Goal: Information Seeking & Learning: Learn about a topic

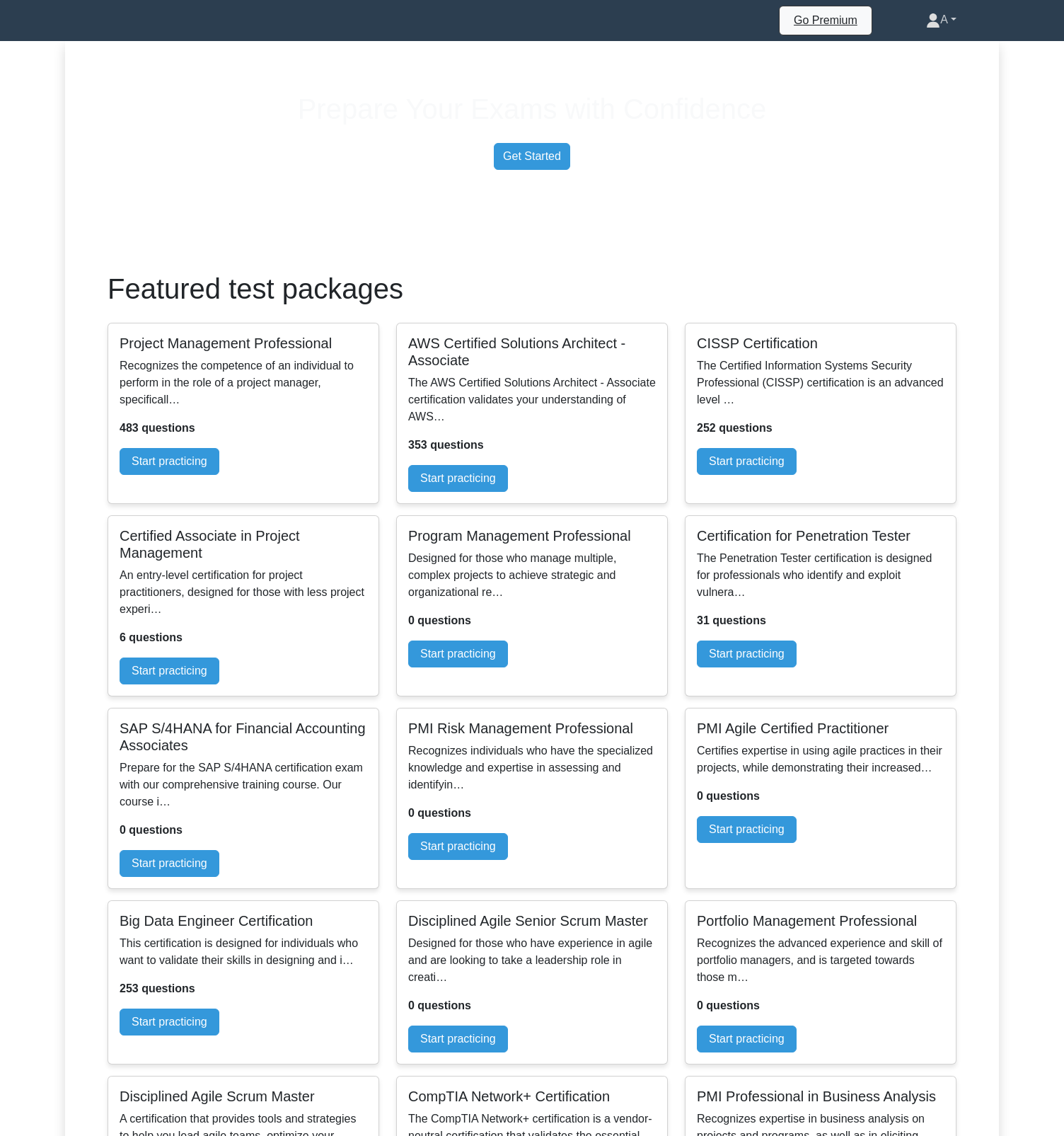
click at [952, 24] on link "A" at bounding box center [941, 19] width 99 height 28
click at [929, 57] on link "Profile" at bounding box center [949, 53] width 112 height 23
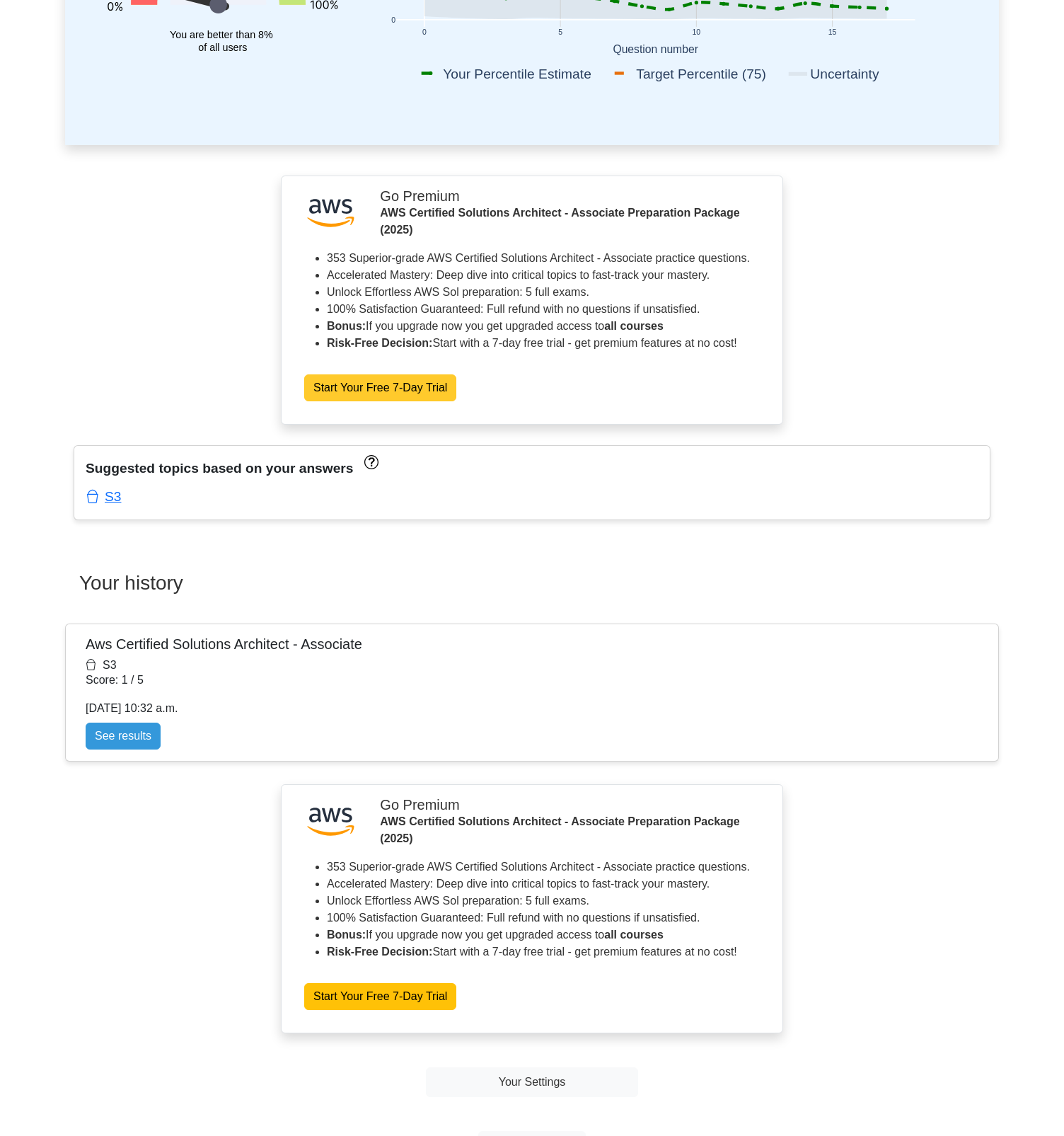
scroll to position [609, 0]
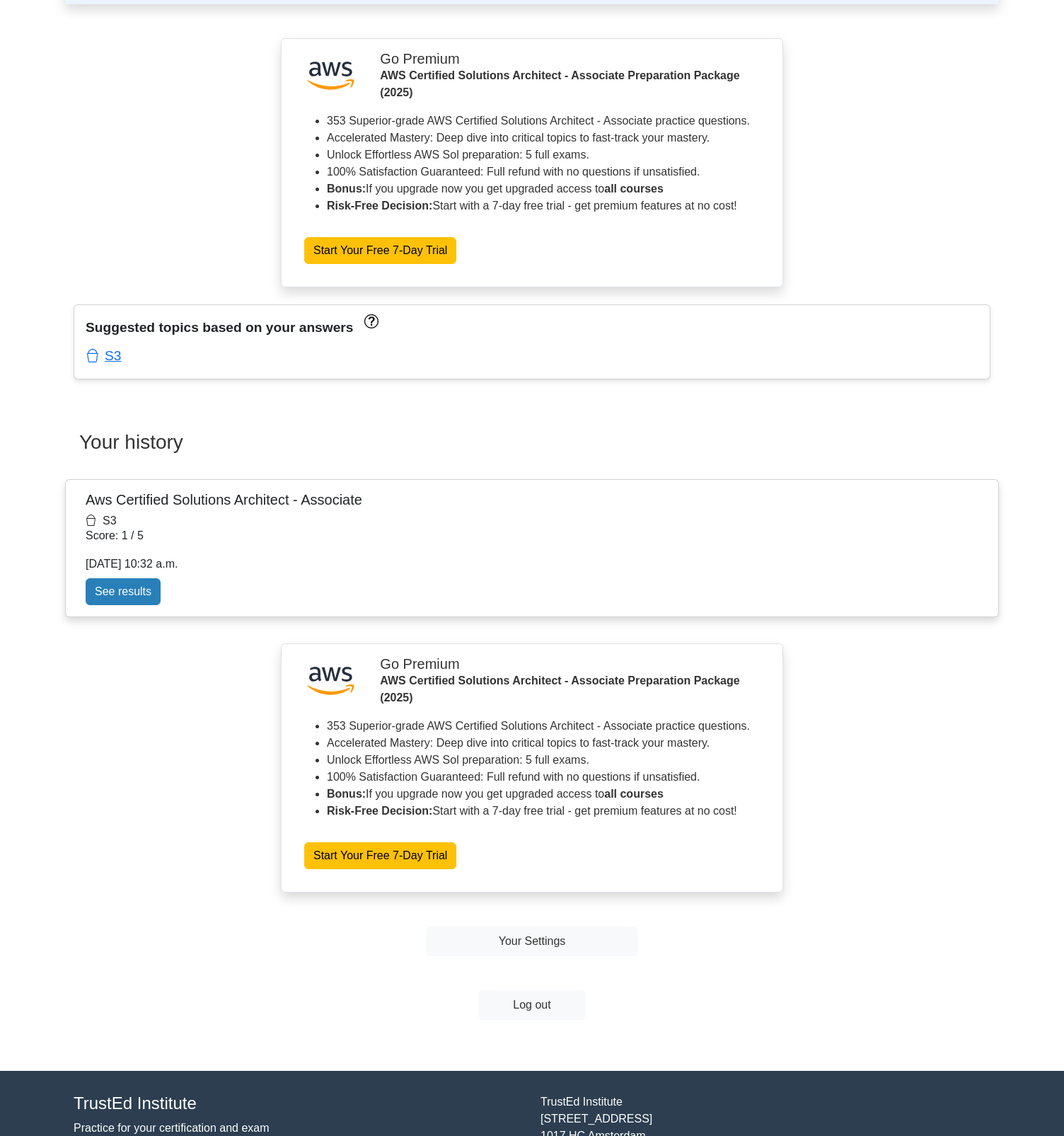
click at [160, 605] on link "See results" at bounding box center [123, 591] width 75 height 27
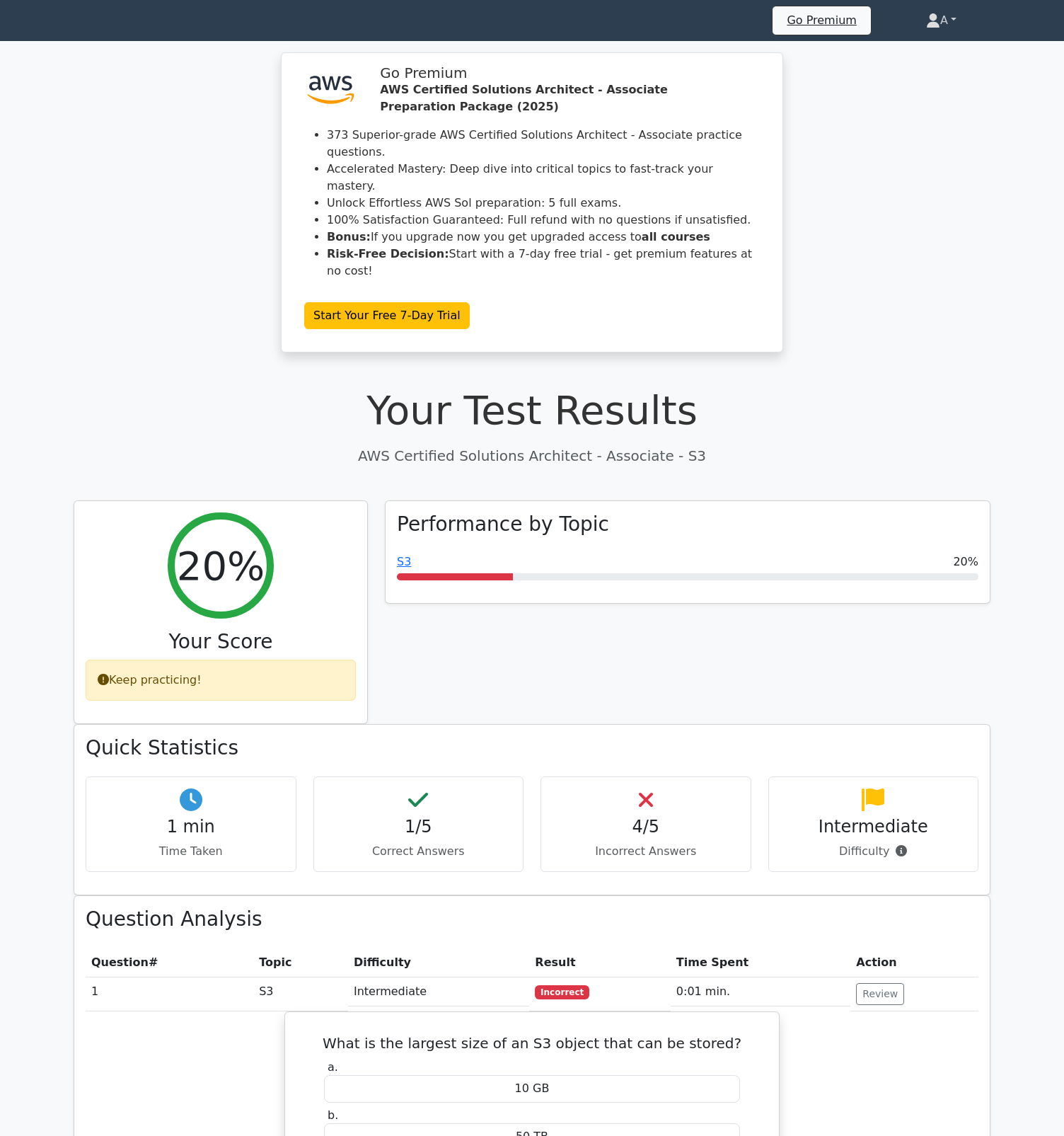
click at [947, 31] on link "A" at bounding box center [941, 20] width 99 height 28
click at [933, 53] on link "Profile" at bounding box center [949, 54] width 112 height 23
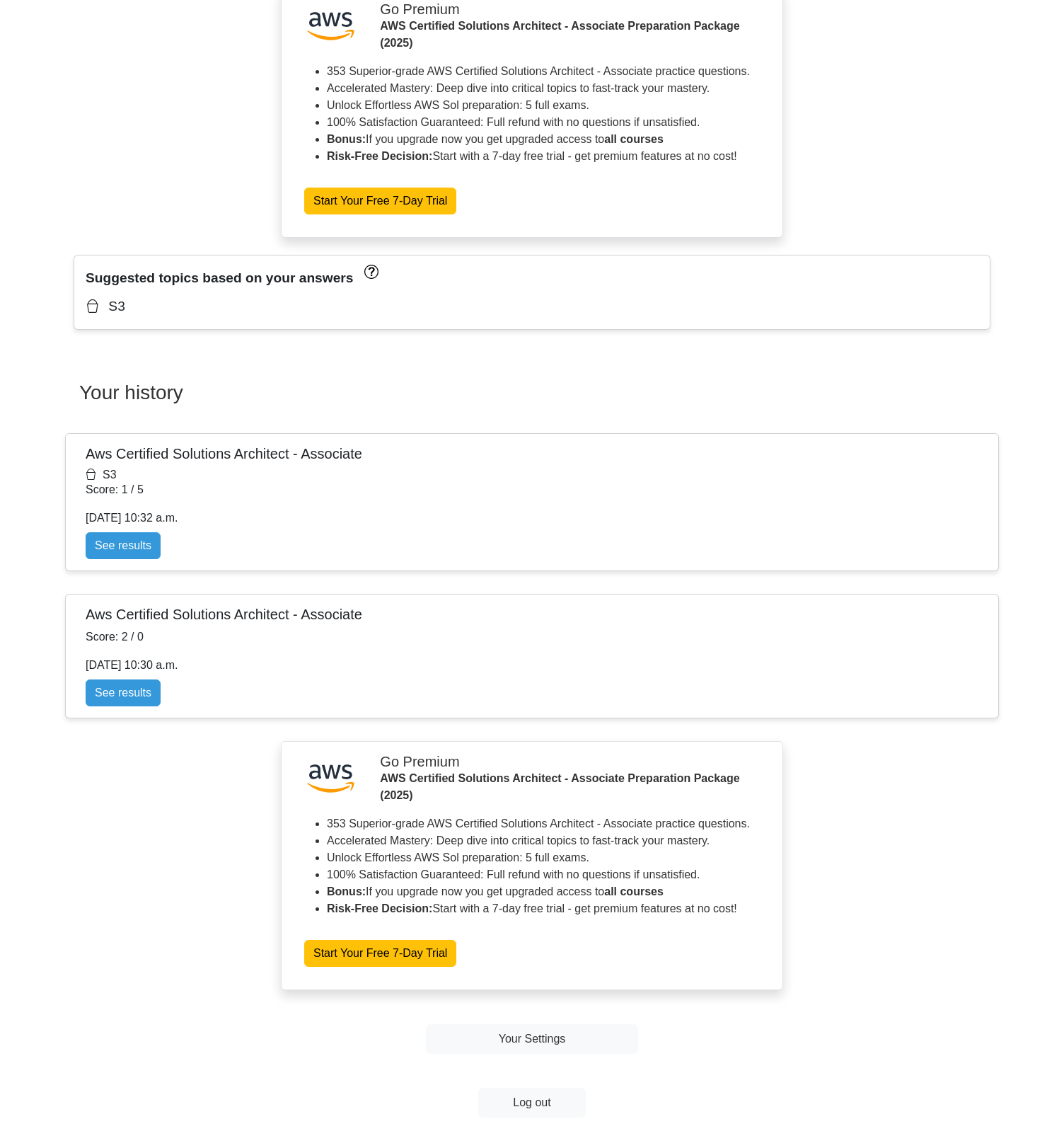
scroll to position [663, 0]
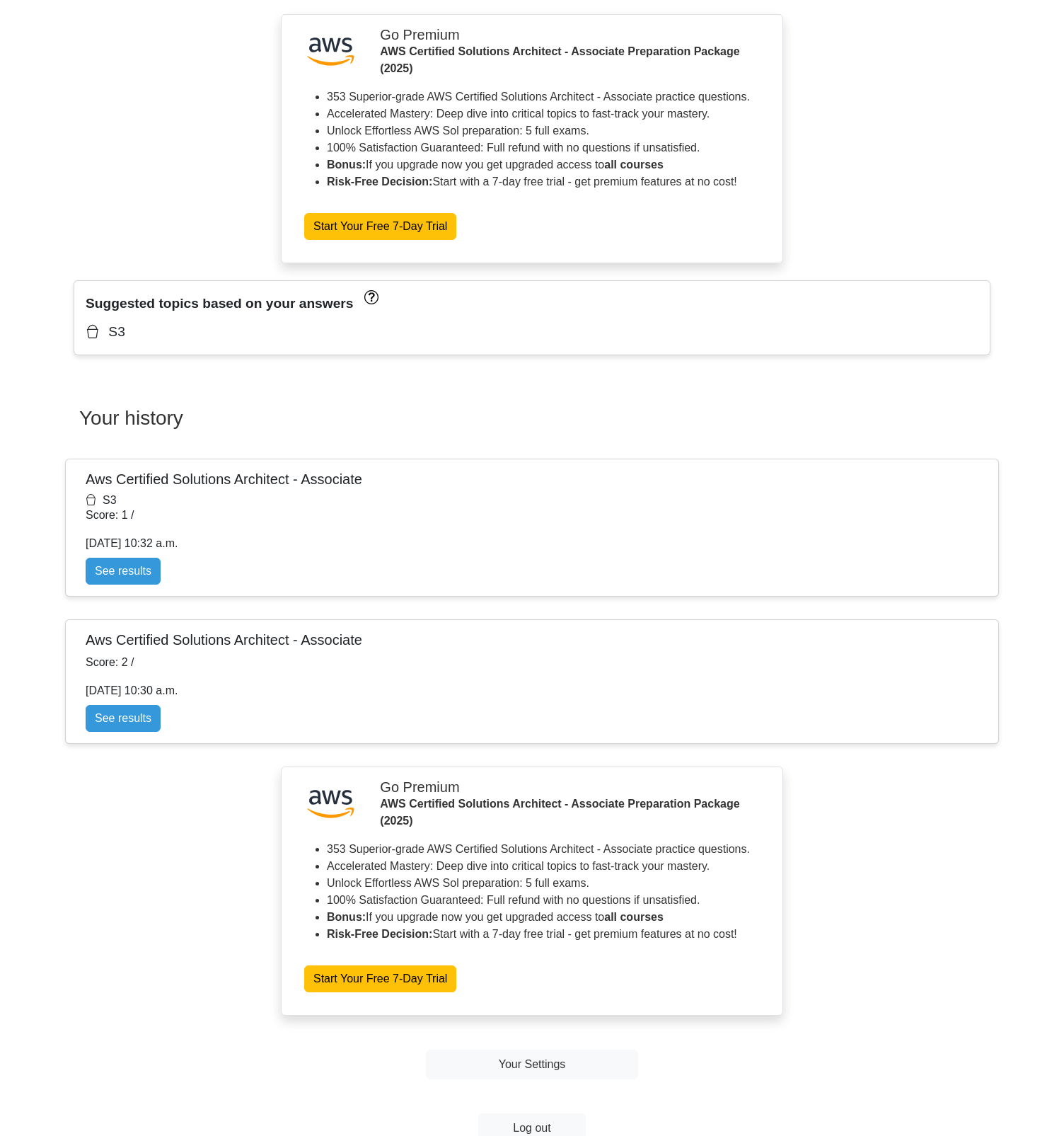
scroll to position [663, 0]
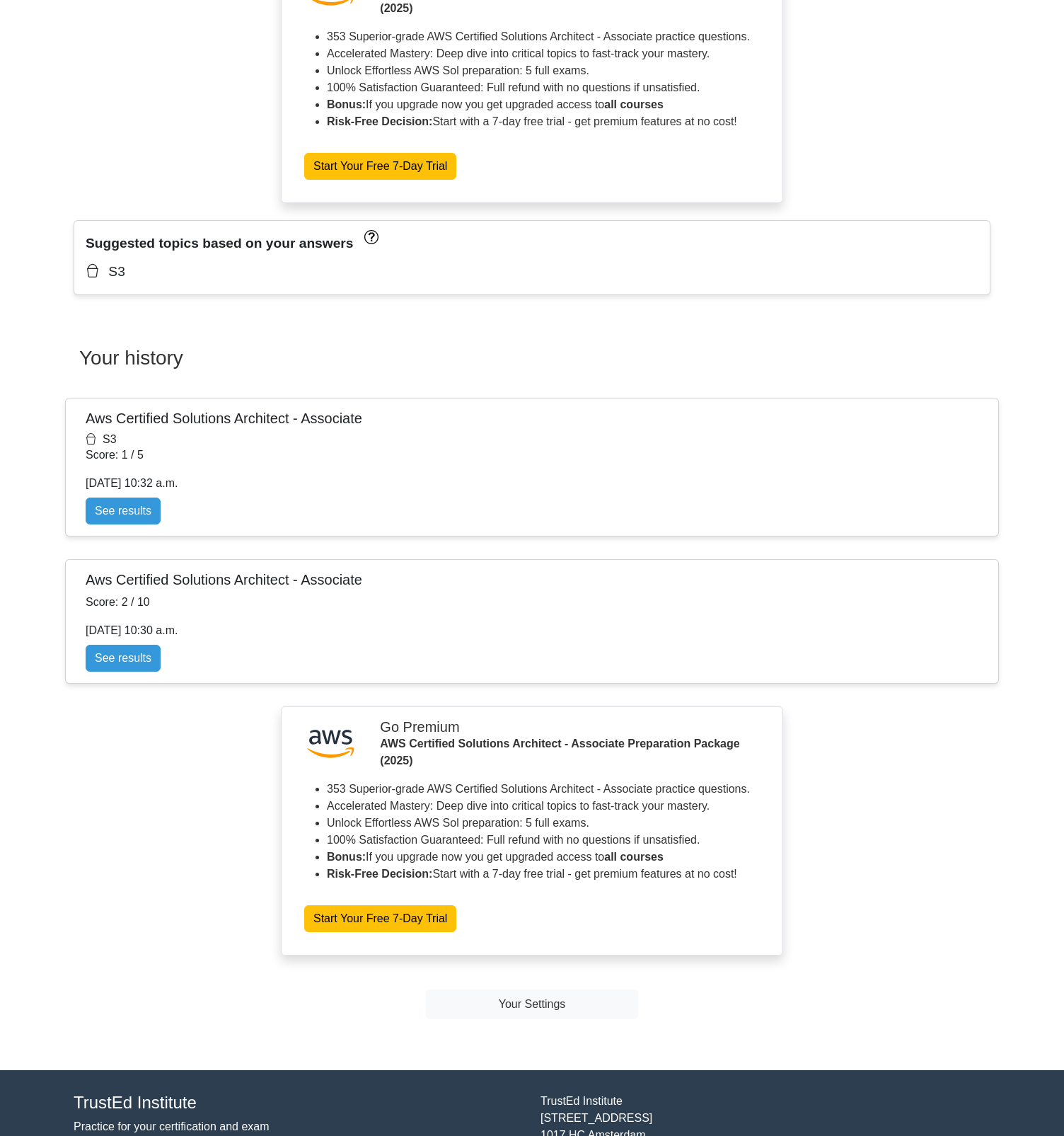
scroll to position [663, 0]
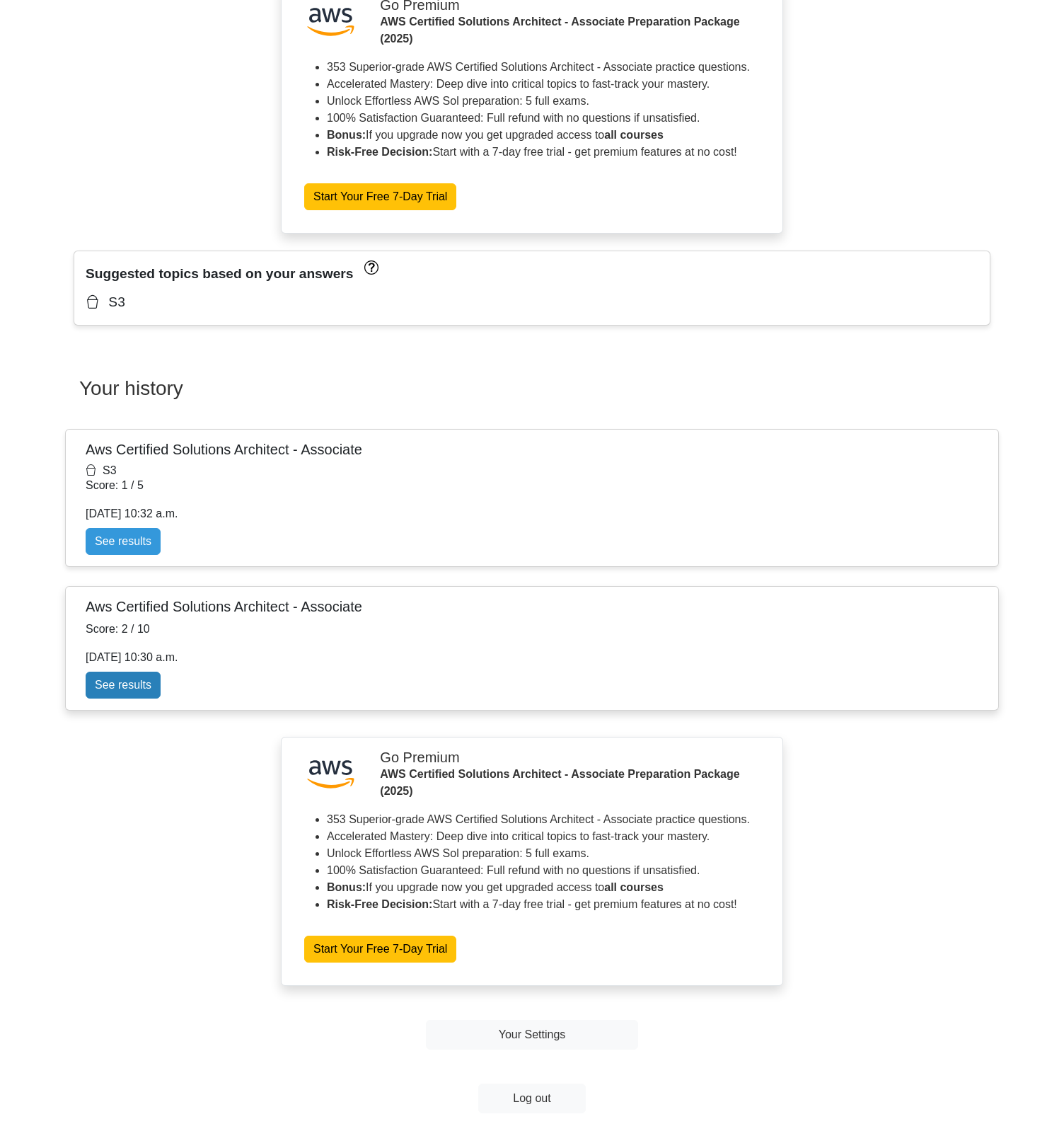
click at [160, 695] on link "See results" at bounding box center [123, 685] width 75 height 27
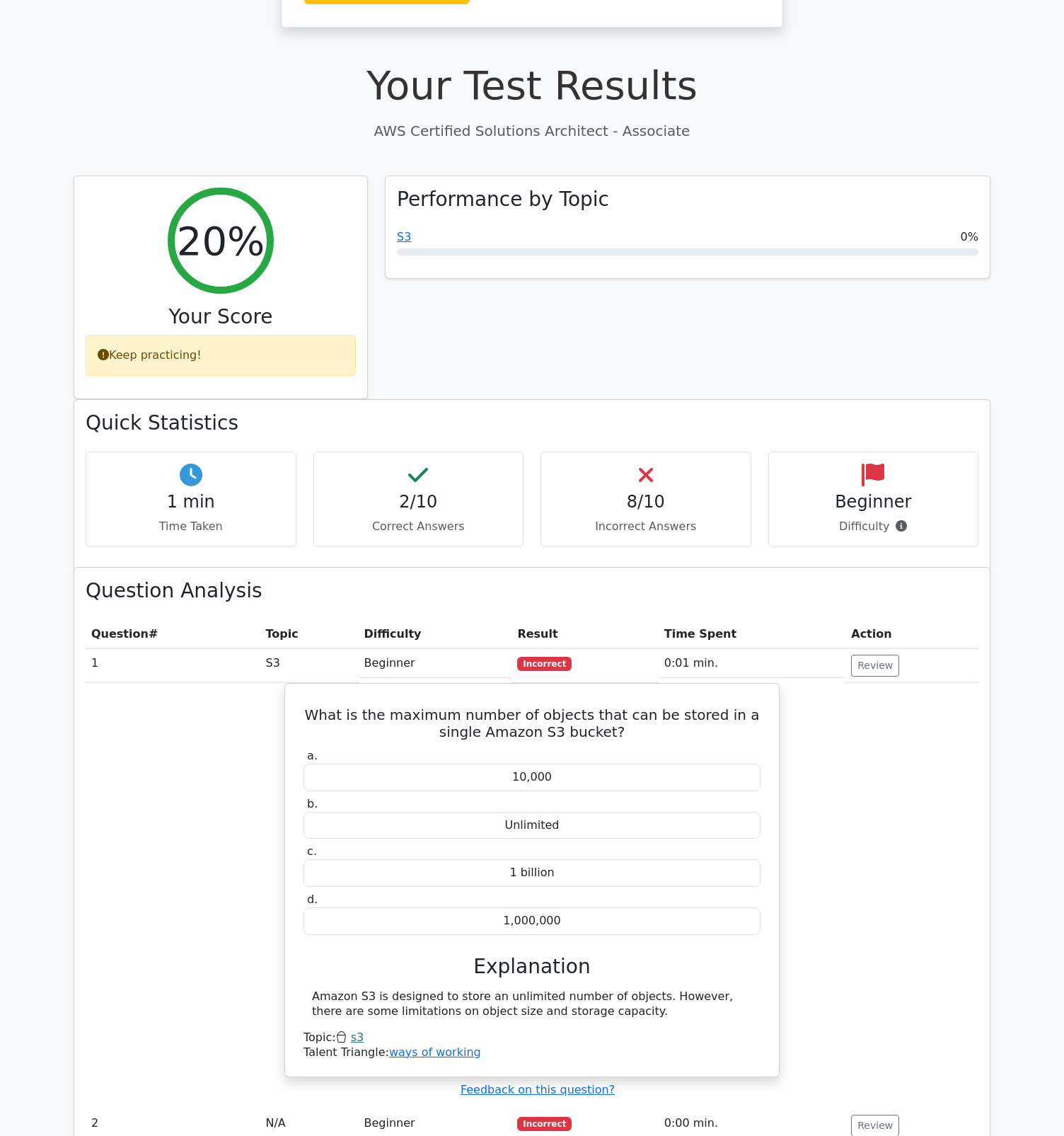
scroll to position [299, 0]
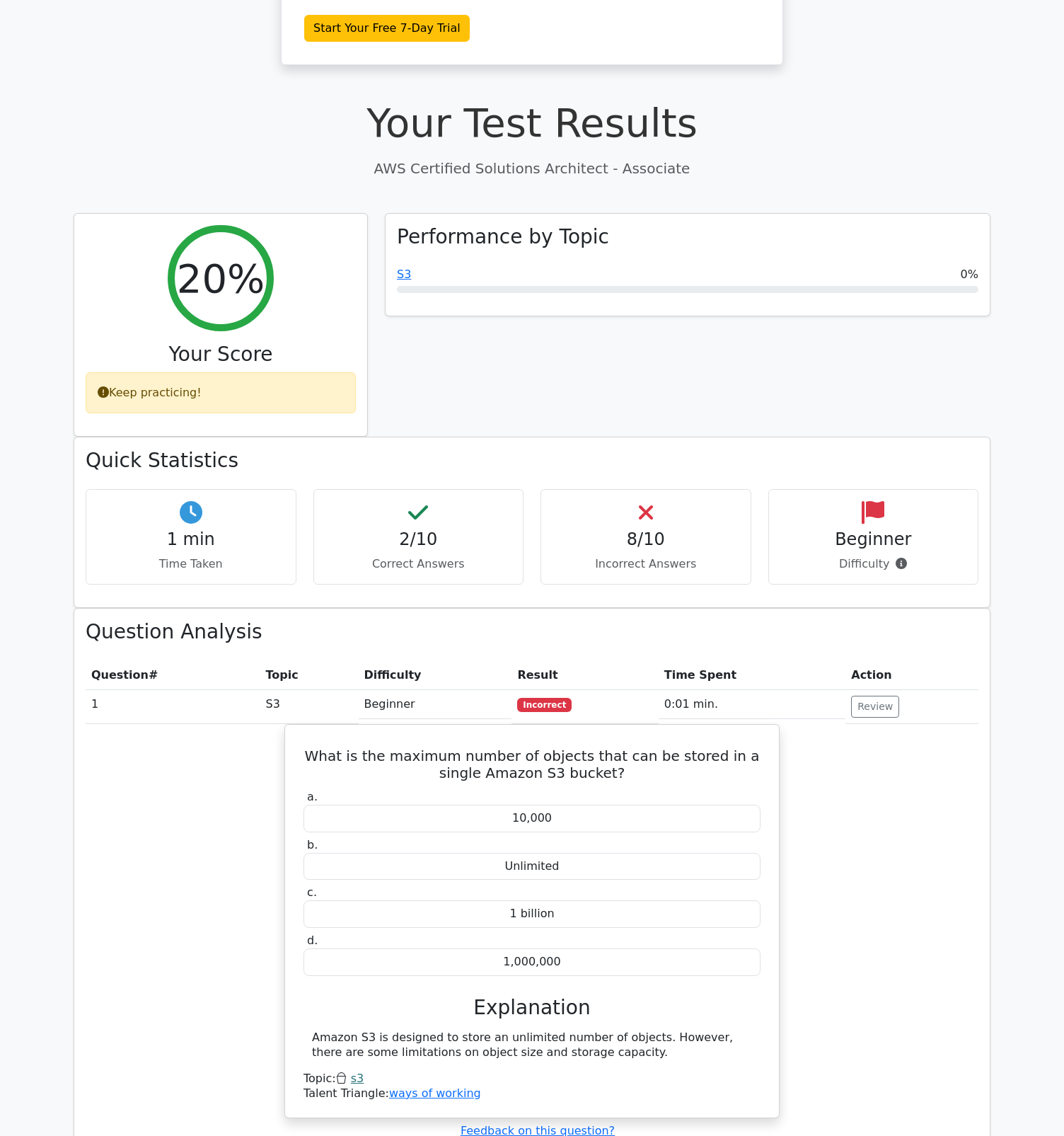
scroll to position [299, 0]
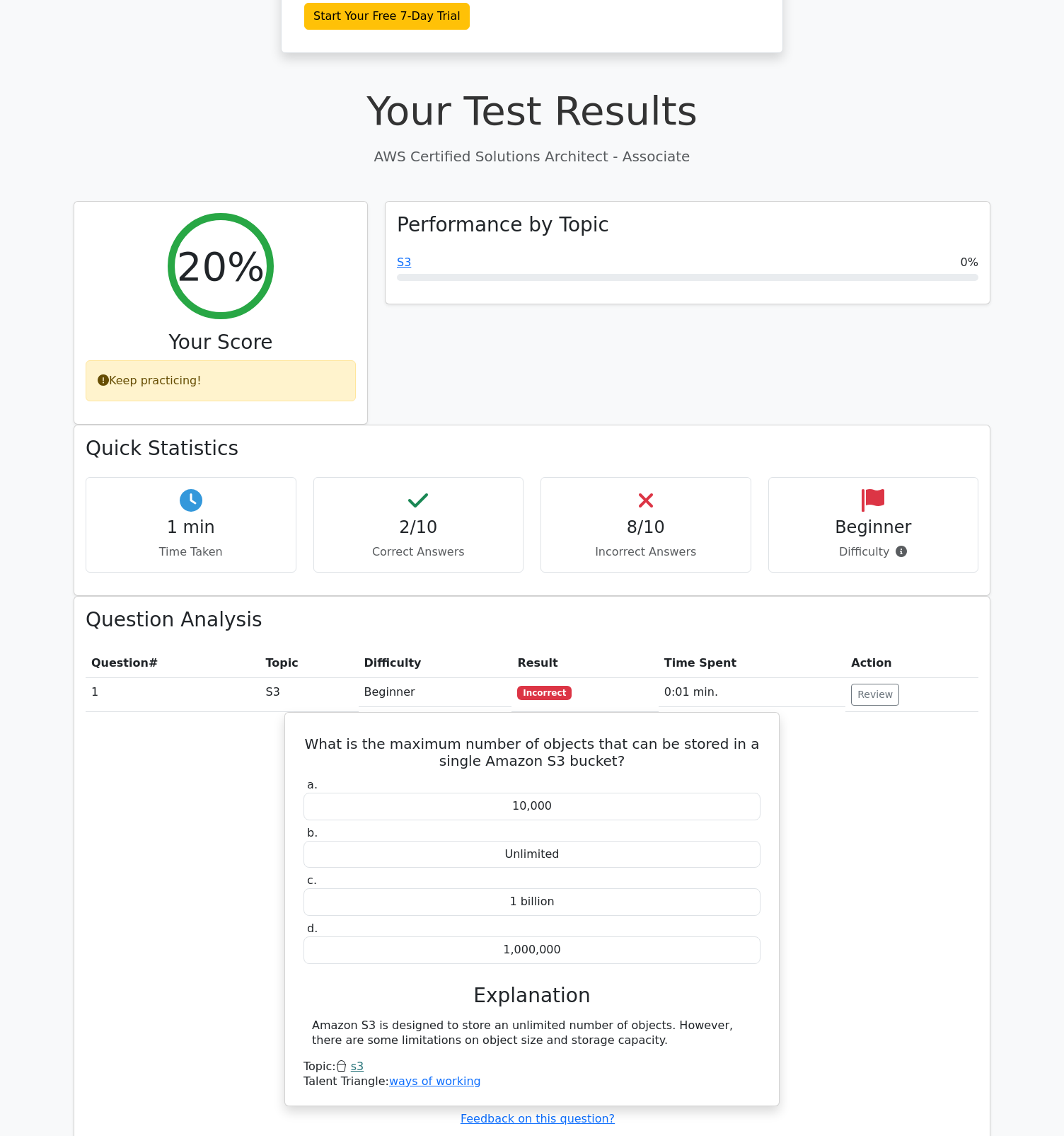
click at [66, 820] on div "Question Analysis Question # Topic Difficulty Result Time Spent Action 1 S3 Beg…" at bounding box center [532, 1031] width 934 height 871
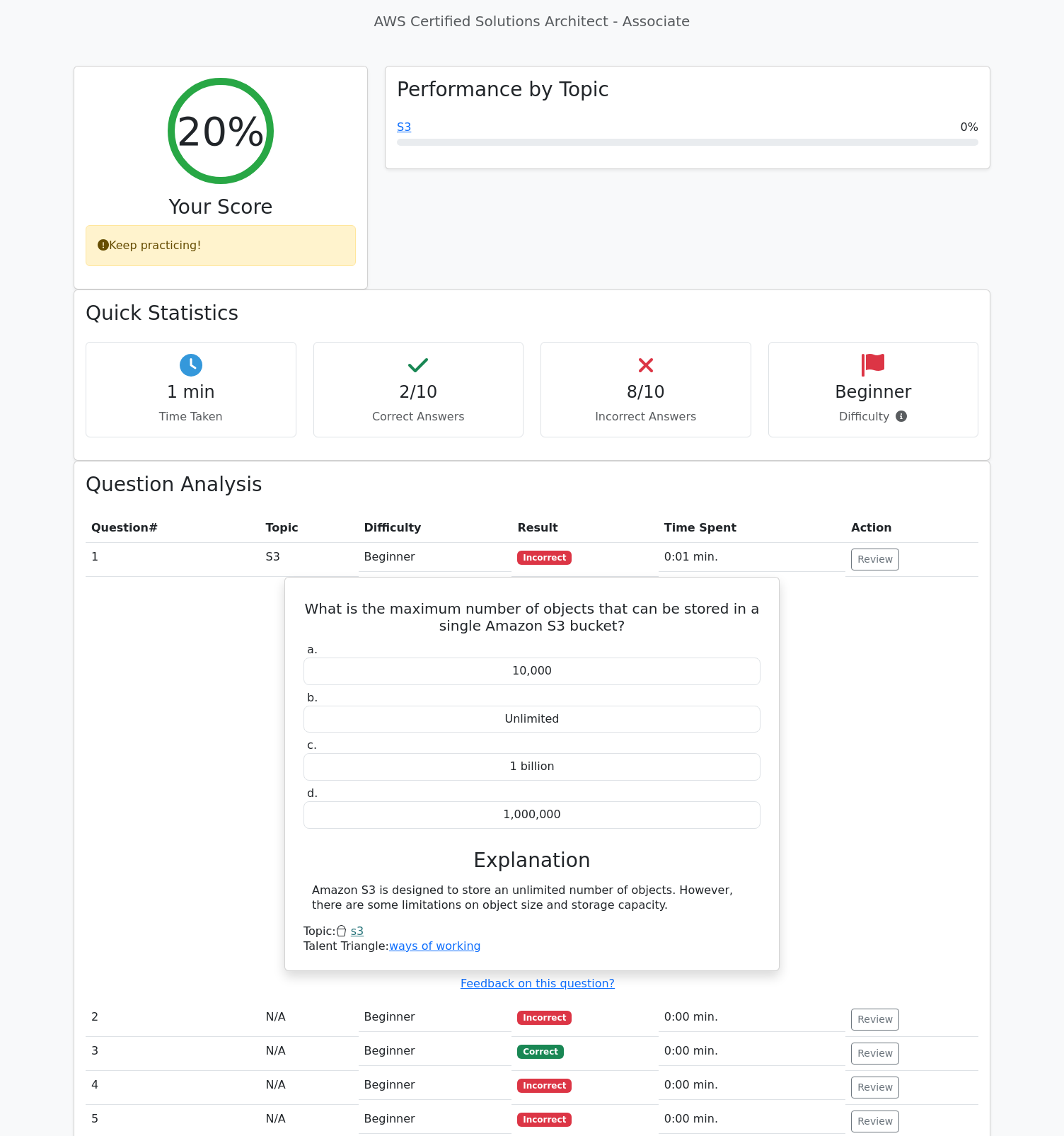
scroll to position [440, 0]
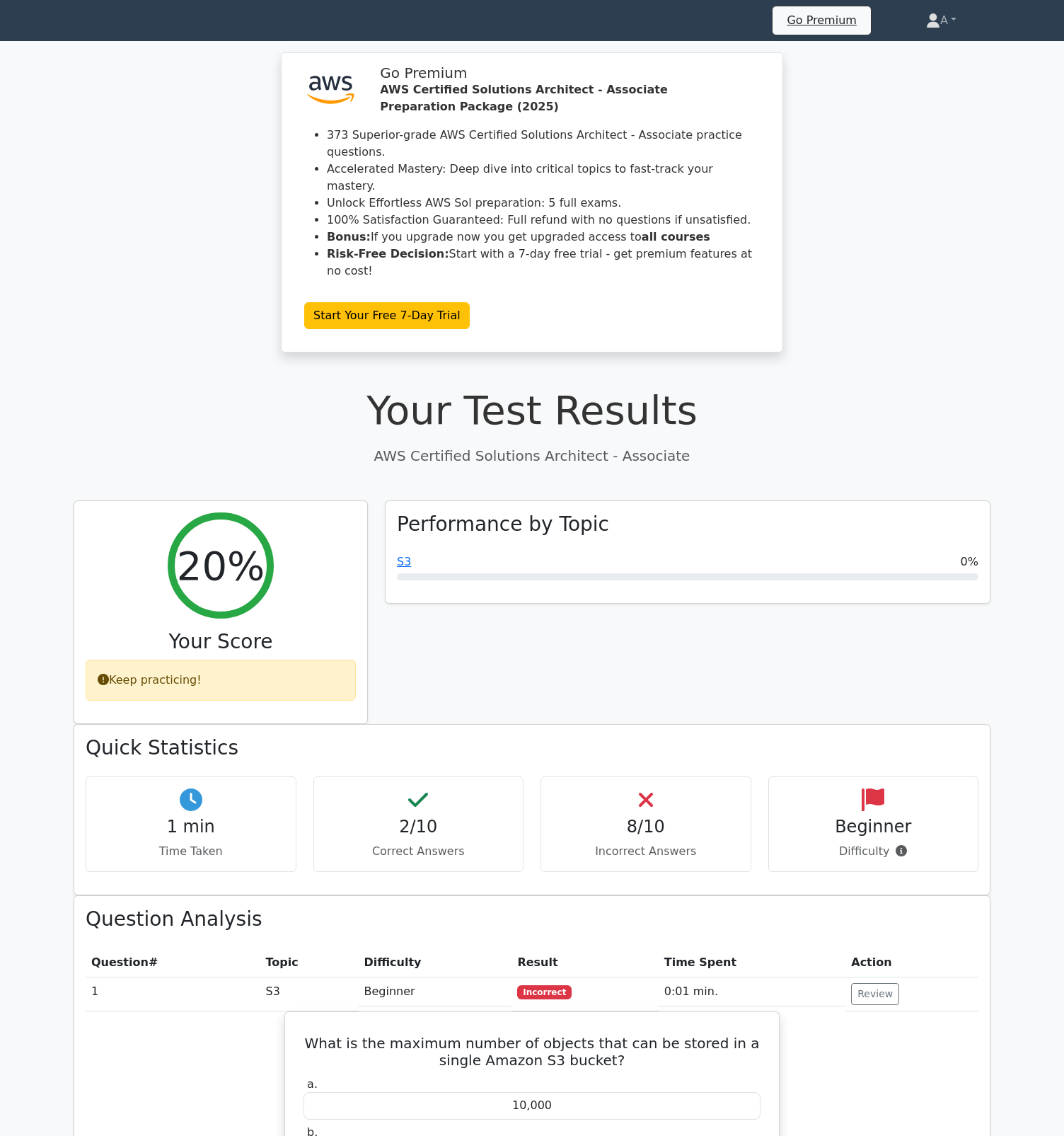
click at [607, 38] on icon at bounding box center [645, 88] width 77 height 99
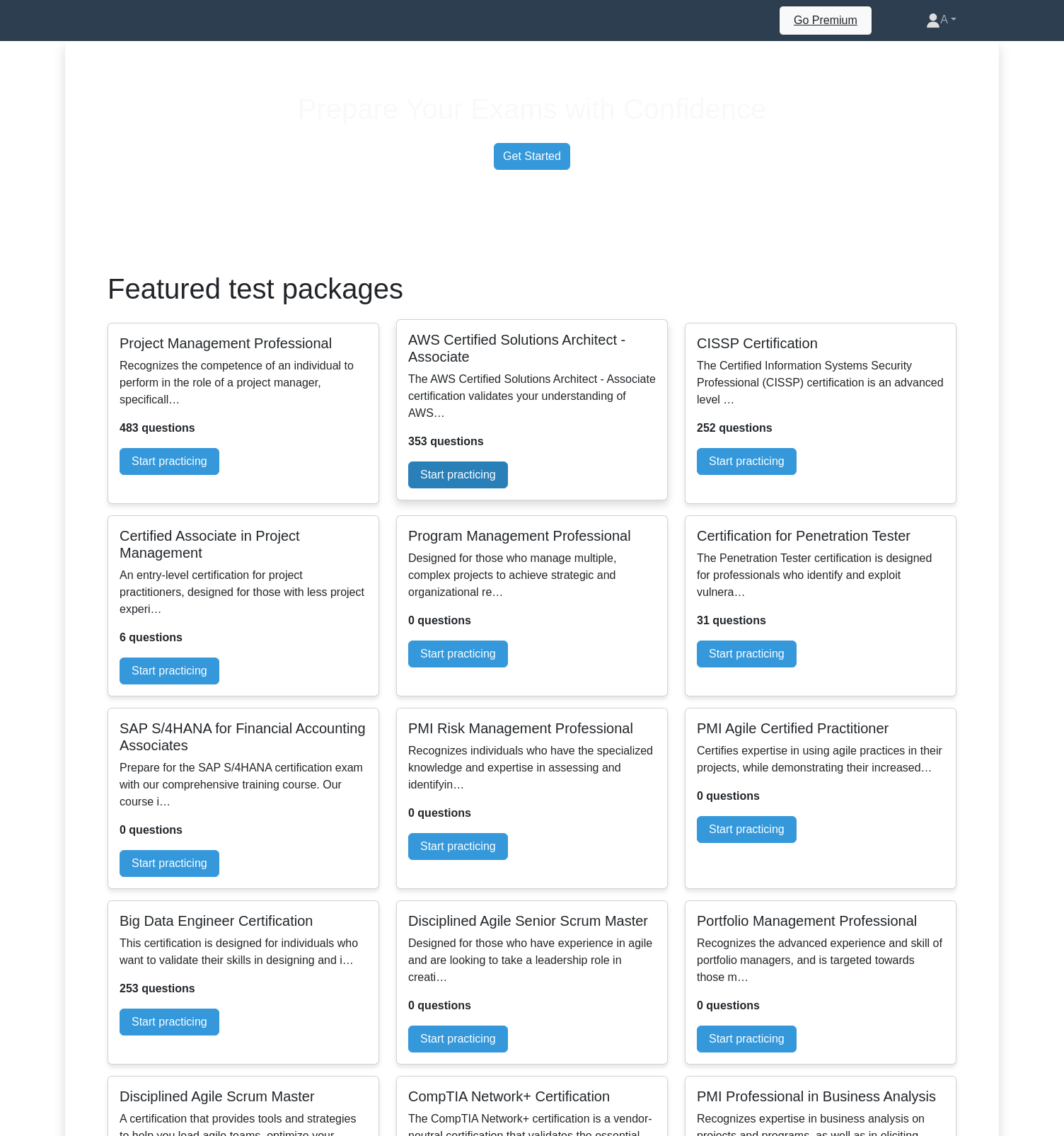
click at [508, 488] on link "Start practicing" at bounding box center [458, 474] width 100 height 27
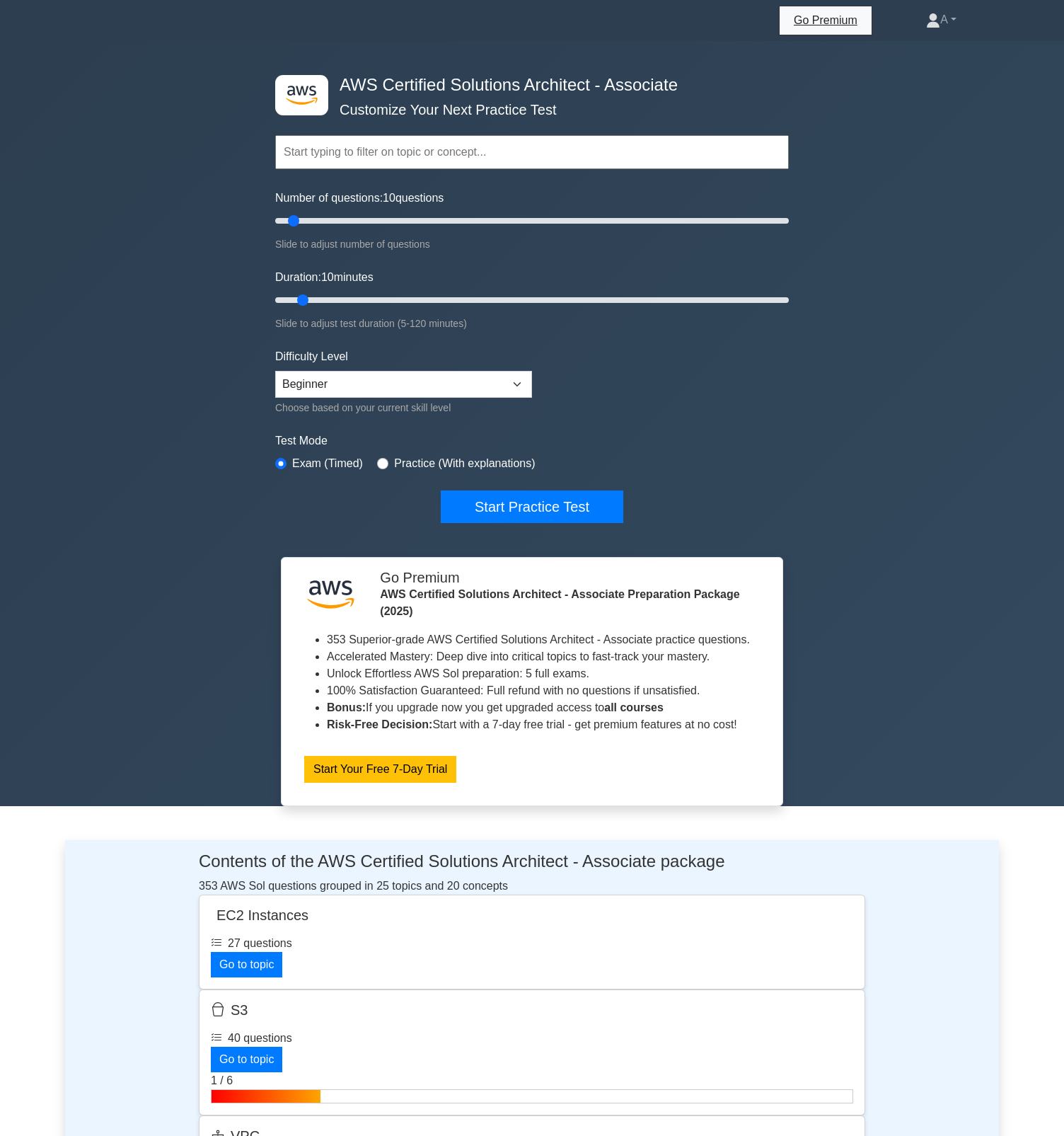
click at [420, 161] on input "text" at bounding box center [532, 152] width 513 height 34
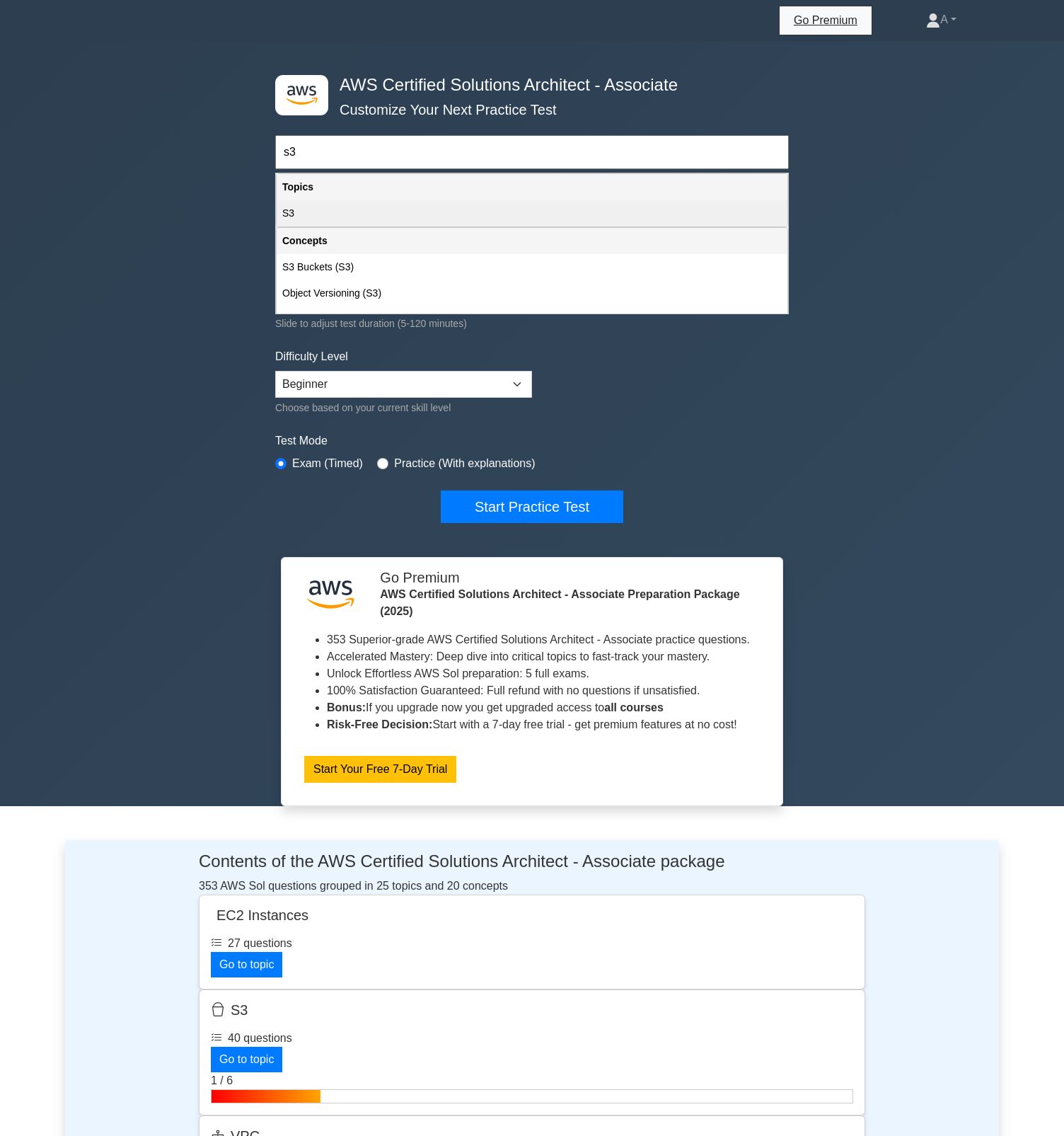
click at [349, 216] on div "S3" at bounding box center [532, 213] width 511 height 26
type input "S3"
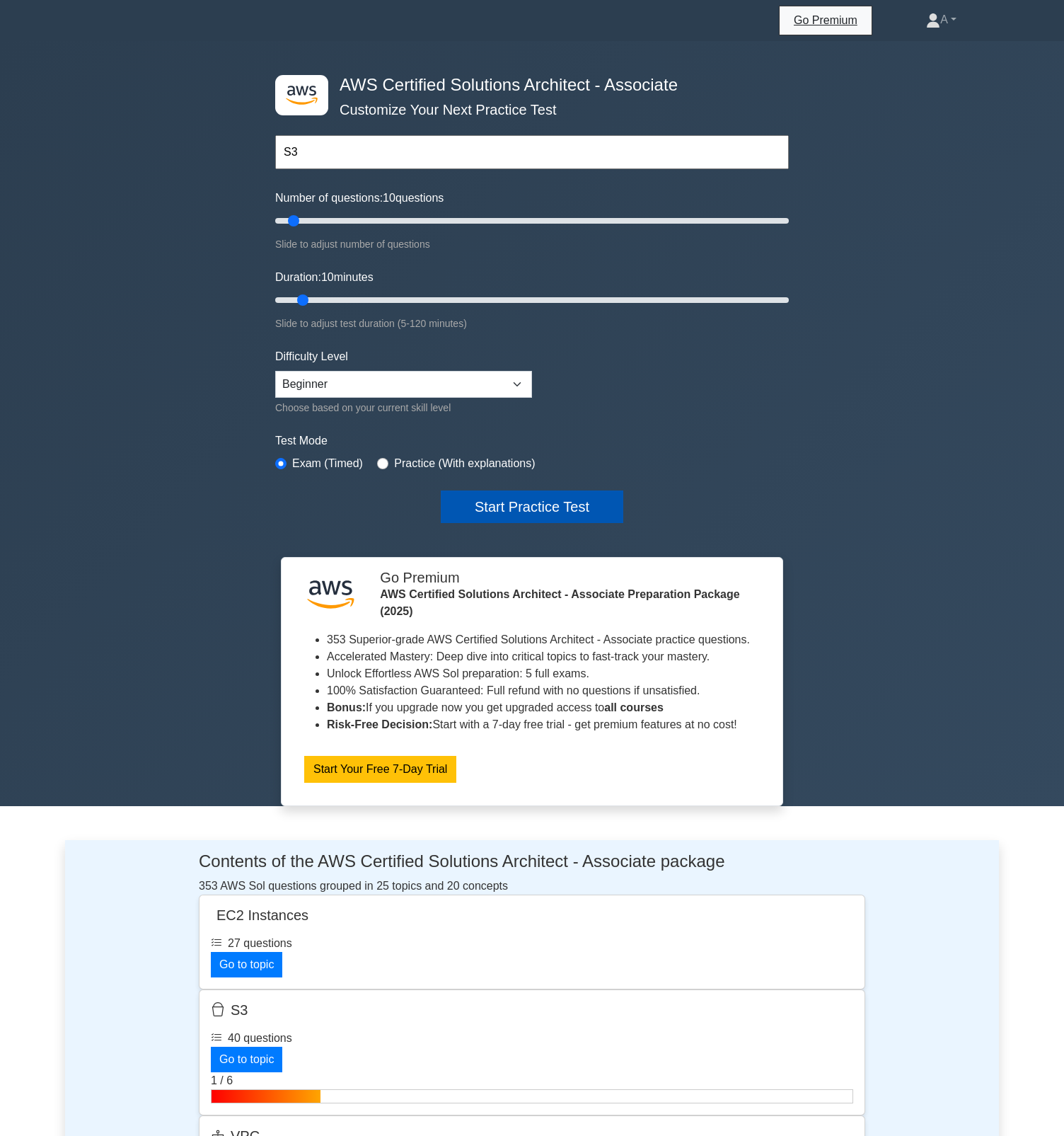
click at [555, 513] on button "Start Practice Test" at bounding box center [532, 507] width 183 height 33
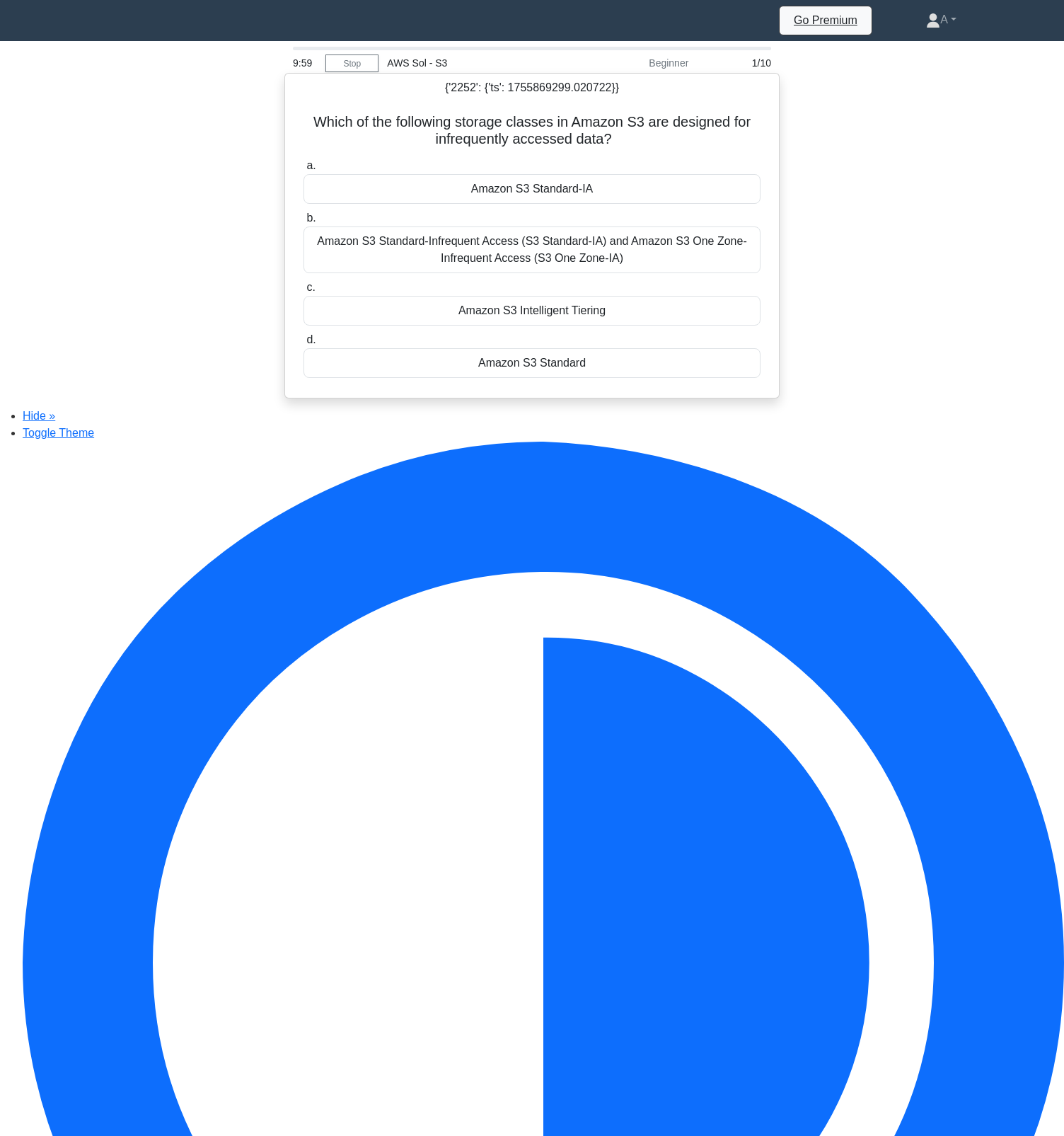
click at [506, 204] on div "Amazon S3 Standard-IA" at bounding box center [532, 189] width 457 height 30
click at [303, 170] on input "a. Amazon S3 Standard-IA" at bounding box center [303, 166] width 0 height 9
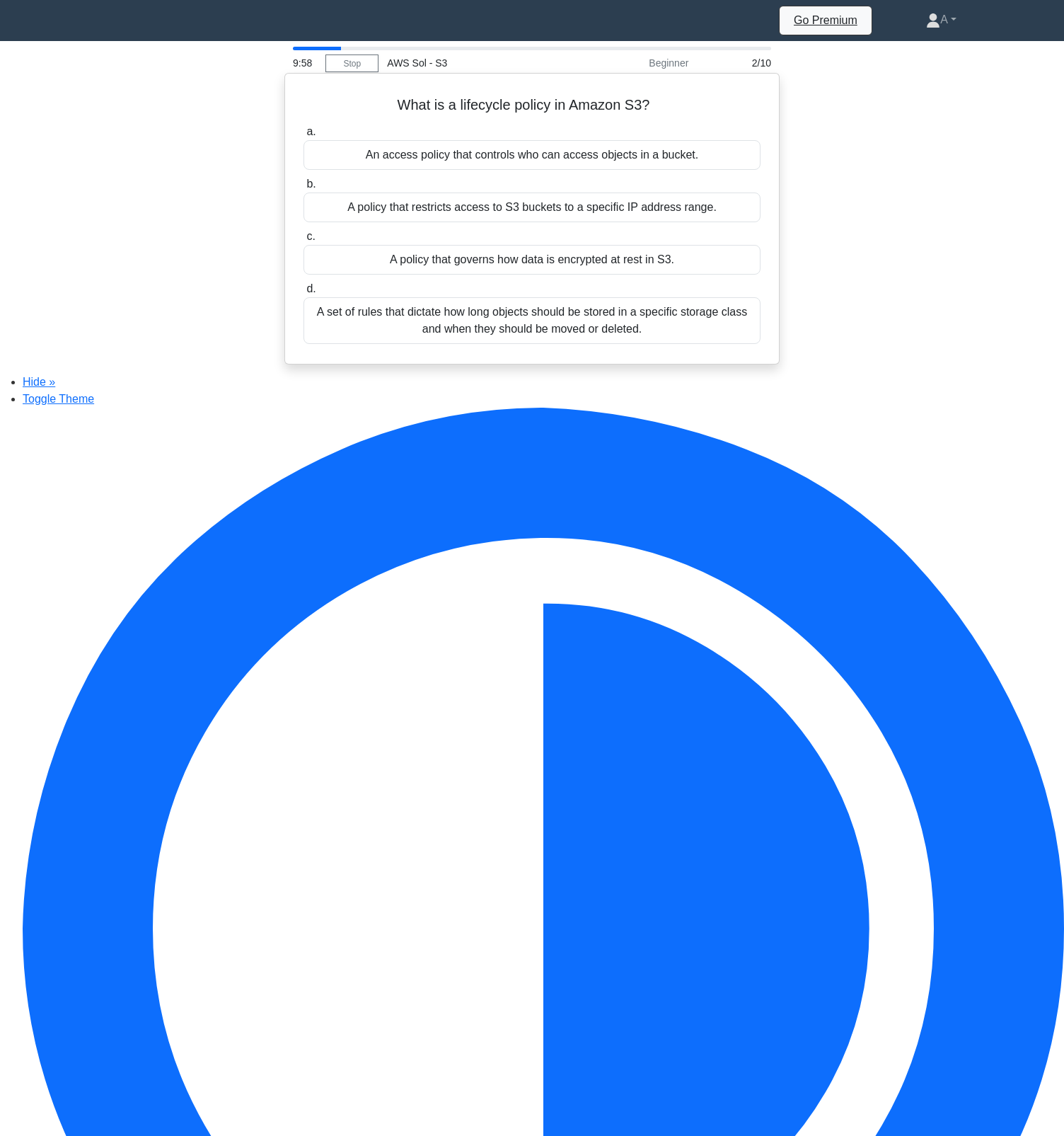
click at [505, 196] on label "b. A policy that restricts access to S3 buckets to a specific IP address range." at bounding box center [532, 199] width 457 height 47
click at [303, 189] on input "b. A policy that restricts access to S3 buckets to a specific IP address range." at bounding box center [303, 184] width 0 height 9
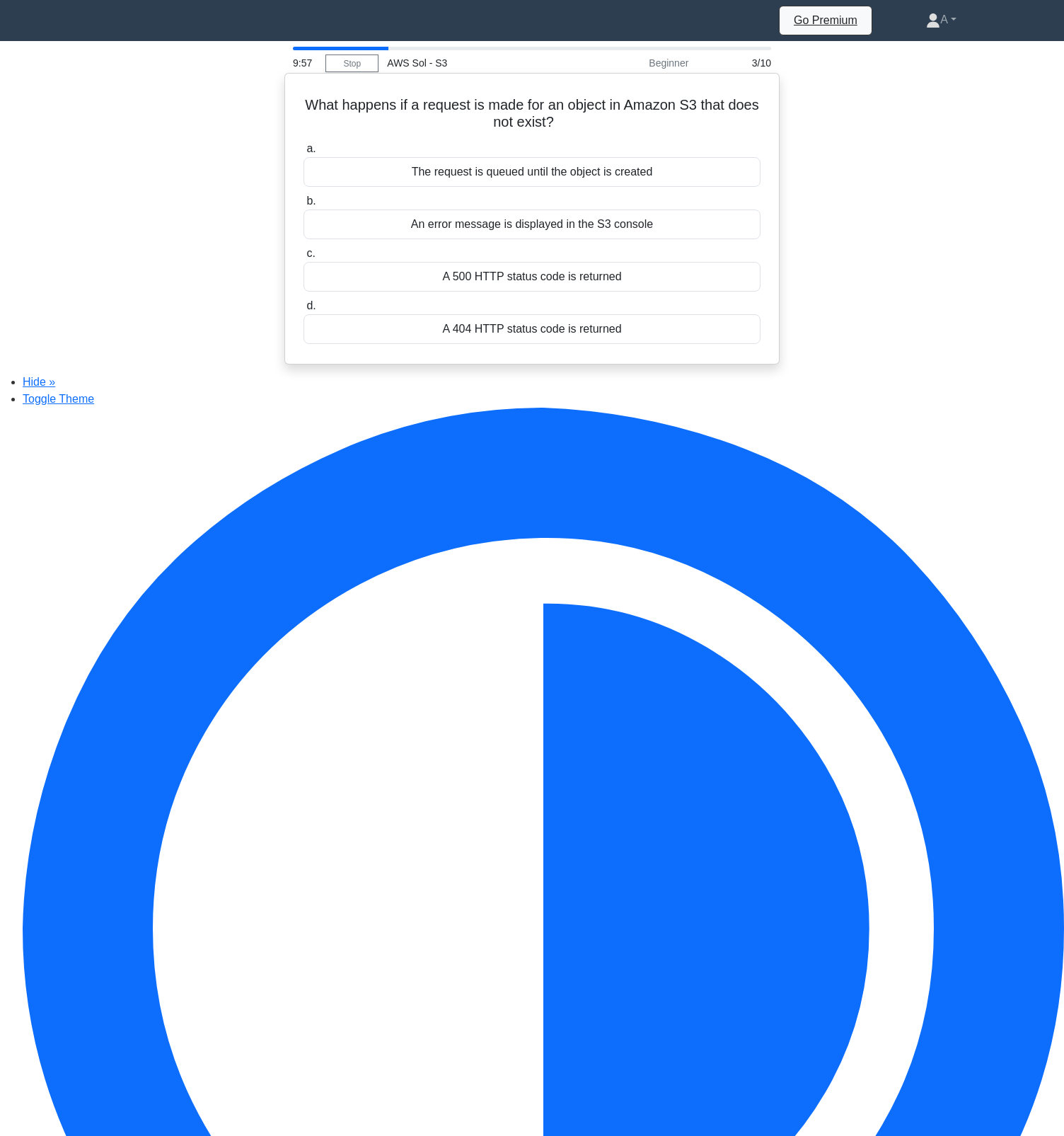
click at [506, 223] on div "An error message is displayed in the S3 console" at bounding box center [532, 224] width 457 height 30
click at [303, 206] on input "b. An error message is displayed in the S3 console" at bounding box center [303, 201] width 0 height 9
click at [501, 273] on div "The object is backed up to another S3 bucket." at bounding box center [532, 277] width 457 height 30
click at [303, 258] on input "c. The object is backed up to another S3 bucket." at bounding box center [303, 254] width 0 height 9
click at [501, 273] on div "Server-side Encryption with AWS KMS-Managed Keys (SSE-KMS)" at bounding box center [532, 277] width 457 height 30
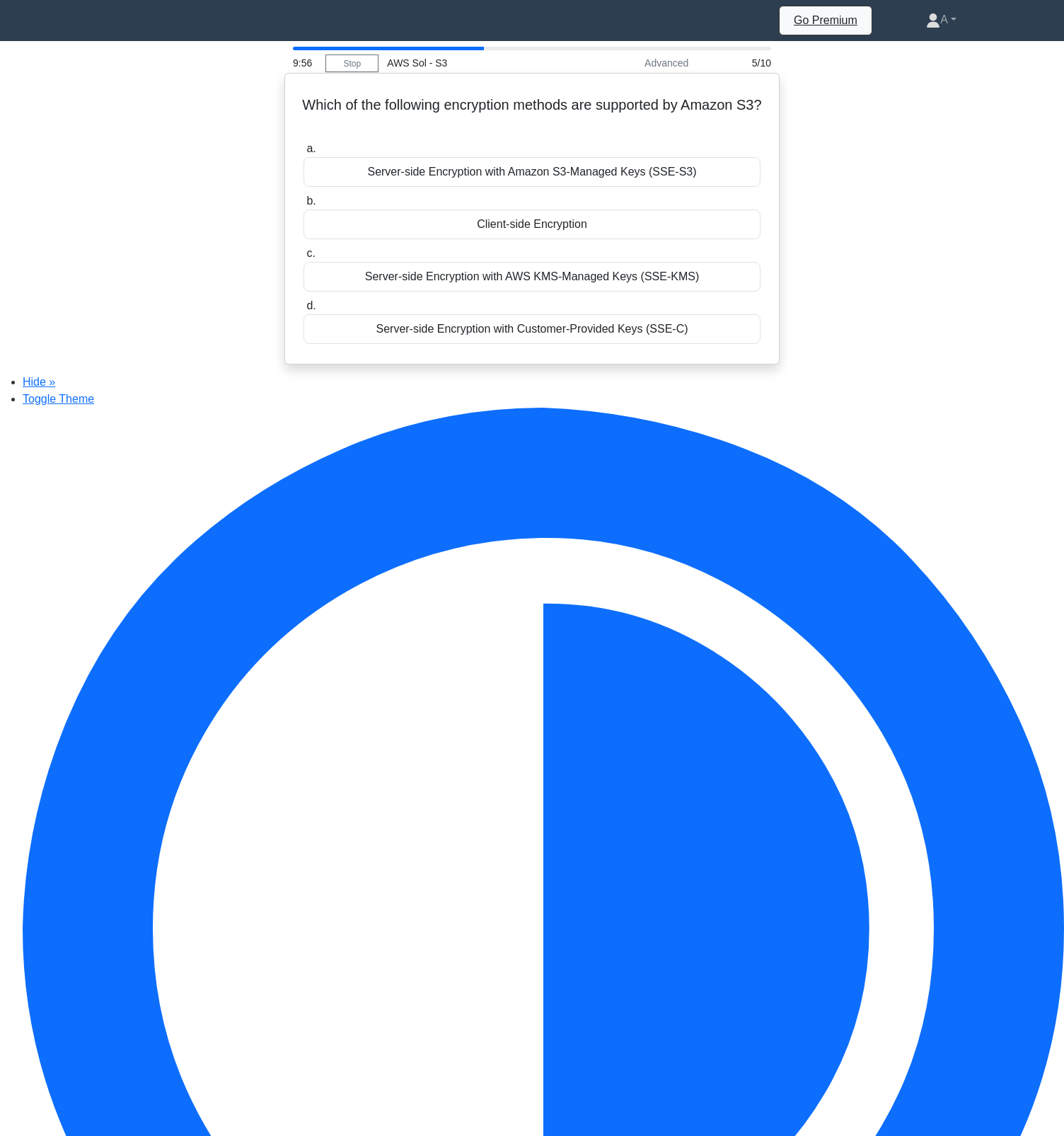
click at [303, 258] on input "c. Server-side Encryption with AWS KMS-Managed Keys (SSE-KMS)" at bounding box center [303, 254] width 0 height 9
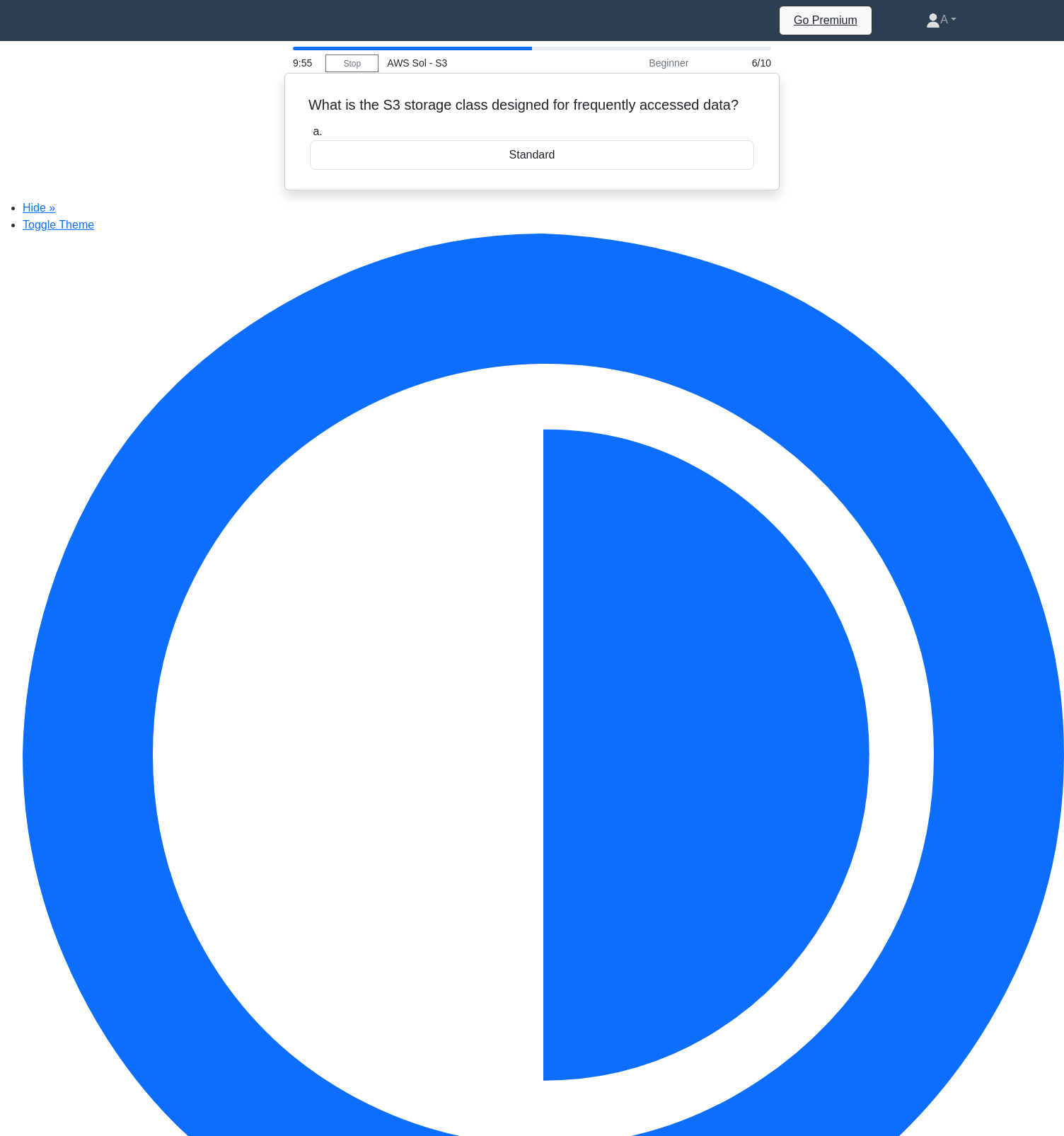
click at [523, 169] on div "Standard" at bounding box center [532, 154] width 445 height 30
click at [310, 137] on input "a. Standard" at bounding box center [310, 132] width 0 height 9
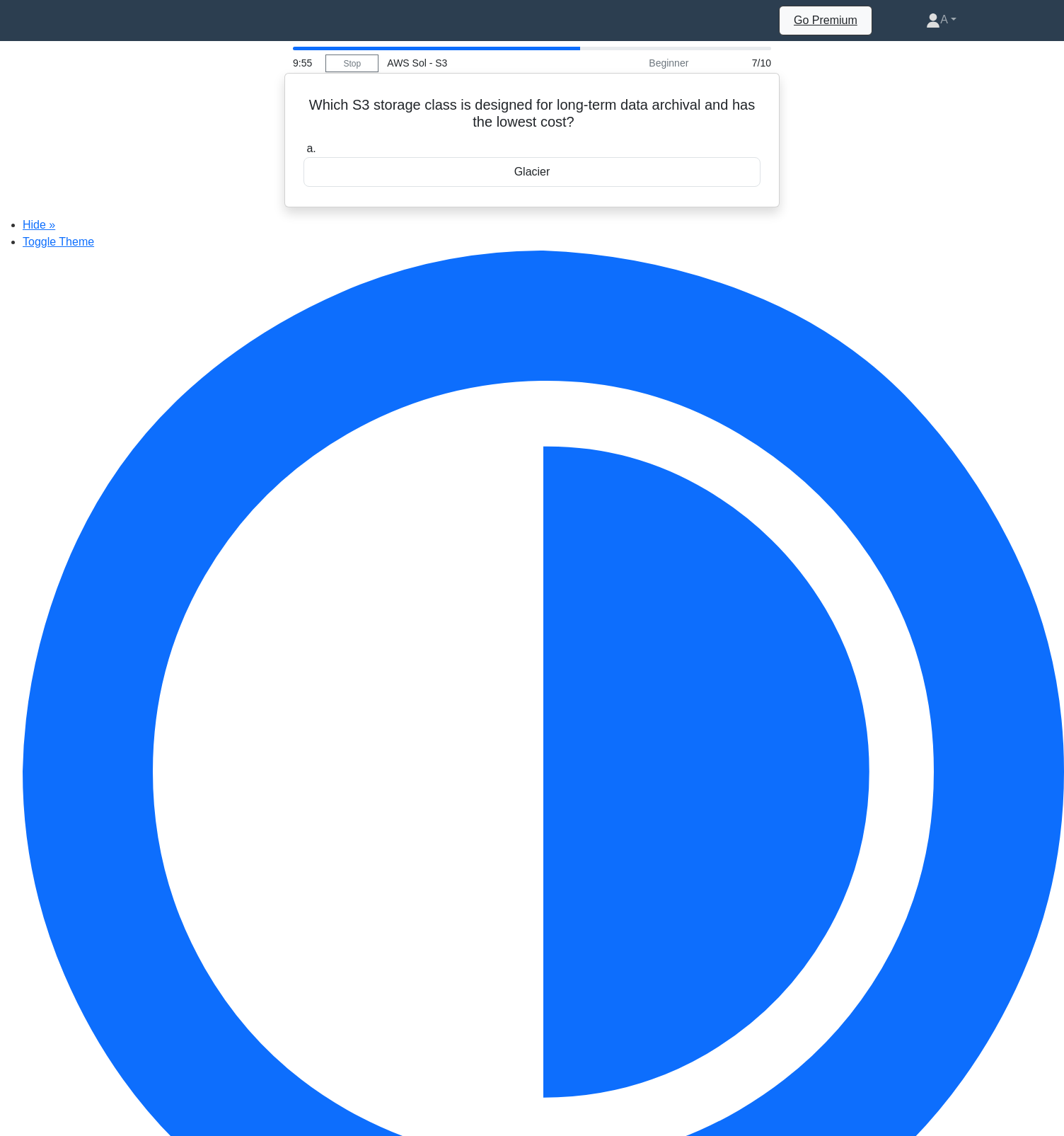
click at [521, 184] on div "Glacier" at bounding box center [532, 172] width 457 height 30
click at [303, 154] on input "a. Glacier" at bounding box center [303, 149] width 0 height 9
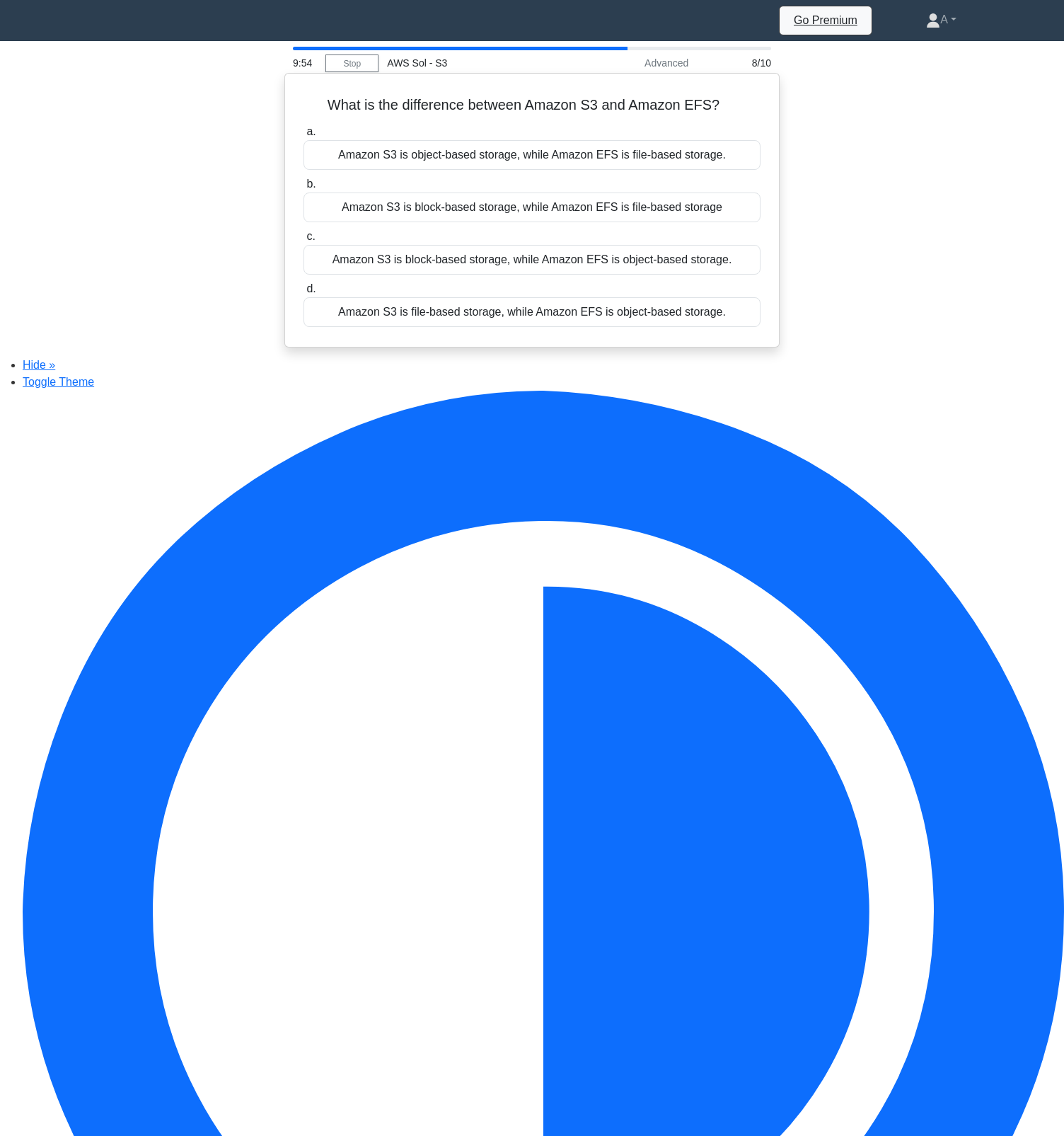
click at [520, 222] on div "Amazon S3 is block-based storage, while Amazon EFS is file-based storage" at bounding box center [532, 207] width 457 height 30
click at [303, 189] on input "b. Amazon S3 is block-based storage, while Amazon EFS is file-based storage" at bounding box center [303, 184] width 0 height 9
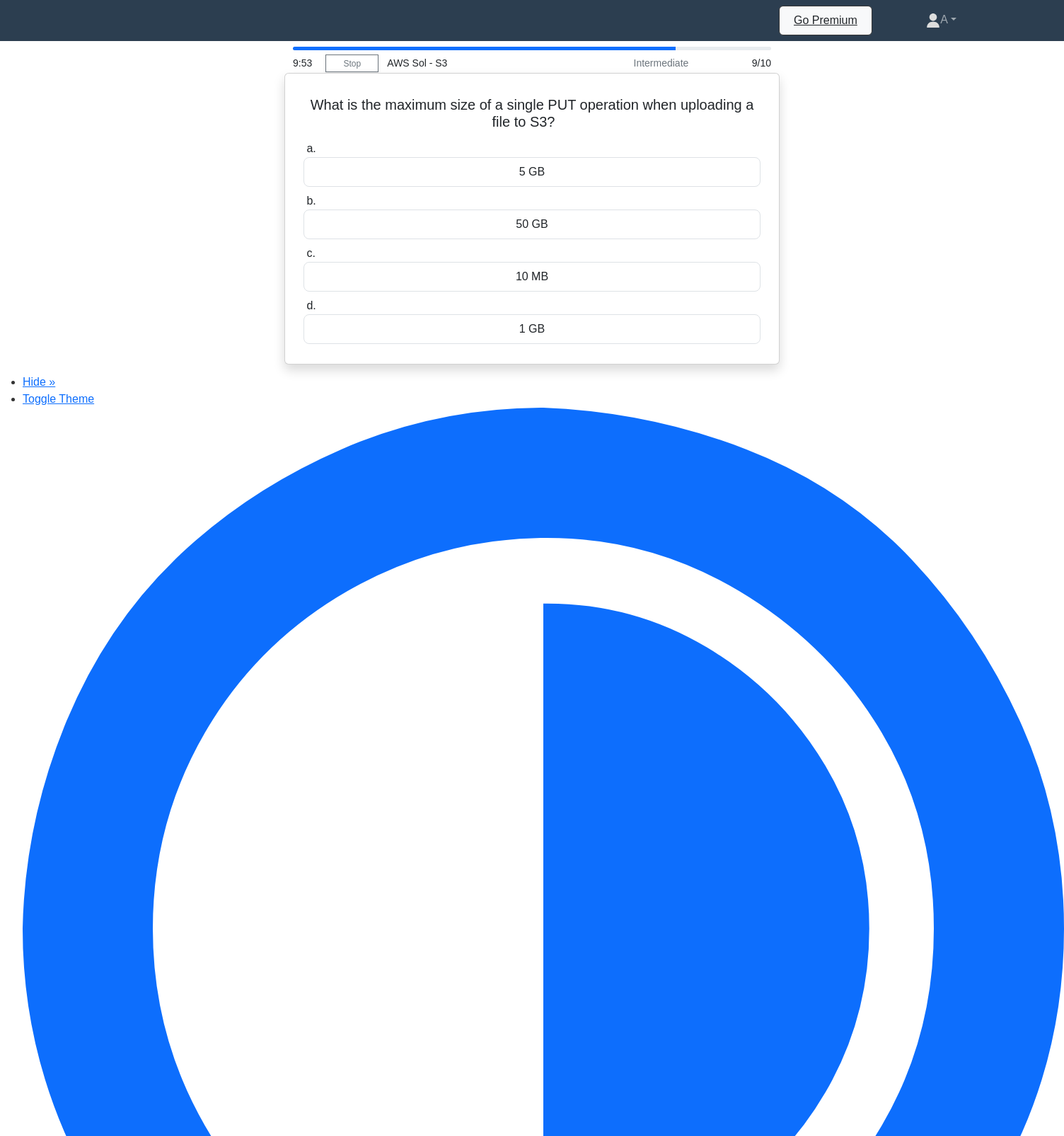
click at [521, 239] on div "50 GB" at bounding box center [532, 224] width 457 height 30
click at [303, 206] on input "b. 50 GB" at bounding box center [303, 201] width 0 height 9
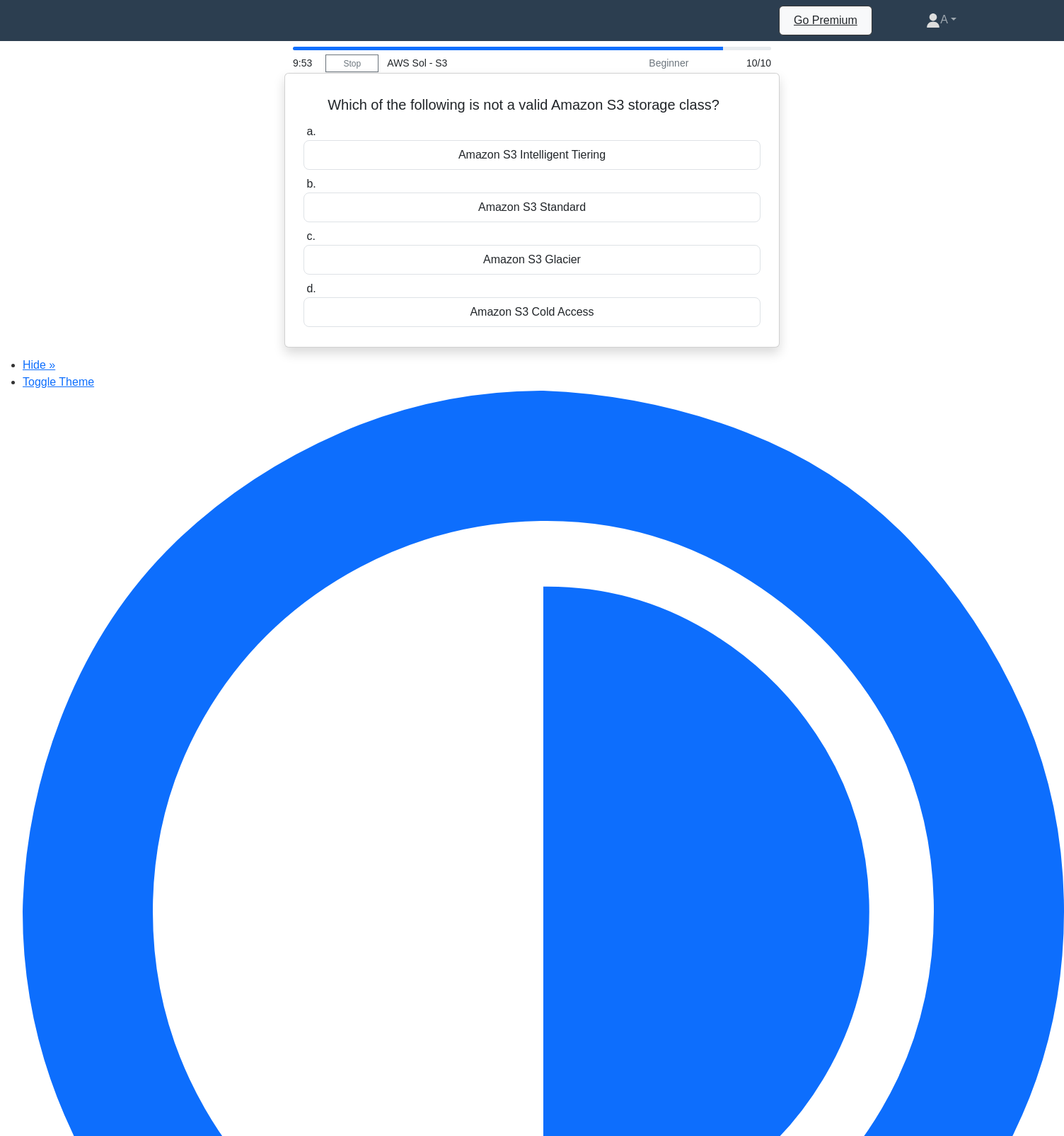
click at [525, 218] on div "Amazon S3 Standard" at bounding box center [532, 207] width 457 height 30
click at [303, 189] on input "b. Amazon S3 Standard" at bounding box center [303, 184] width 0 height 9
click at [504, 319] on div "Amazon S3 Cold Access" at bounding box center [532, 312] width 457 height 30
click at [303, 293] on input "d. Amazon S3 Cold Access" at bounding box center [303, 289] width 0 height 9
click at [506, 274] on div "Amazon S3 Glacier" at bounding box center [532, 259] width 457 height 30
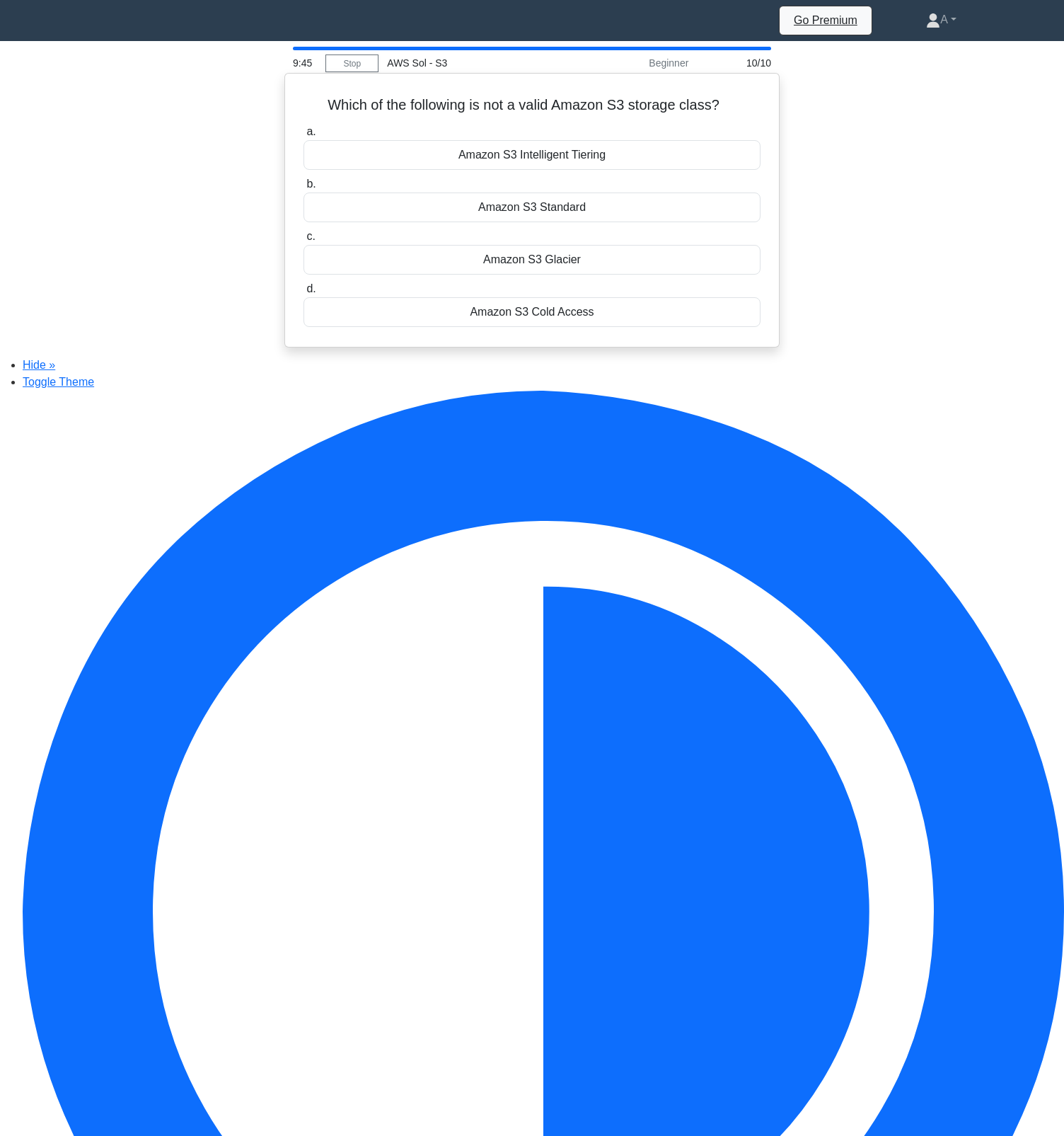
click at [303, 241] on input "c. Amazon S3 Glacier" at bounding box center [303, 237] width 0 height 9
click at [513, 212] on div "Amazon S3 Standard" at bounding box center [532, 207] width 457 height 30
click at [303, 189] on input "b. Amazon S3 Standard" at bounding box center [303, 184] width 0 height 9
click at [513, 153] on div "Amazon S3 Intelligent Tiering" at bounding box center [532, 154] width 457 height 30
click at [303, 137] on input "a. Amazon S3 Intelligent Tiering" at bounding box center [303, 132] width 0 height 9
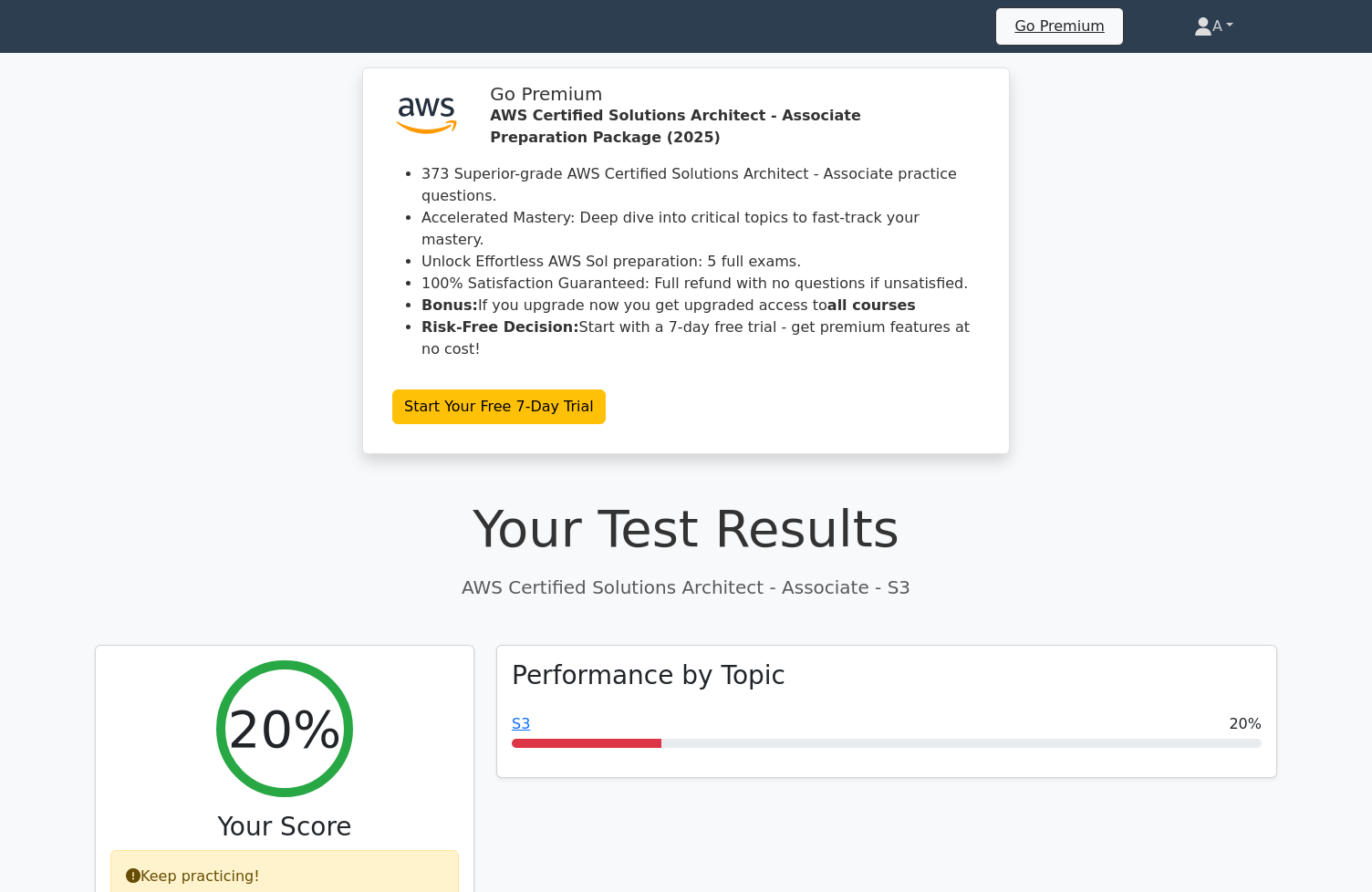
click at [1227, 29] on link "A" at bounding box center [1213, 26] width 127 height 36
click at [1209, 68] on link "Profile" at bounding box center [1223, 70] width 144 height 30
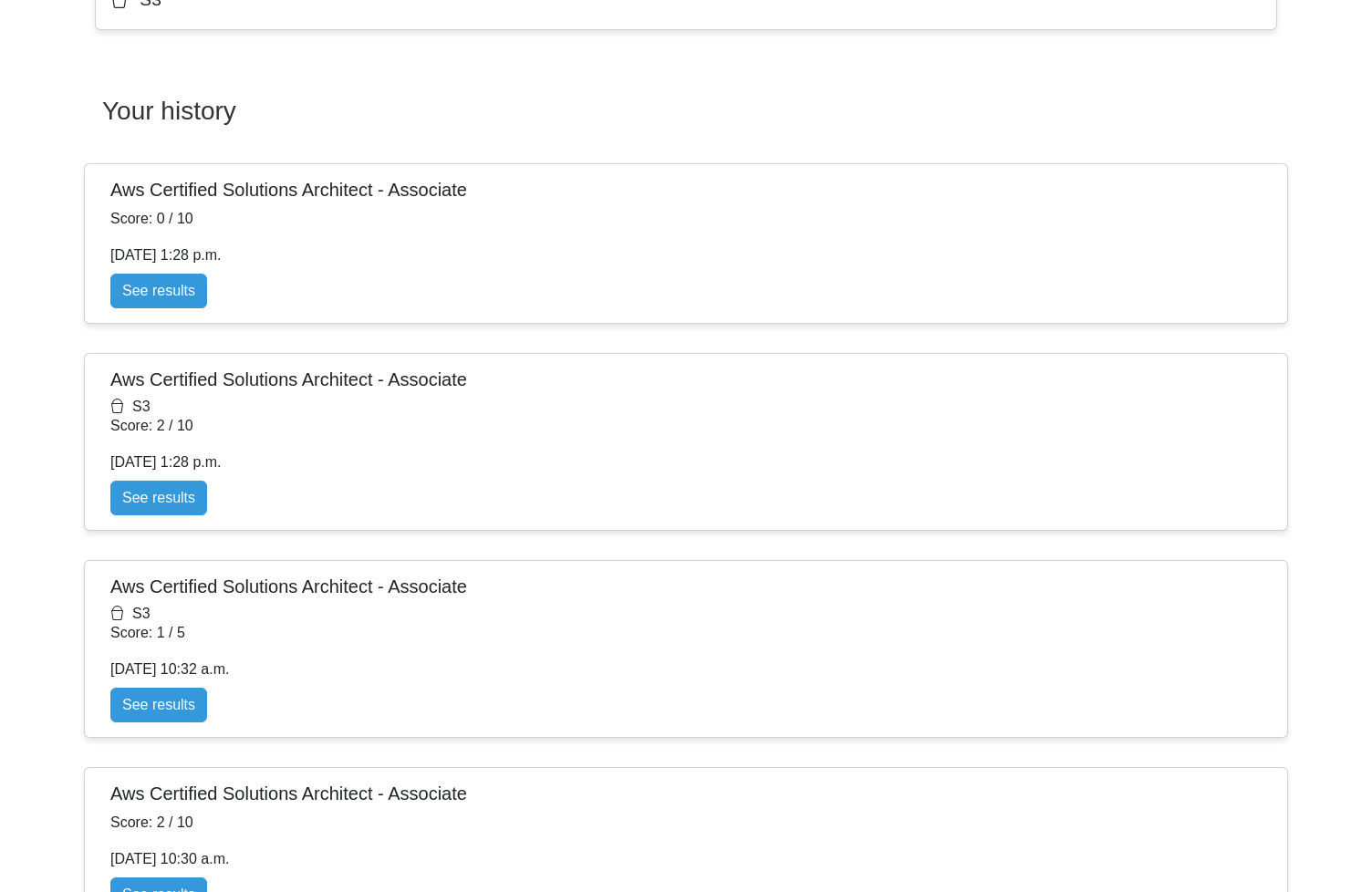
scroll to position [1246, 0]
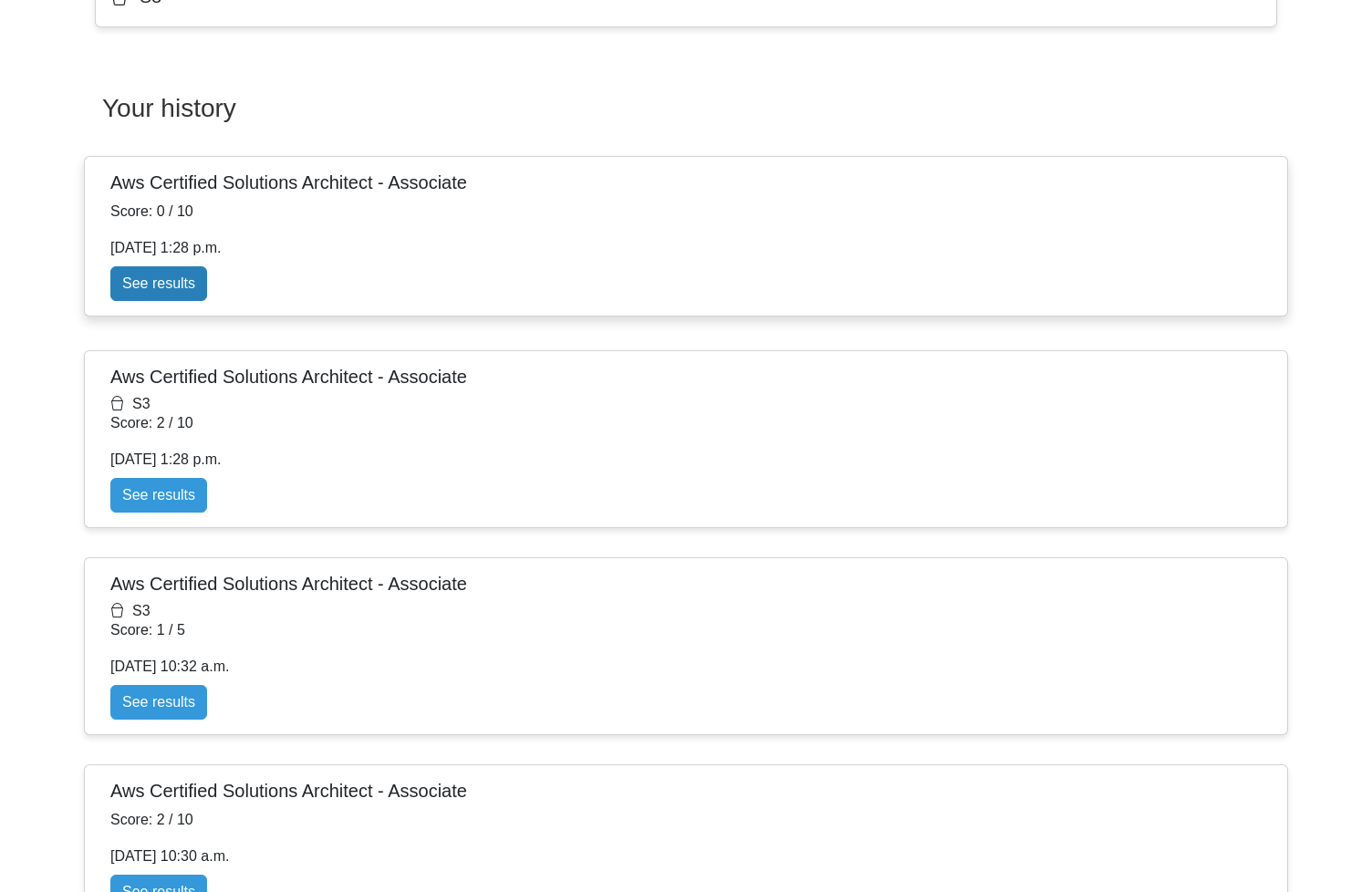
click at [207, 301] on link "See results" at bounding box center [159, 283] width 97 height 34
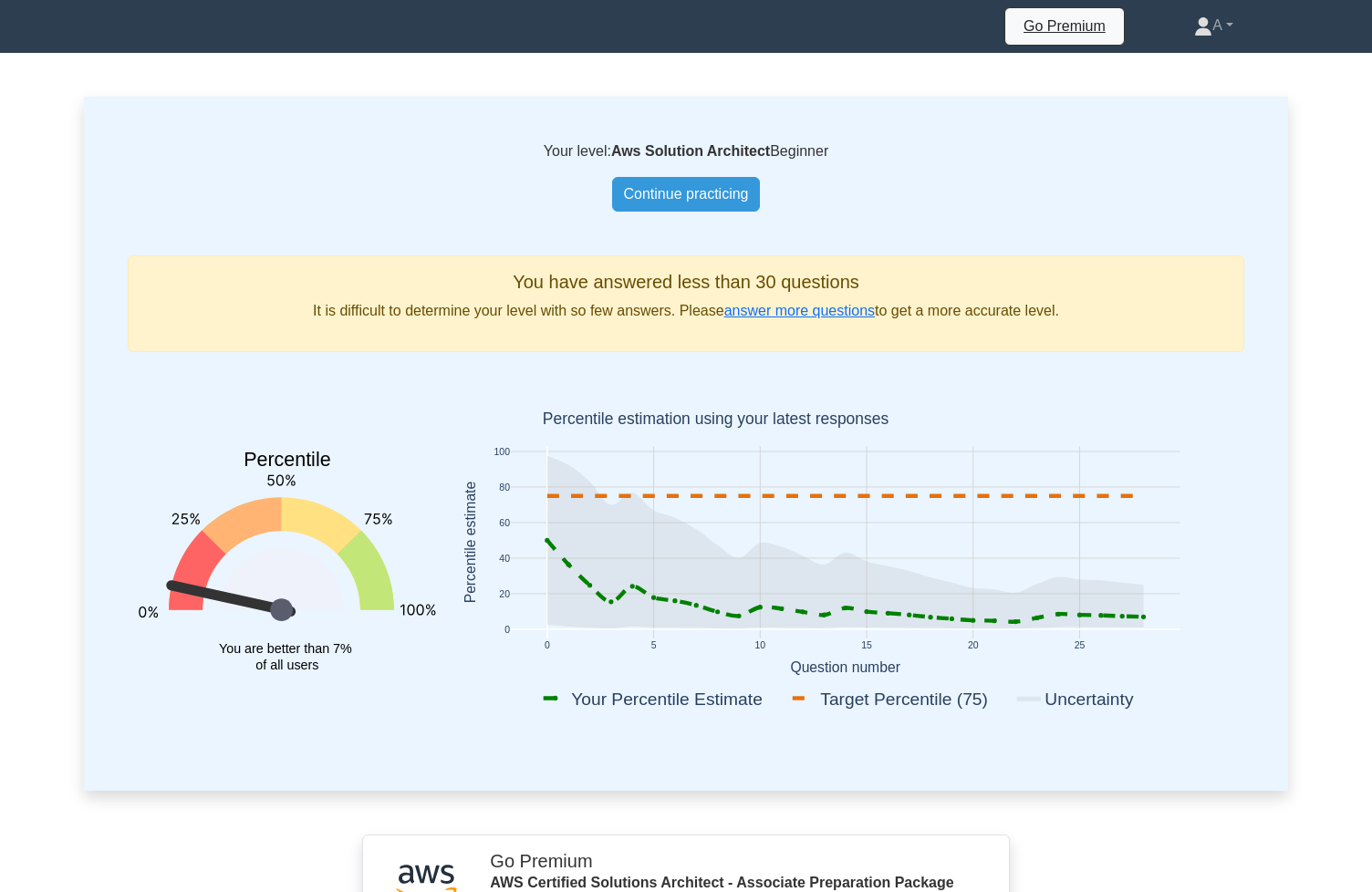
scroll to position [8, 0]
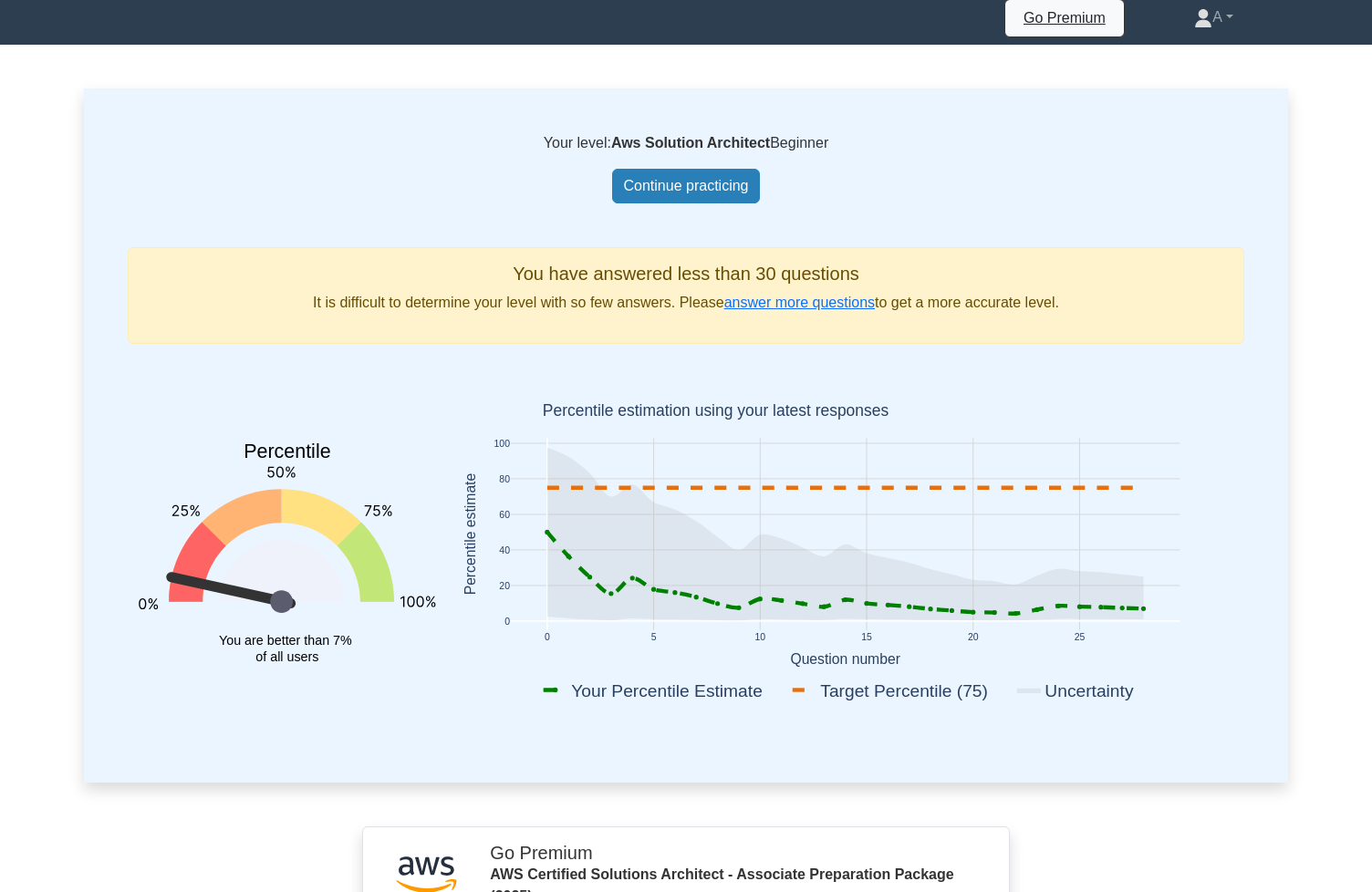
click at [691, 204] on link "Continue practicing" at bounding box center [686, 185] width 149 height 34
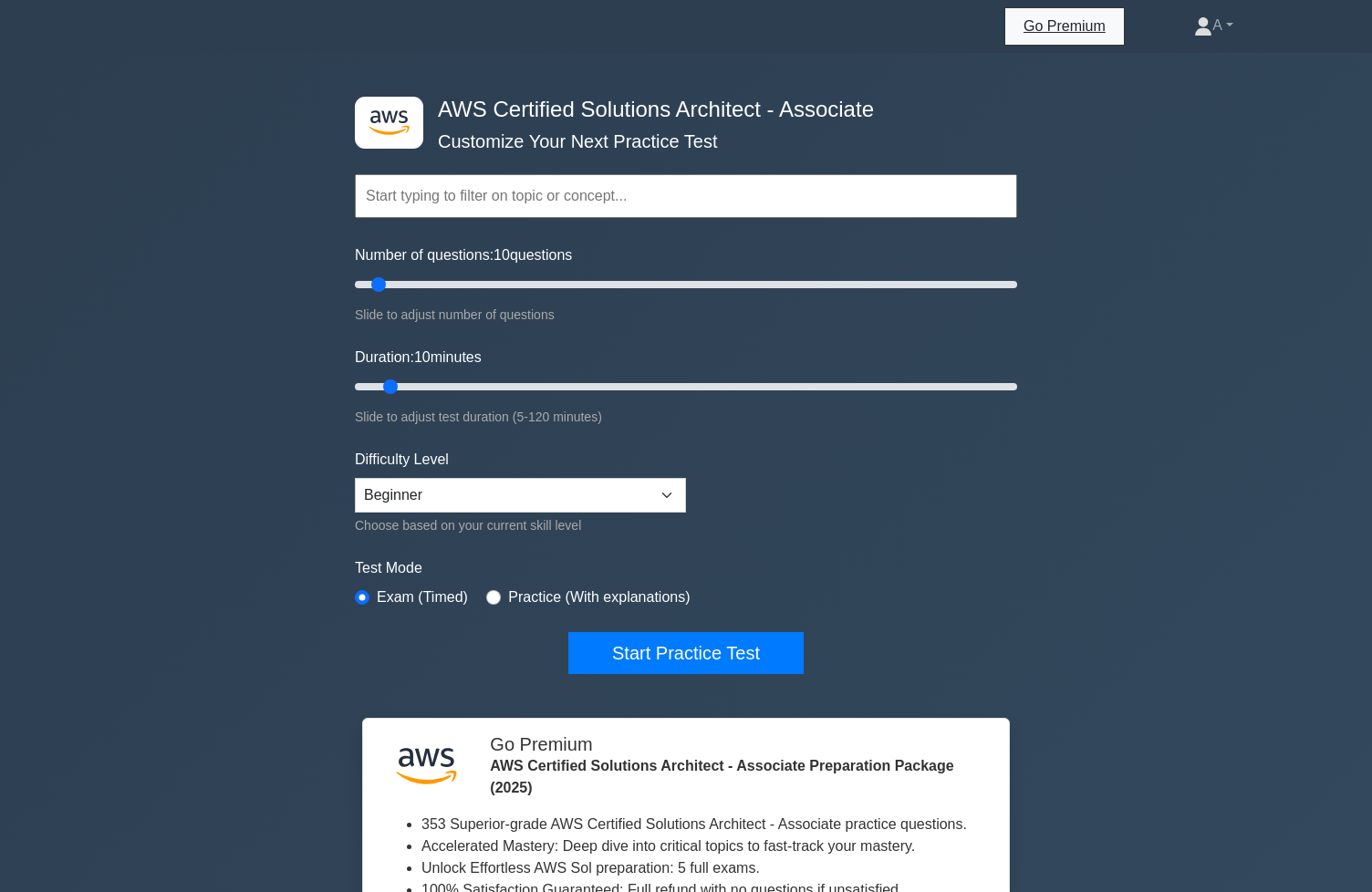
click at [562, 202] on input "text" at bounding box center [686, 196] width 662 height 43
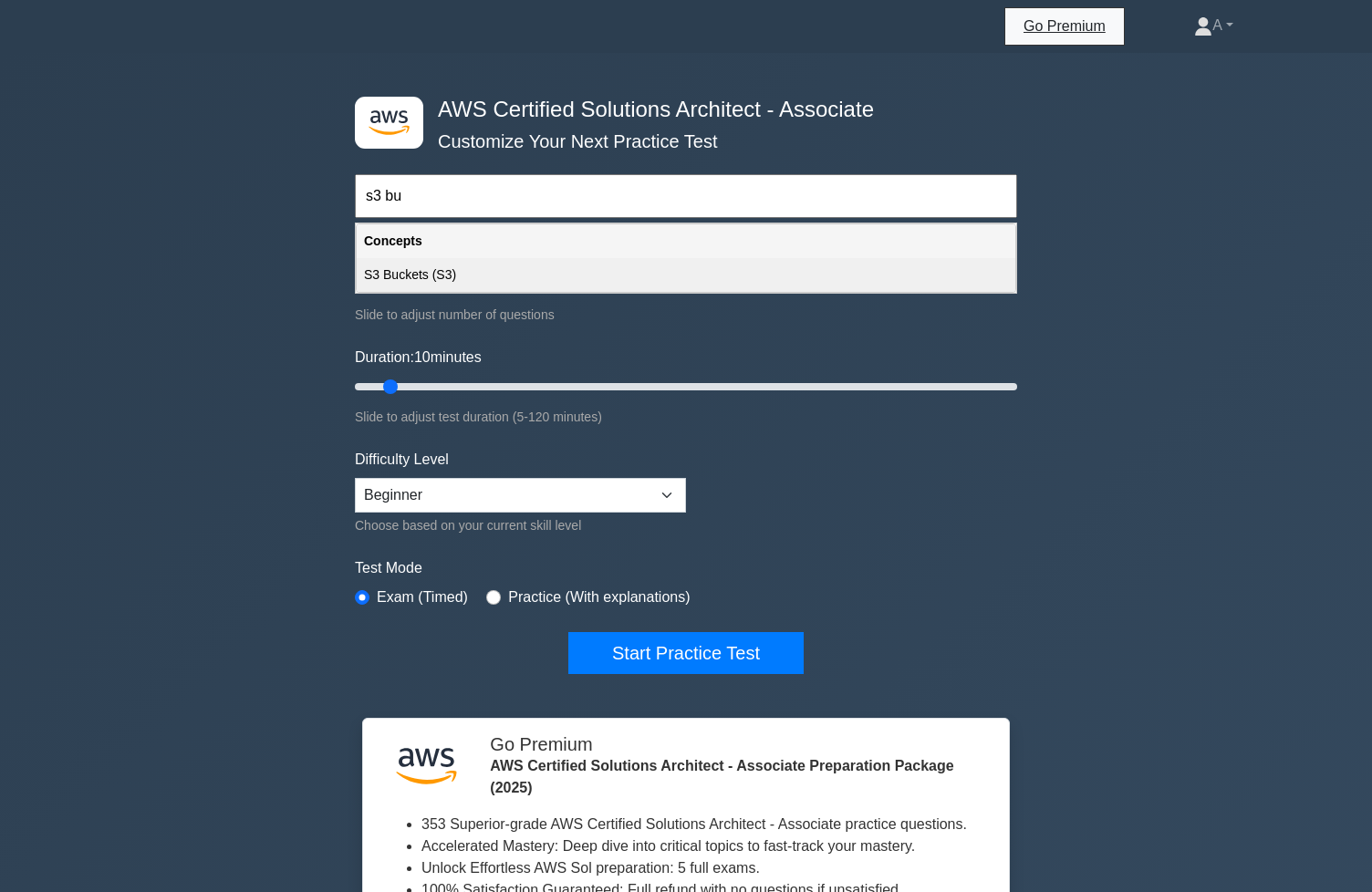
click at [475, 273] on div "S3 Buckets (S3)" at bounding box center [686, 275] width 659 height 33
type input "S3 Buckets (S3)"
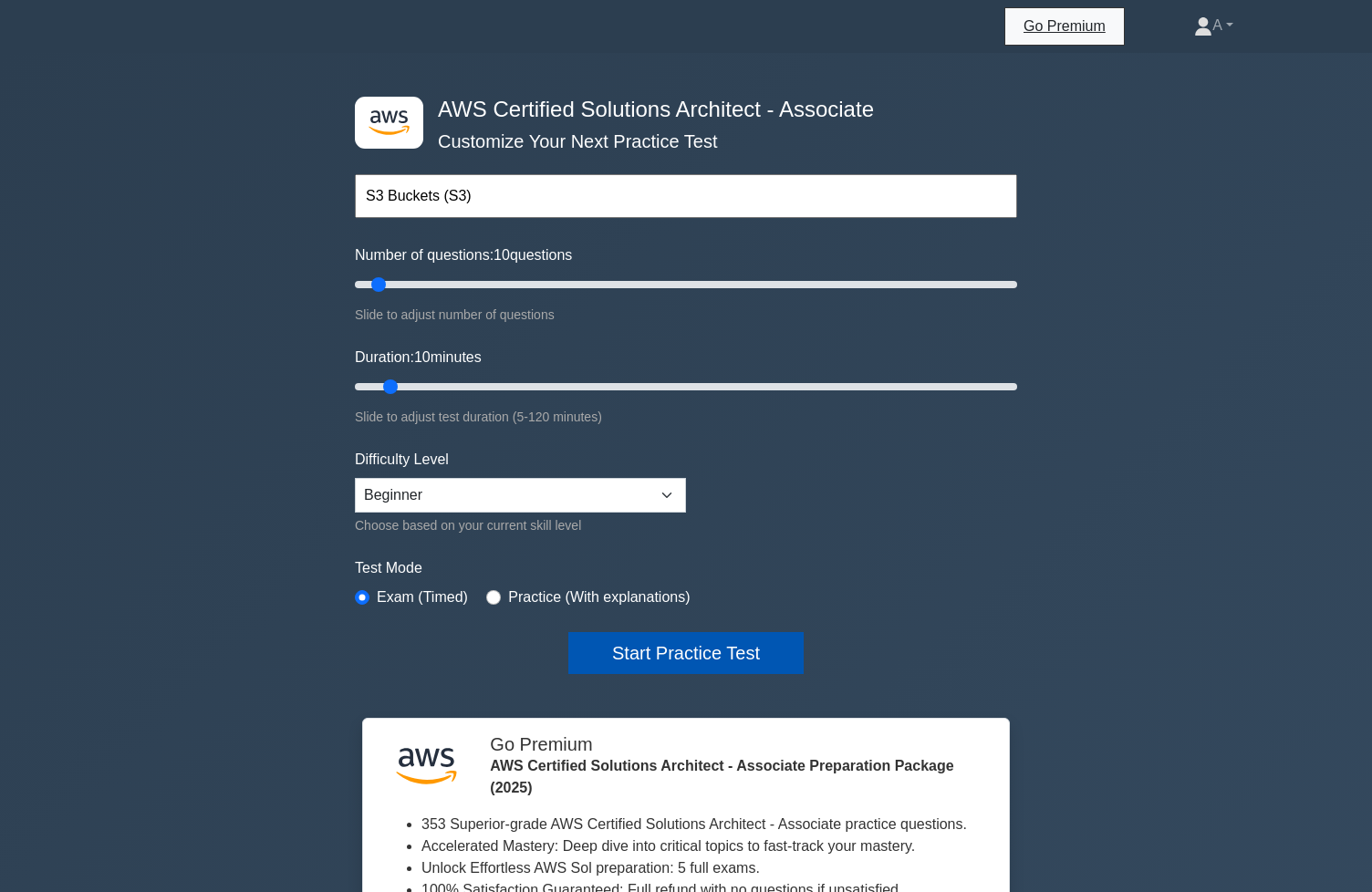
click at [668, 666] on button "Start Practice Test" at bounding box center [686, 653] width 235 height 42
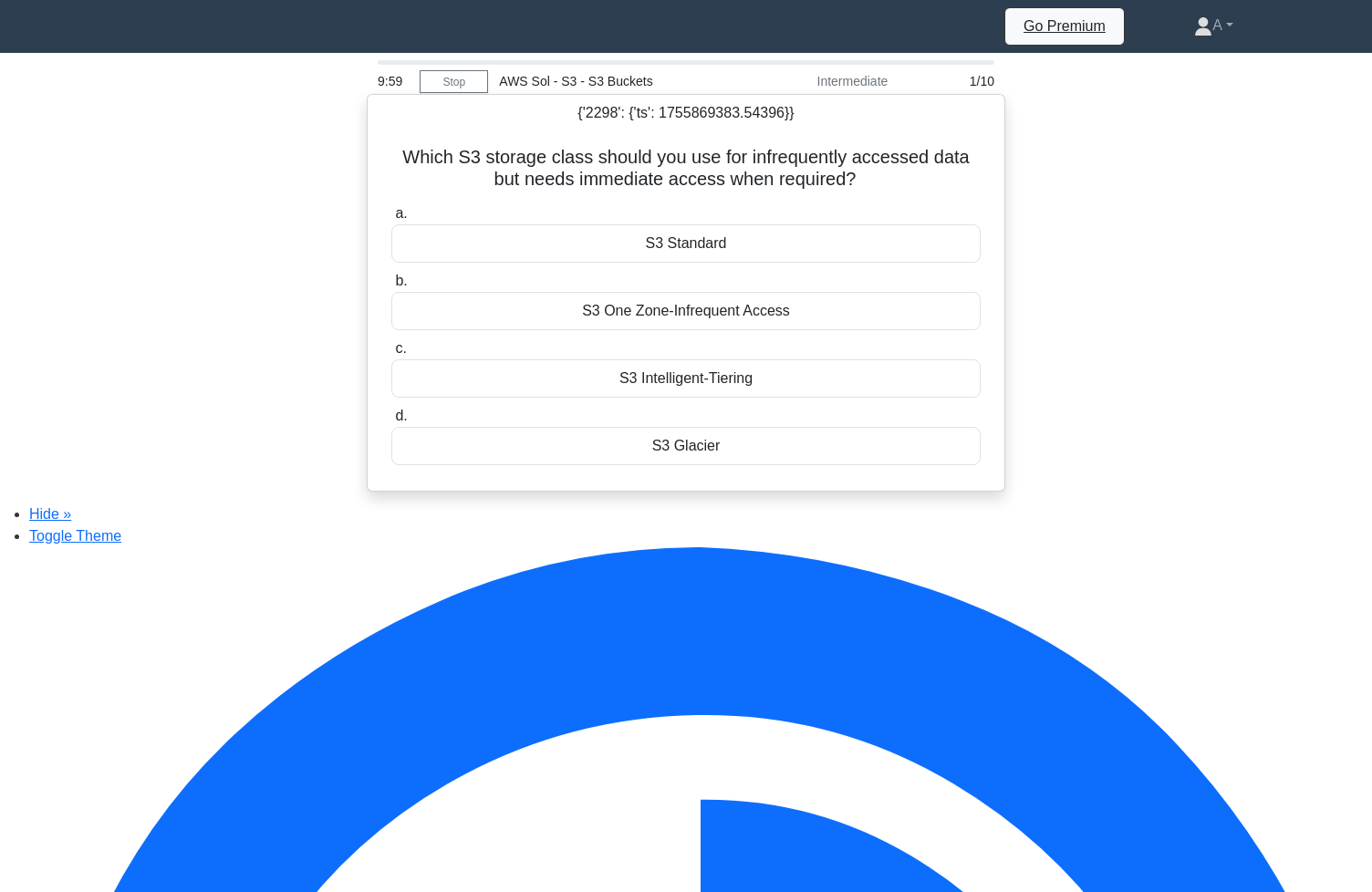
click at [665, 240] on div "S3 Standard" at bounding box center [686, 243] width 589 height 38
click at [391, 220] on input "a. S3 Standard" at bounding box center [391, 214] width 0 height 12
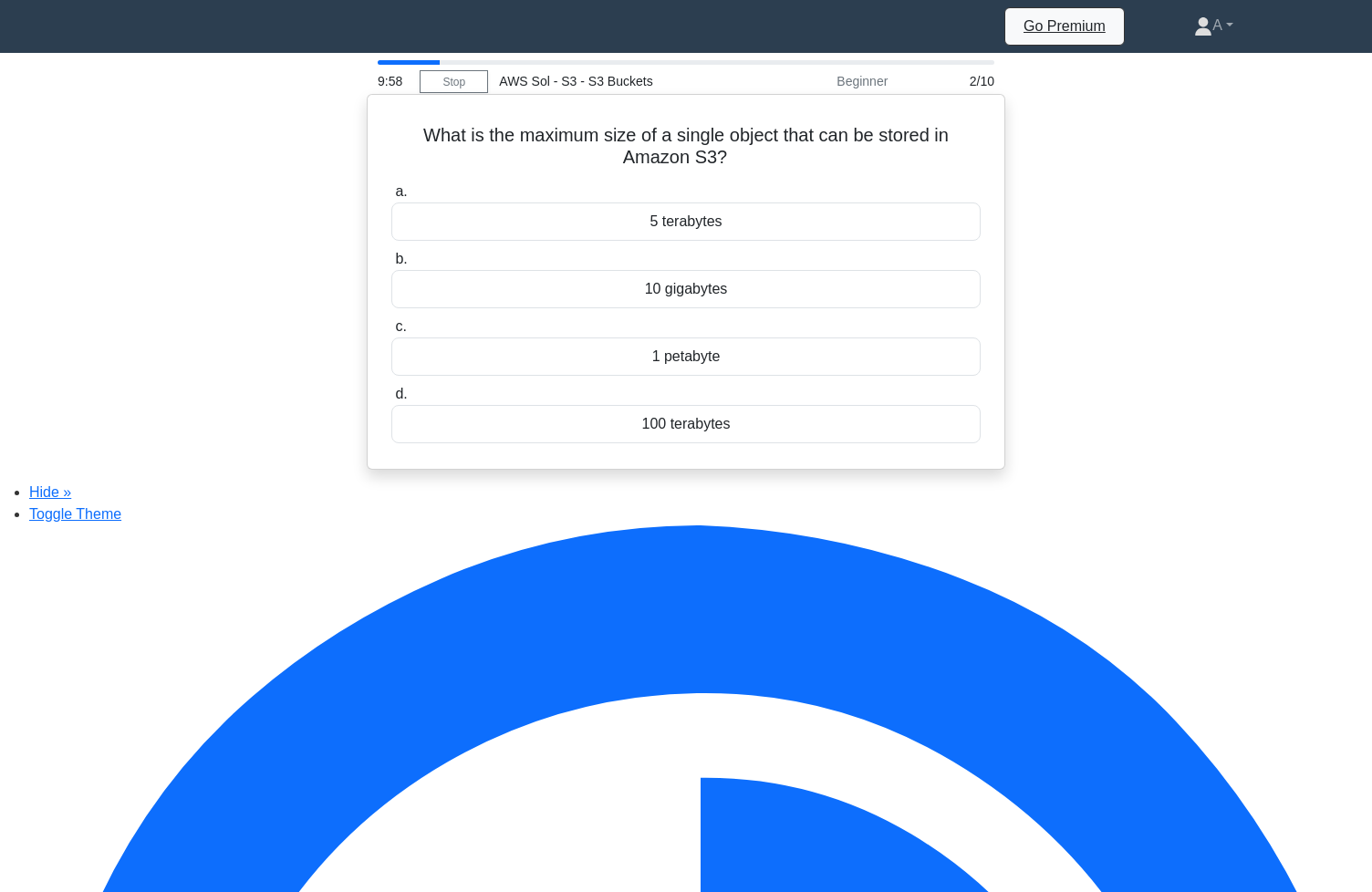
click at [670, 238] on div "5 terabytes" at bounding box center [686, 222] width 589 height 38
click at [391, 198] on input "a. 5 terabytes" at bounding box center [391, 192] width 0 height 12
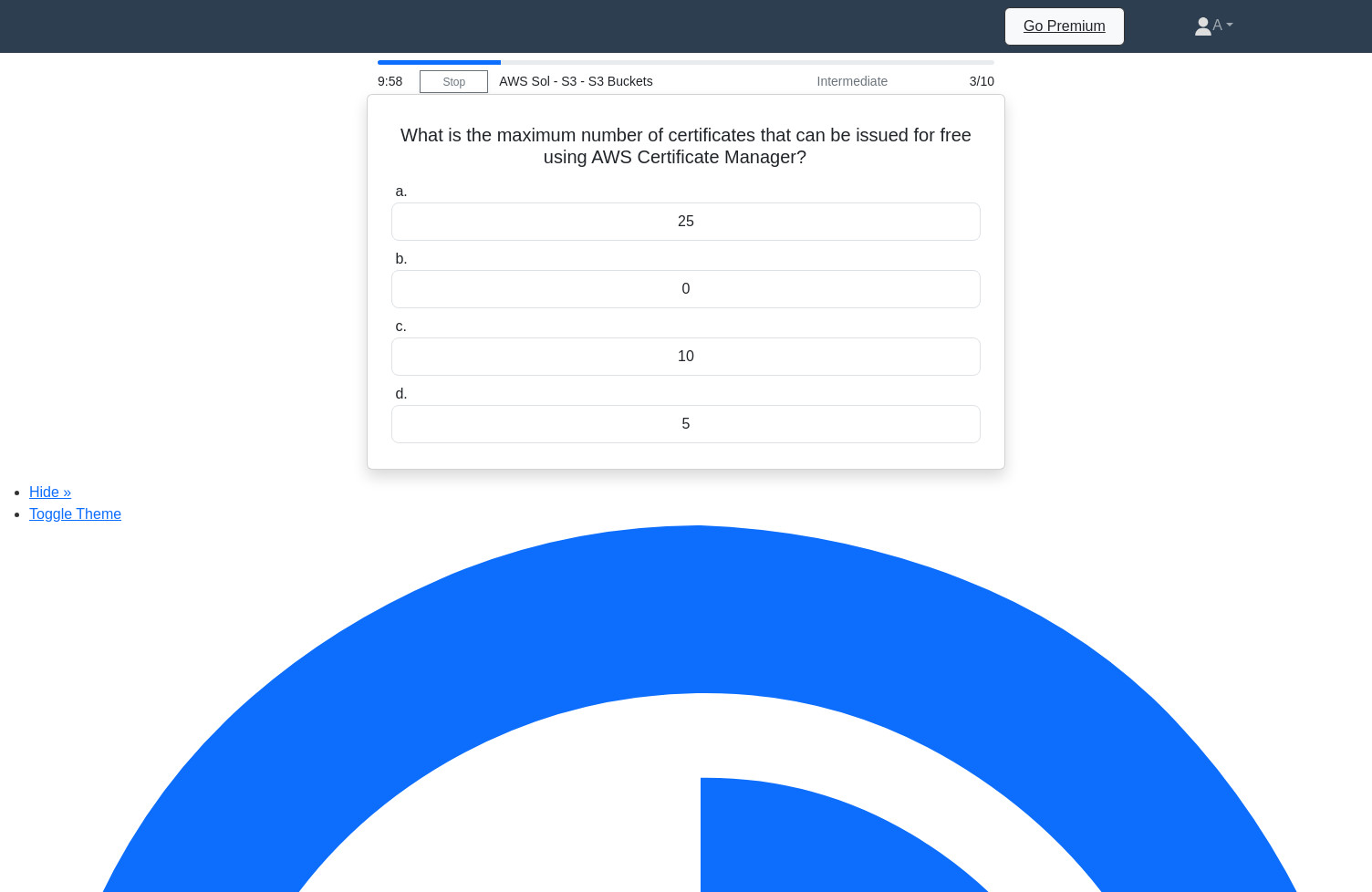
click at [686, 237] on div "25" at bounding box center [686, 222] width 589 height 38
click at [391, 198] on input "a. 25" at bounding box center [391, 192] width 0 height 12
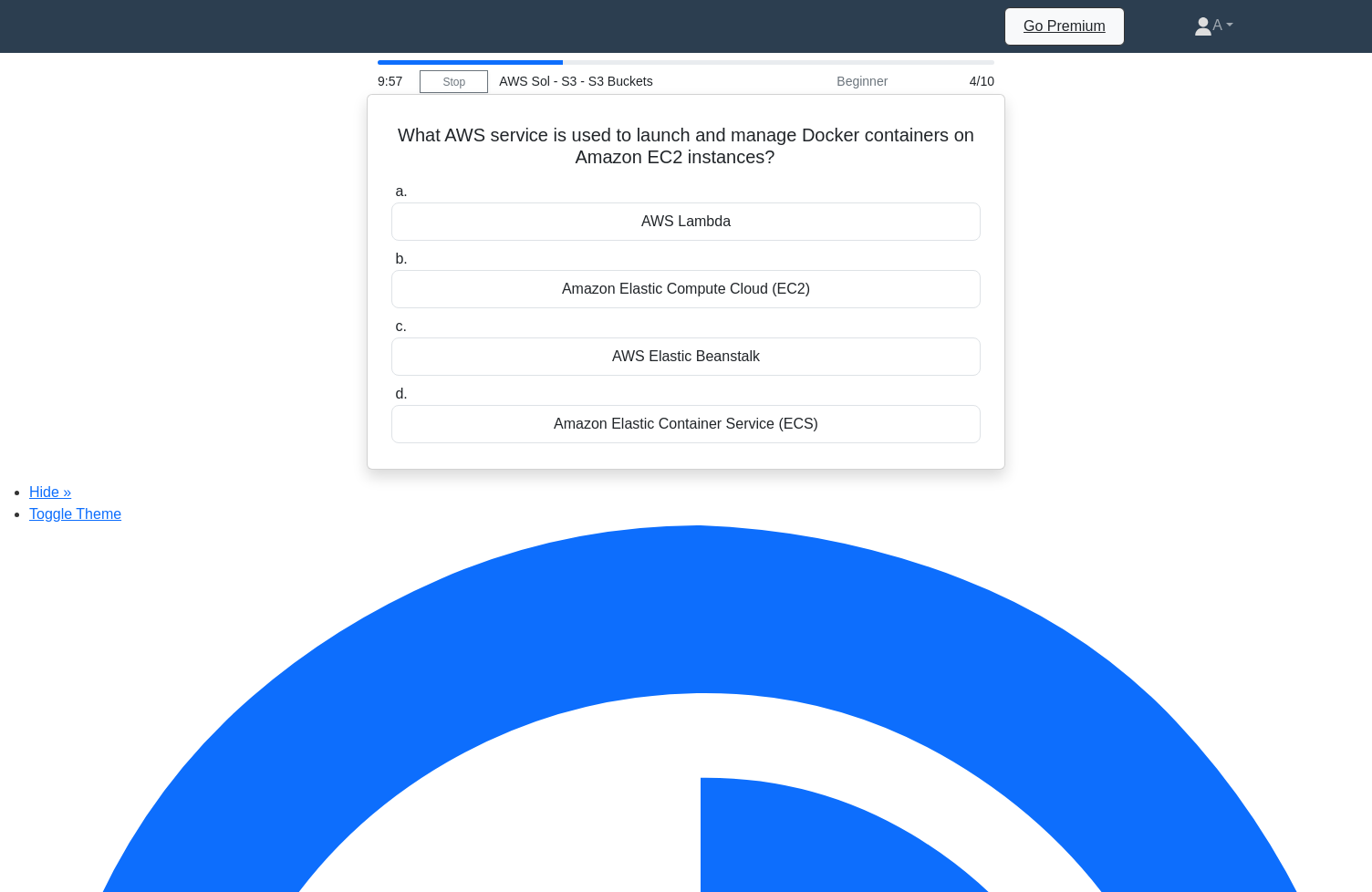
click at [698, 233] on div "AWS Lambda" at bounding box center [686, 222] width 589 height 38
click at [391, 198] on input "a. AWS Lambda" at bounding box center [391, 192] width 0 height 12
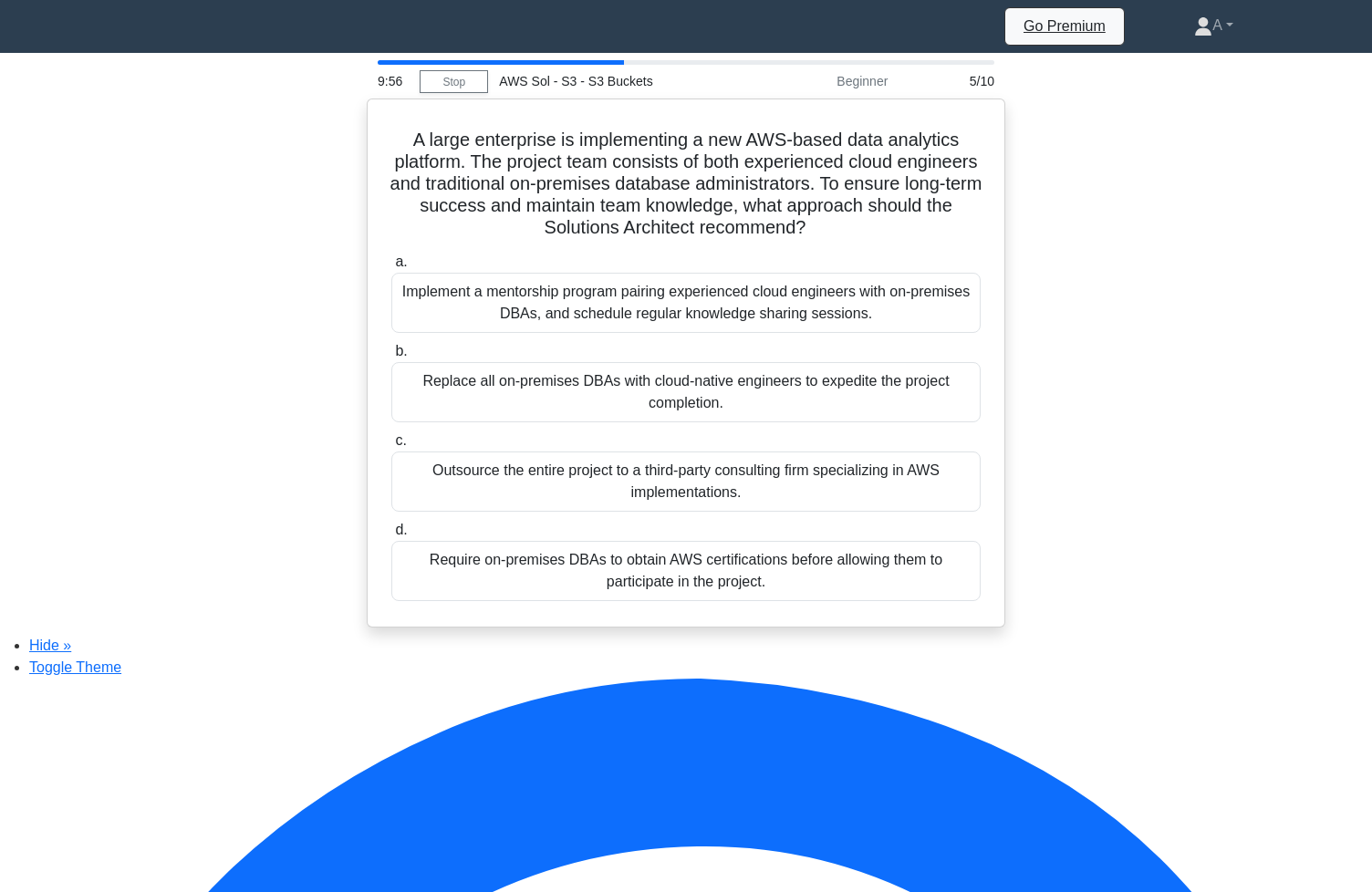
click at [707, 230] on h5 "A large enterprise is implementing a new AWS-based data analytics platform. The…" at bounding box center [686, 184] width 593 height 111
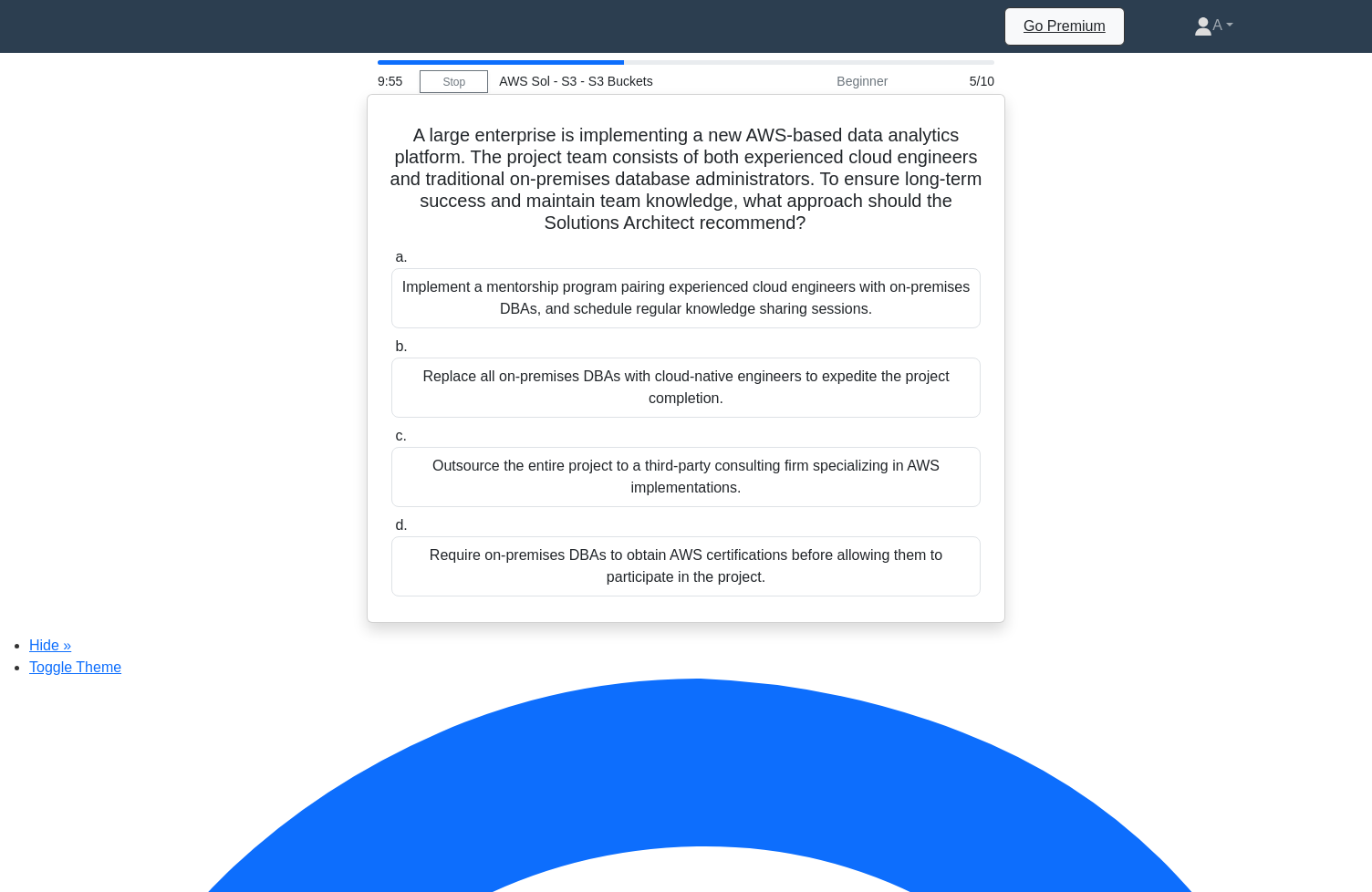
click at [691, 307] on div "Implement a mentorship program pairing experienced cloud engineers with on-prem…" at bounding box center [686, 297] width 589 height 60
click at [391, 264] on input "a. Implement a mentorship program pairing experienced cloud engineers with on-p…" at bounding box center [391, 258] width 0 height 12
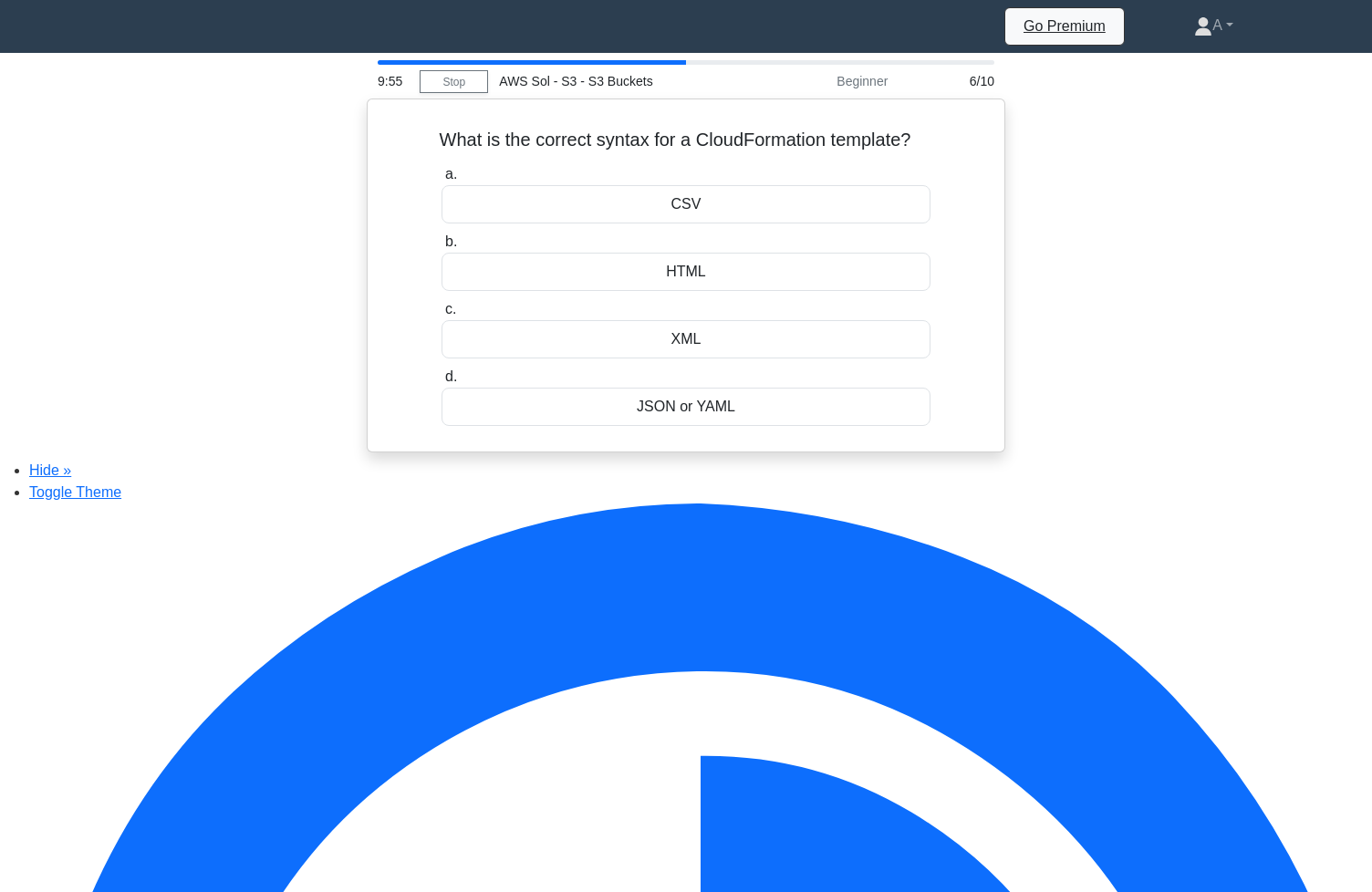
click at [691, 307] on label "c. XML" at bounding box center [686, 328] width 490 height 60
click at [441, 307] on input "c. XML" at bounding box center [441, 309] width 0 height 12
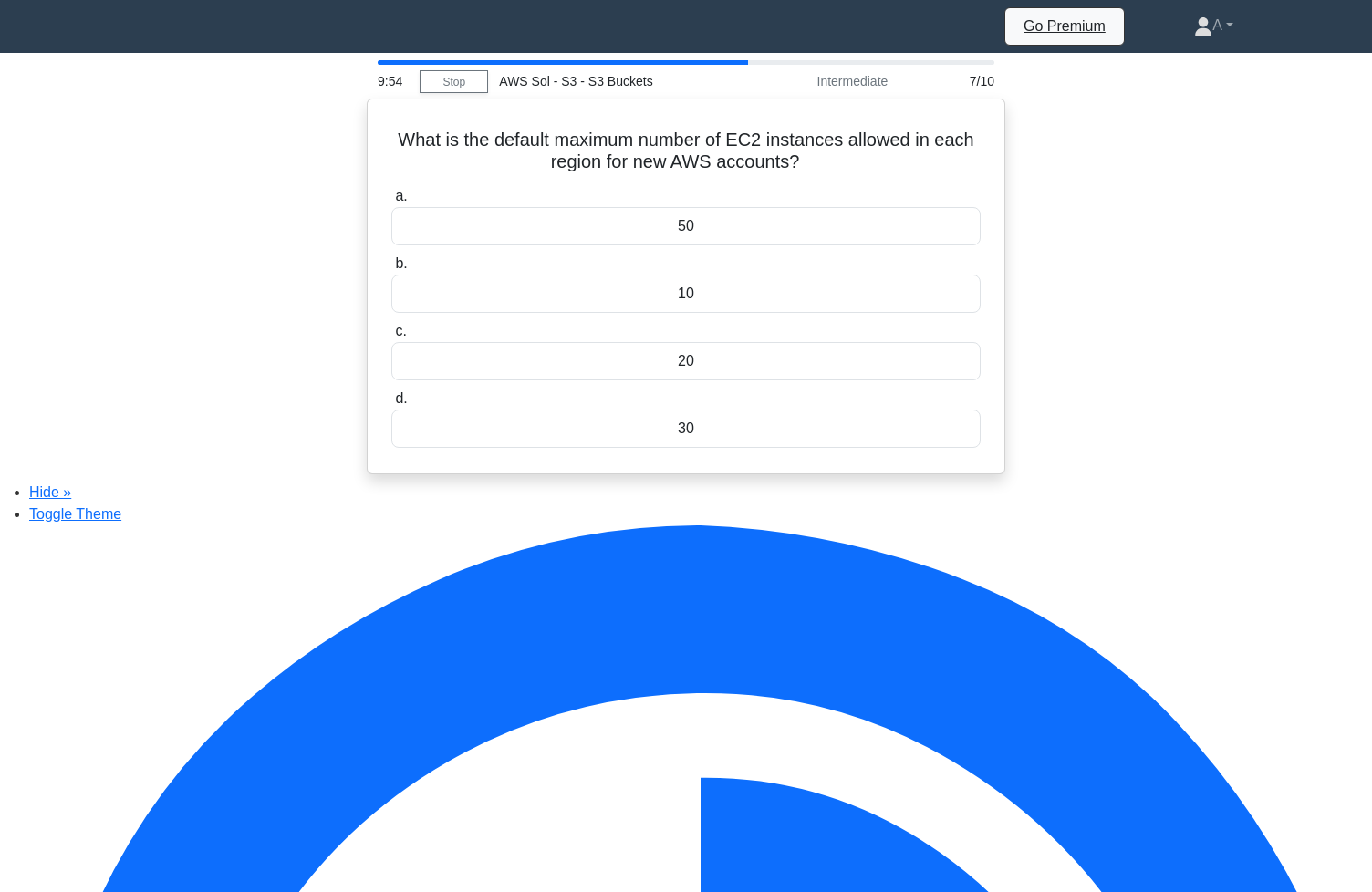
click at [706, 280] on div "10" at bounding box center [686, 293] width 589 height 38
click at [391, 270] on input "b. 10" at bounding box center [391, 264] width 0 height 12
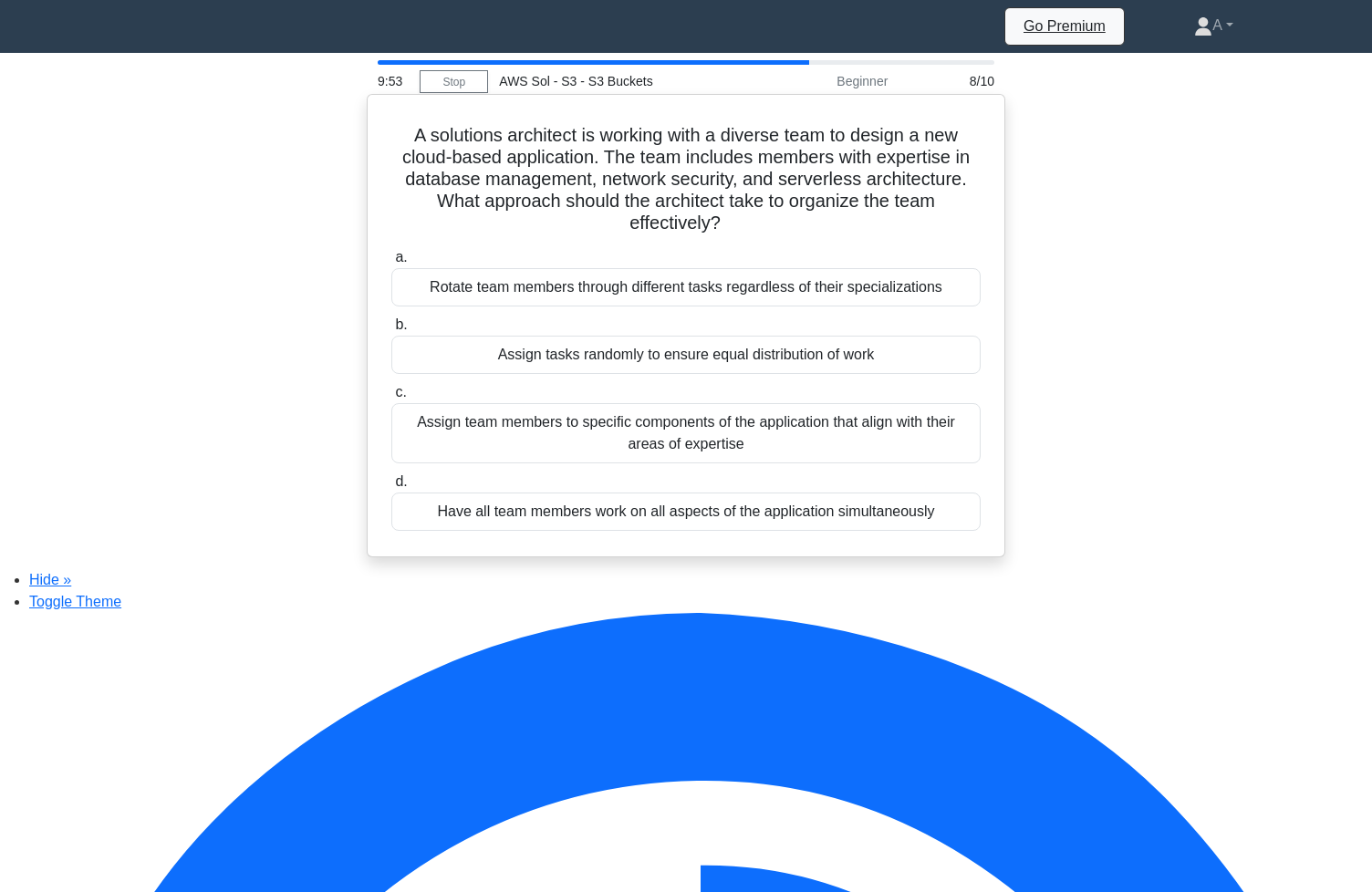
click at [702, 318] on div "a. Rotate team members through different tasks regardless of their specializati…" at bounding box center [686, 388] width 612 height 291
click at [700, 362] on div "Assign tasks randomly to ensure equal distribution of work" at bounding box center [686, 354] width 589 height 38
click at [391, 331] on input "b. Assign tasks randomly to ensure equal distribution of work" at bounding box center [391, 325] width 0 height 12
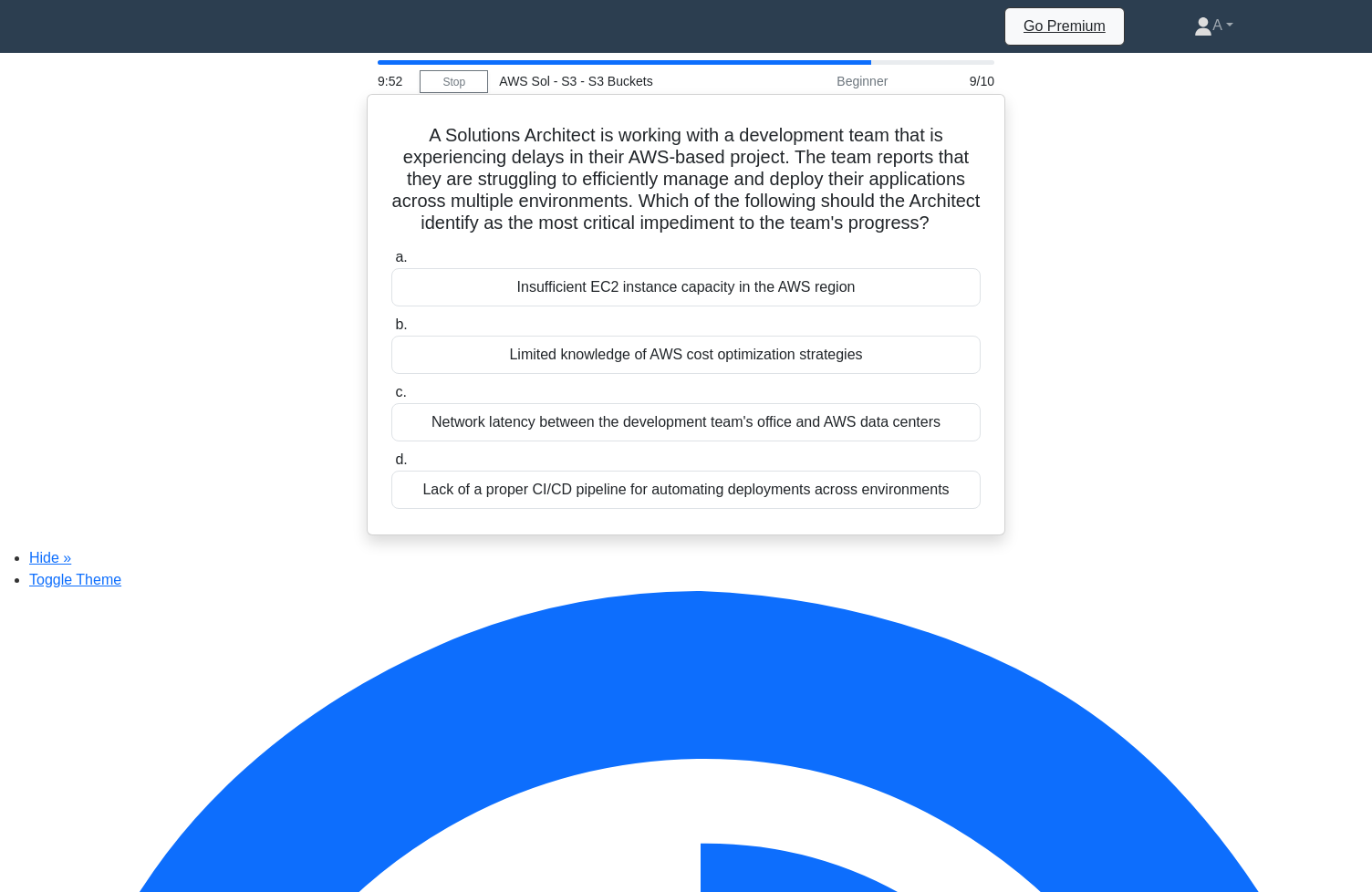
click at [700, 360] on div "Limited knowledge of AWS cost optimization strategies" at bounding box center [686, 354] width 589 height 38
click at [391, 331] on input "b. Limited knowledge of AWS cost optimization strategies" at bounding box center [391, 325] width 0 height 12
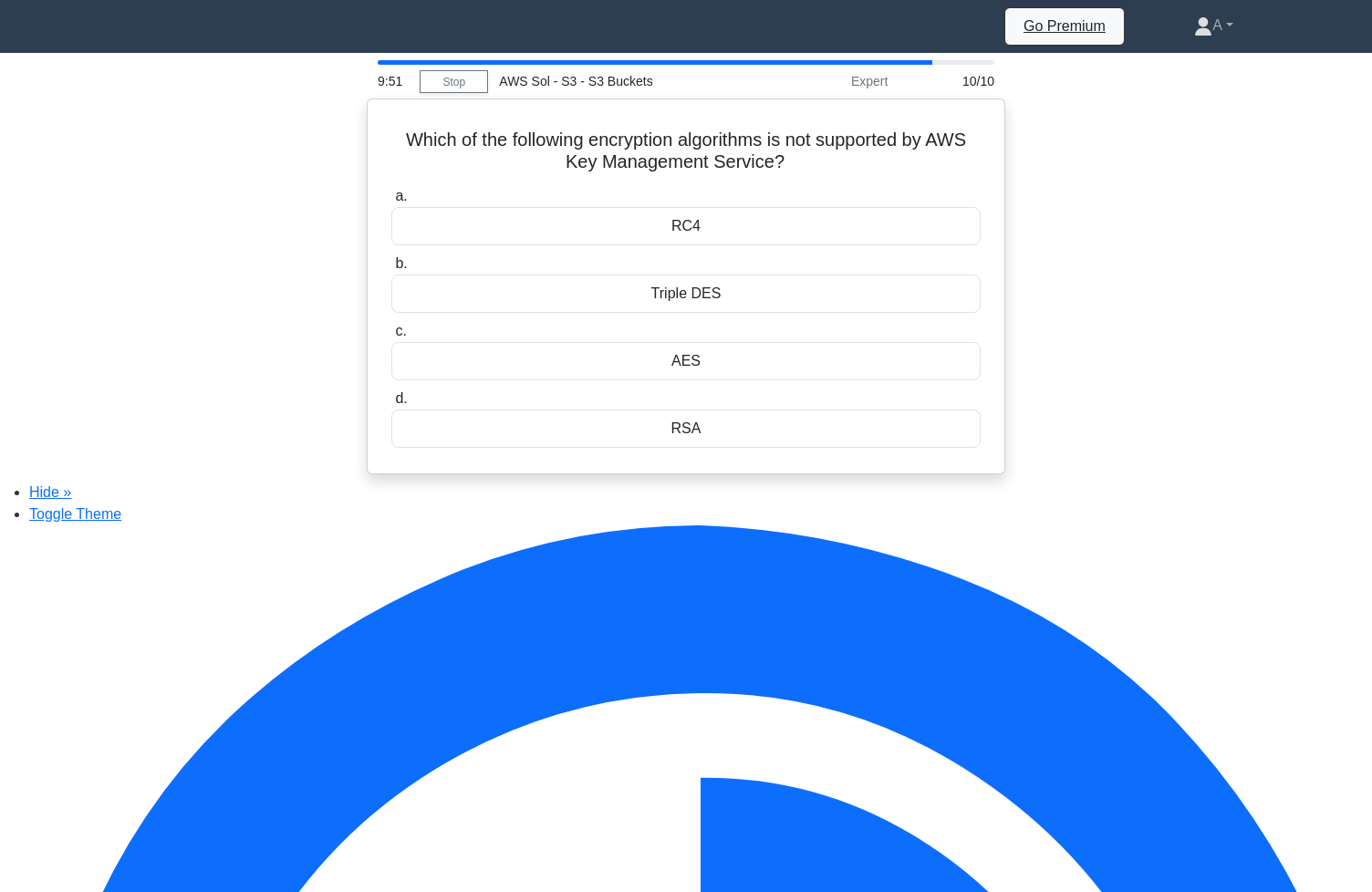
click at [700, 360] on div "AES" at bounding box center [686, 360] width 589 height 38
click at [391, 338] on input "c. AES" at bounding box center [391, 332] width 0 height 12
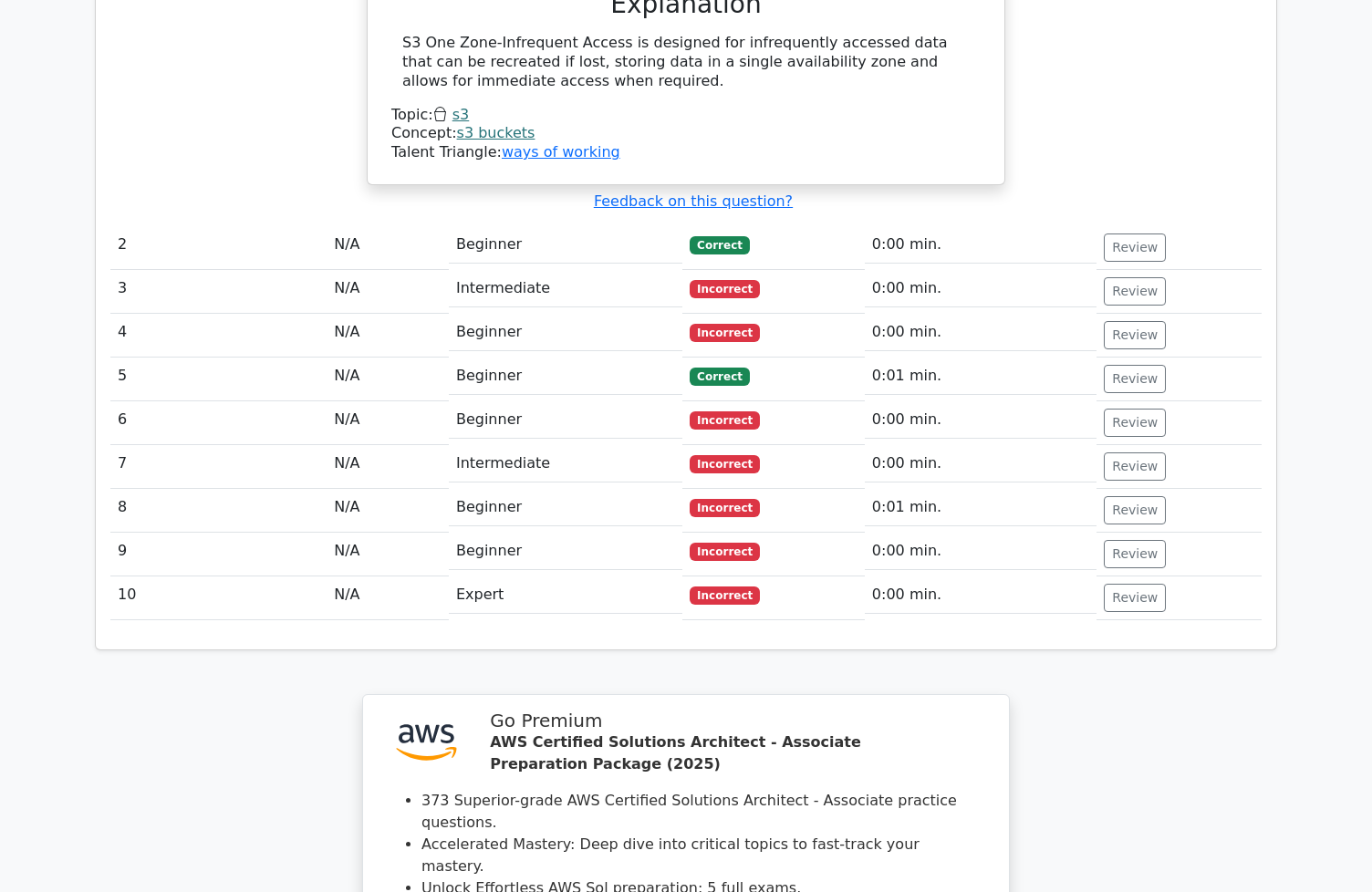
scroll to position [1665, 0]
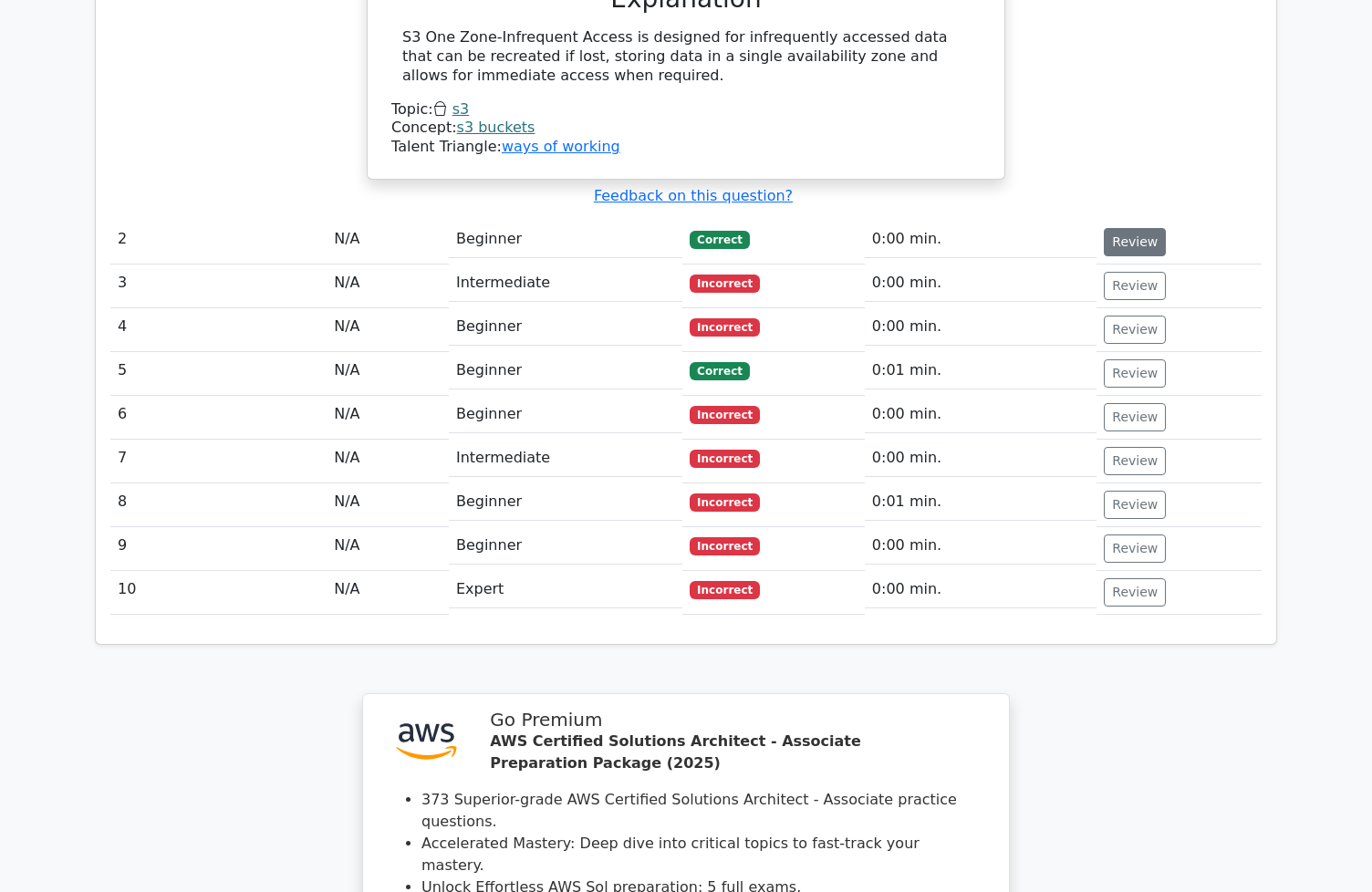
click at [1124, 256] on button "Review" at bounding box center [1135, 242] width 62 height 29
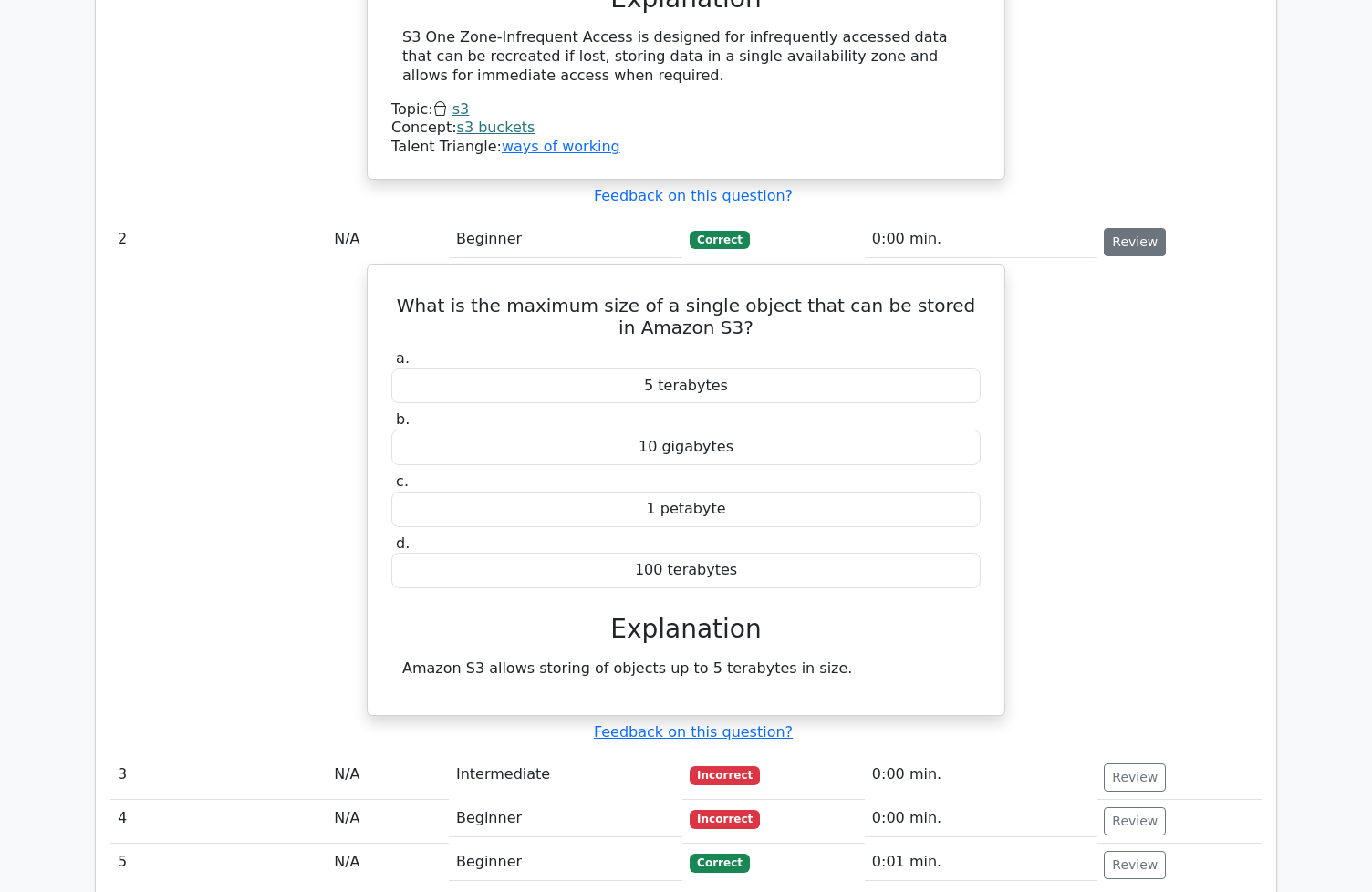
click at [1124, 256] on button "Review" at bounding box center [1135, 242] width 62 height 29
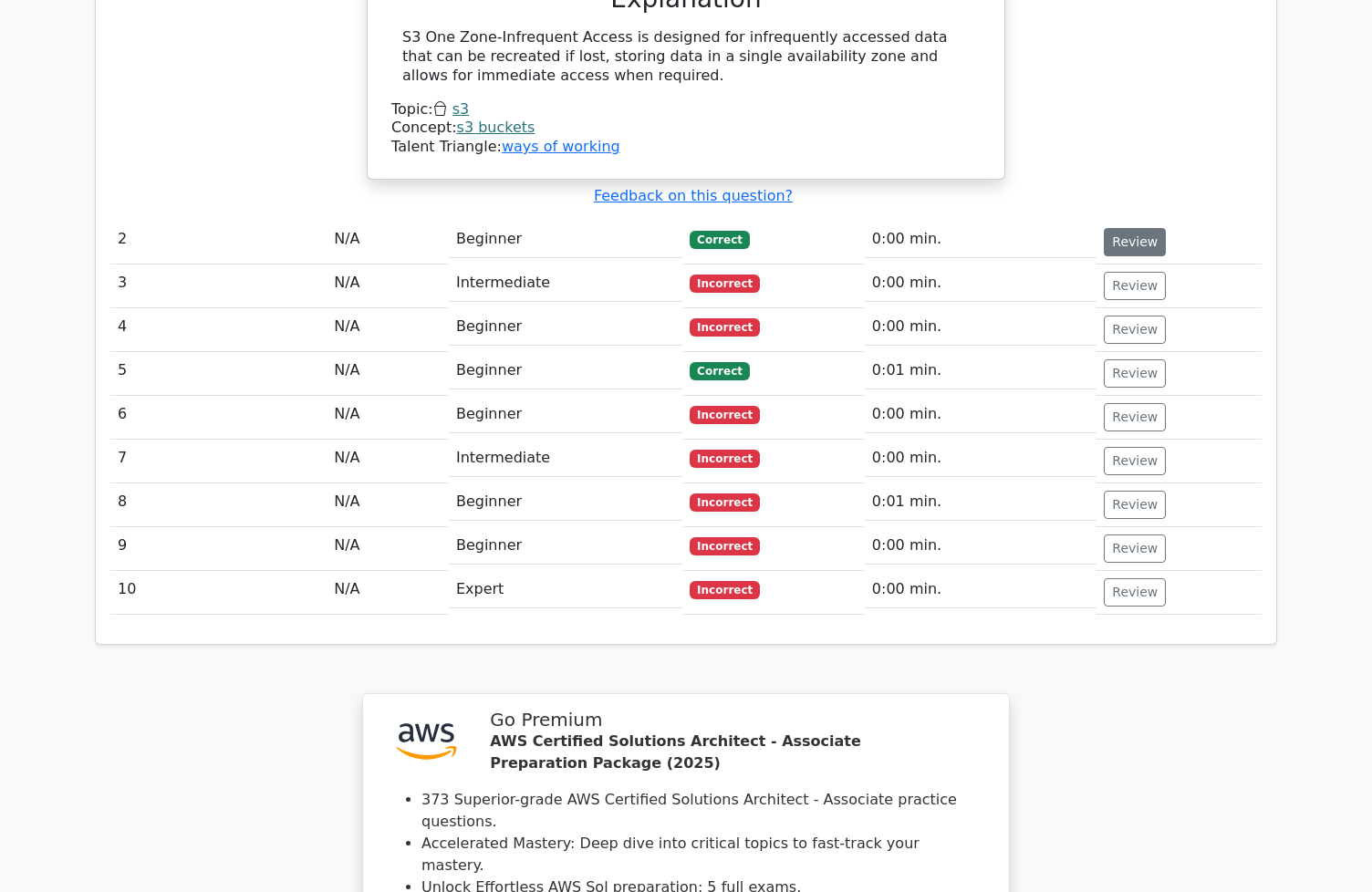
click at [1124, 256] on button "Review" at bounding box center [1135, 242] width 62 height 29
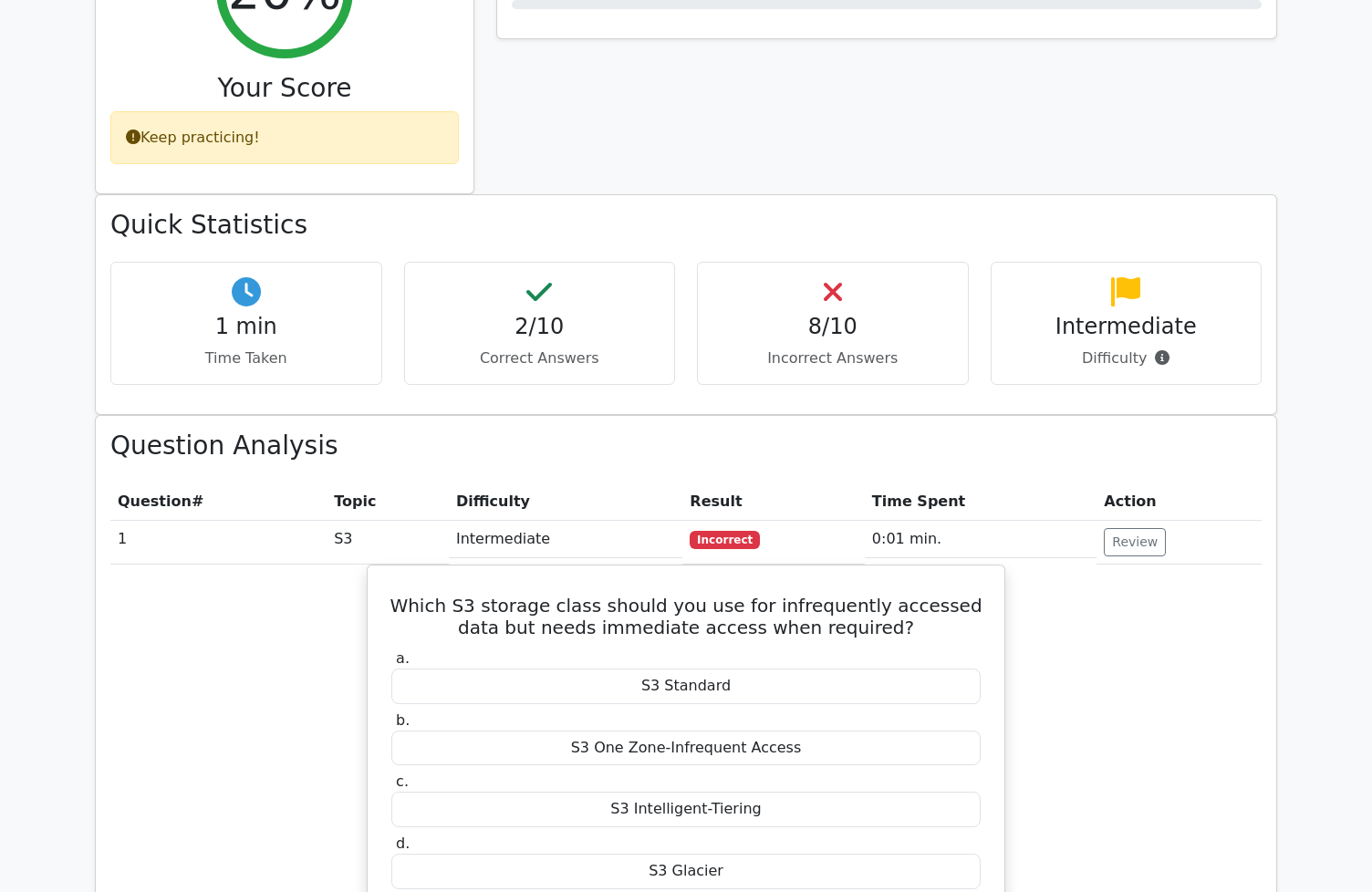
scroll to position [553, 0]
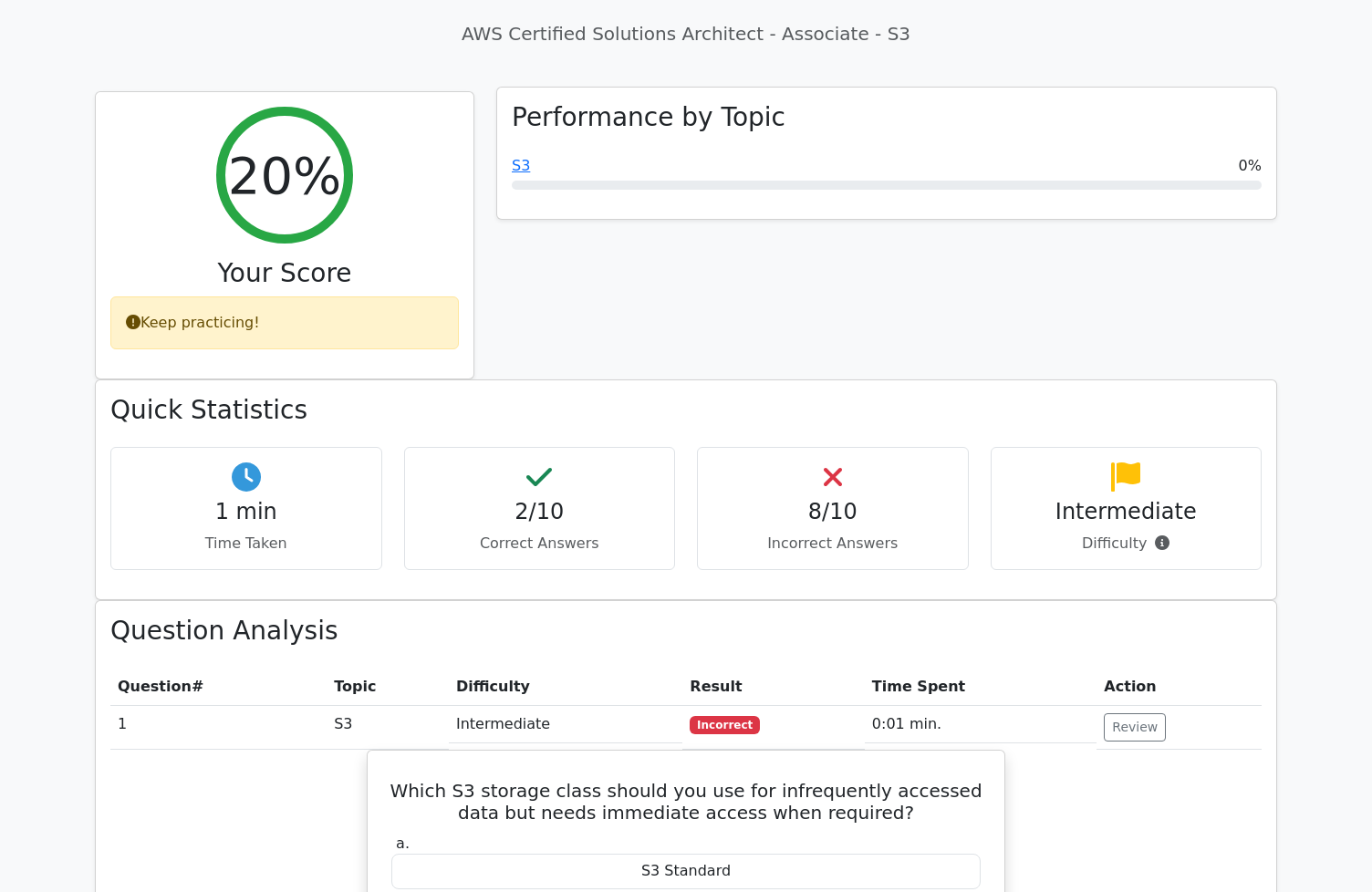
click at [501, 219] on div "Performance by Topic S3 0%" at bounding box center [886, 153] width 779 height 131
click at [527, 174] on link "S3" at bounding box center [521, 165] width 19 height 18
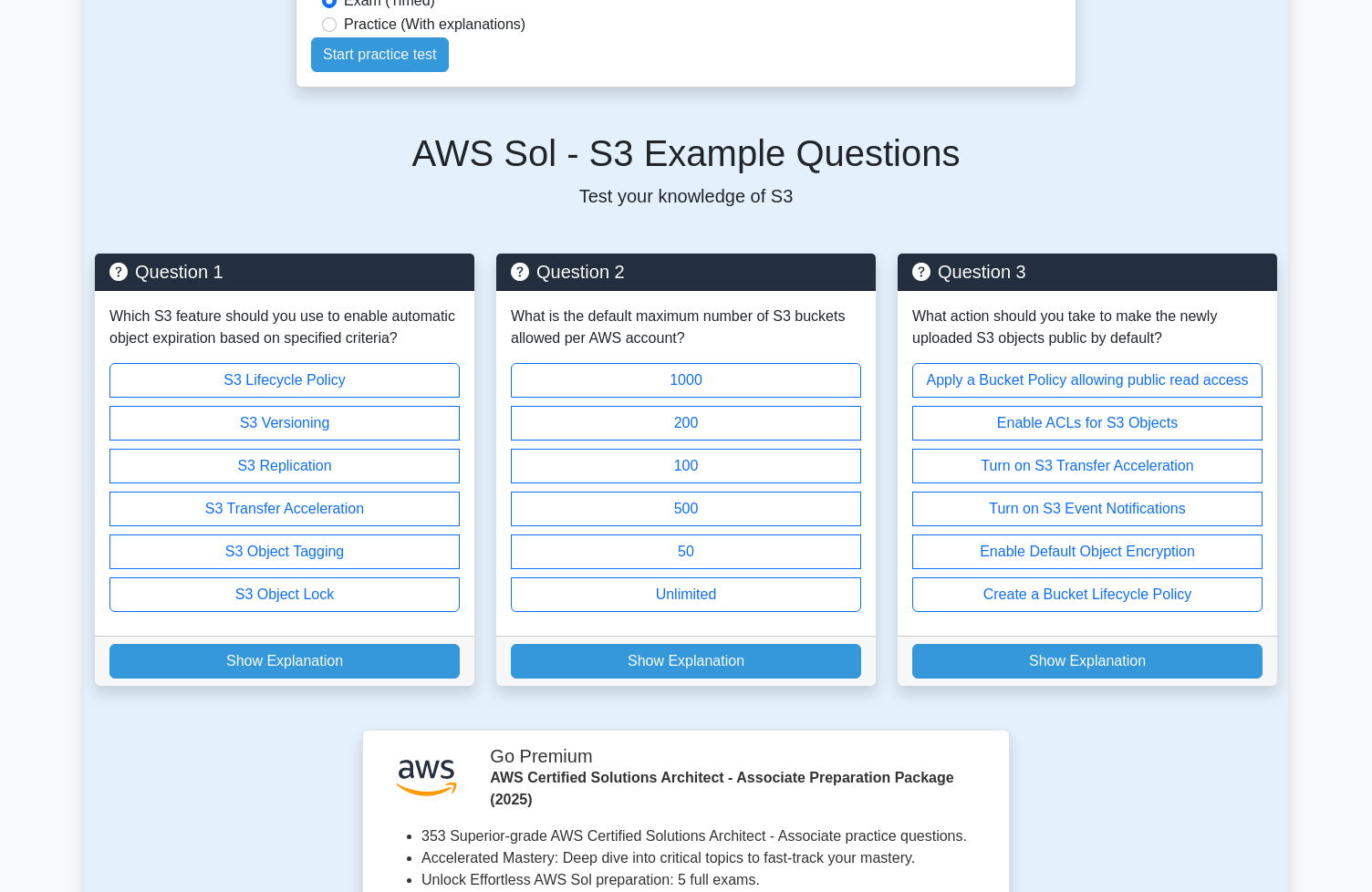
scroll to position [487, 0]
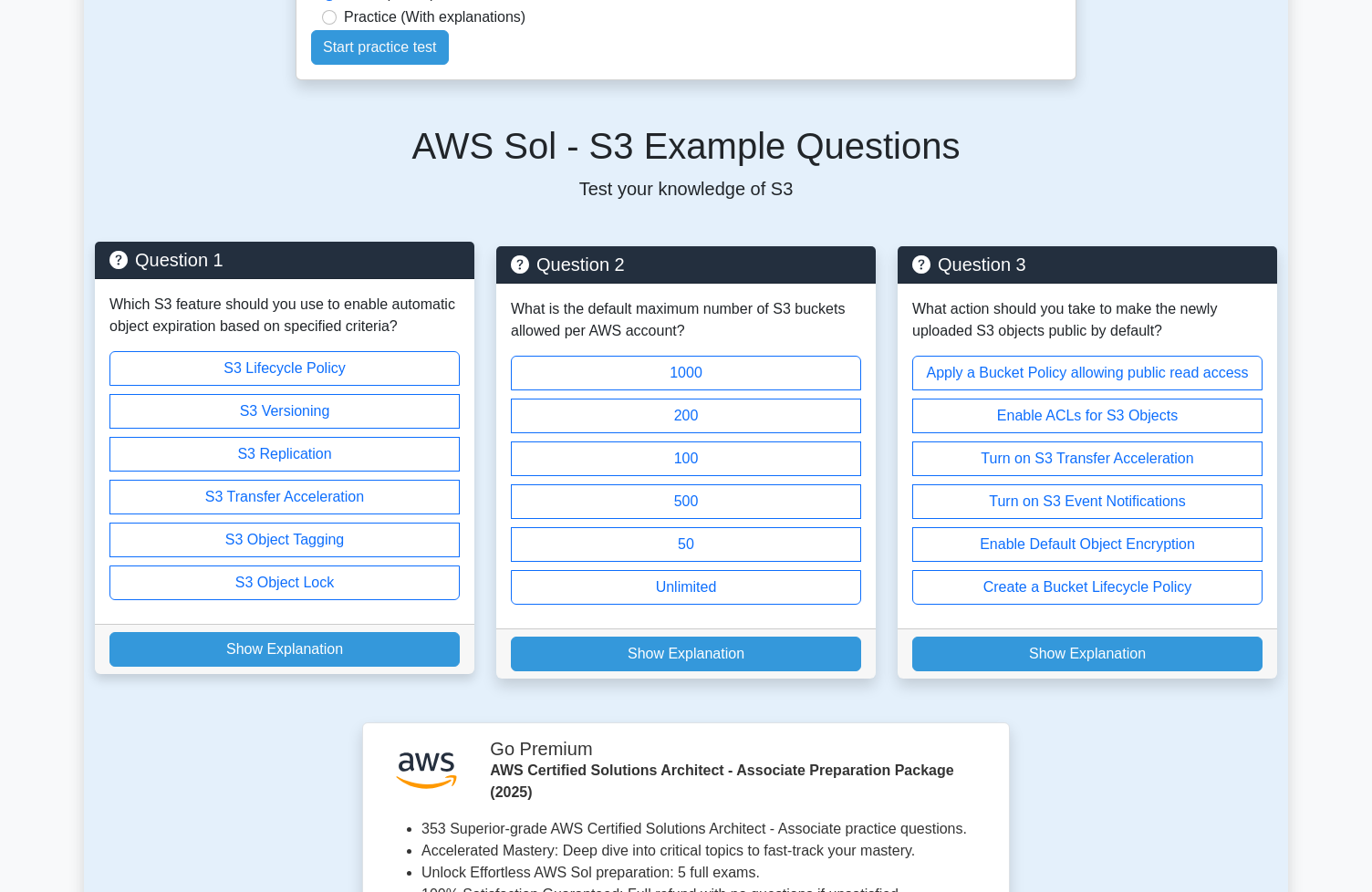
click at [322, 472] on label "S3 Replication" at bounding box center [285, 454] width 351 height 34
click at [121, 487] on input "S3 Replication" at bounding box center [115, 481] width 12 height 12
radio input "true"
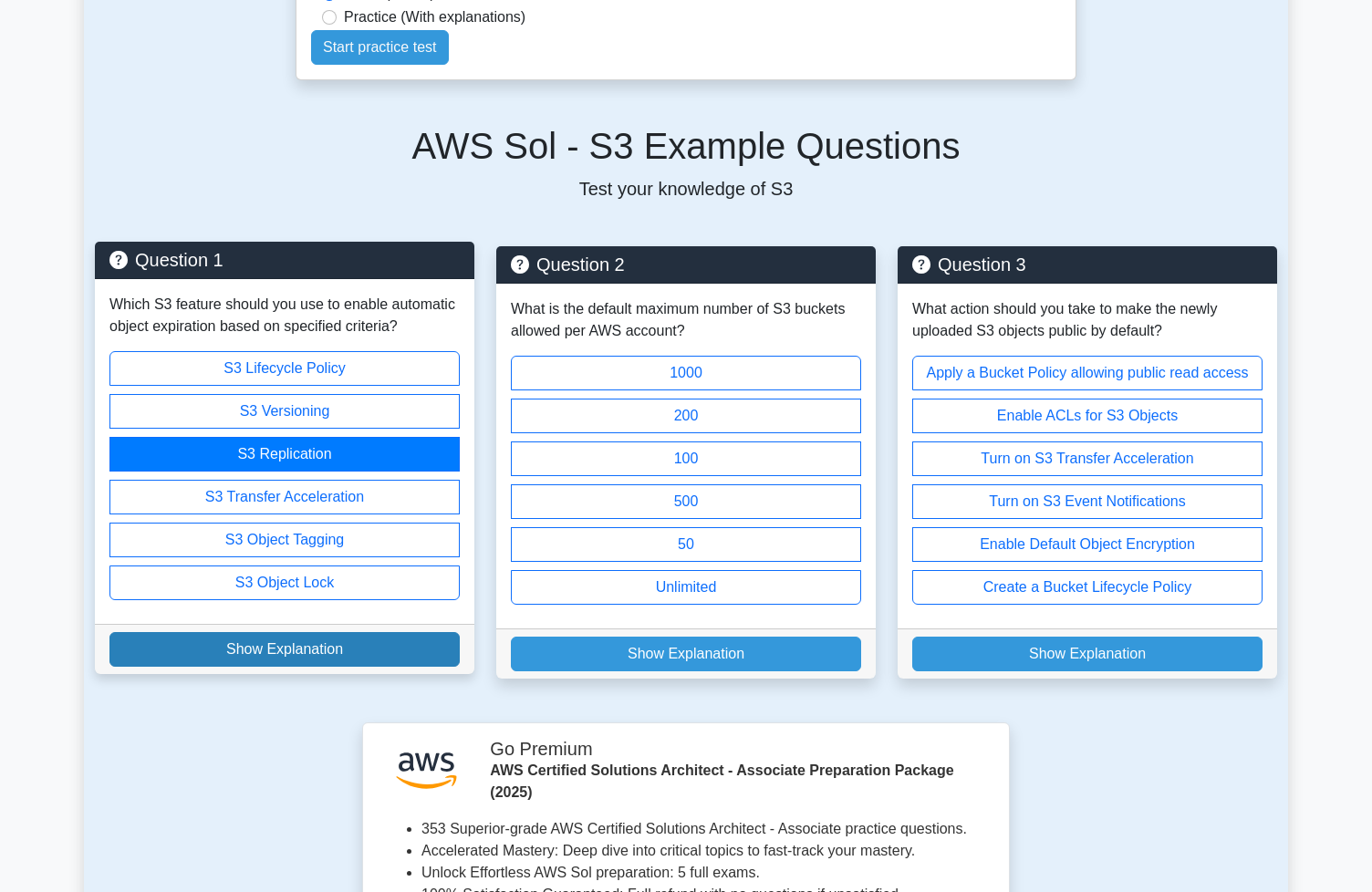
click at [305, 667] on button "Show Explanation" at bounding box center [285, 649] width 351 height 34
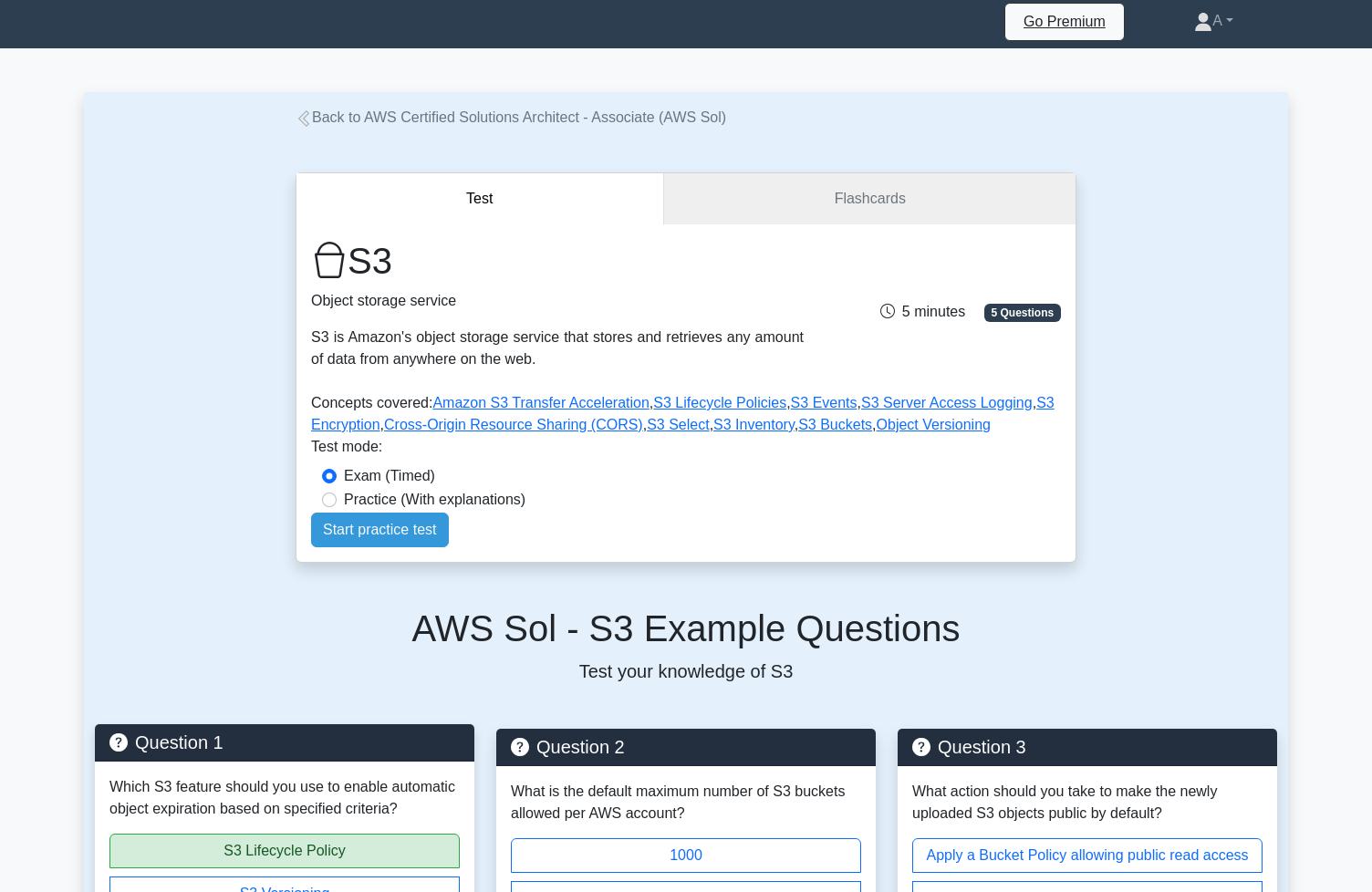
scroll to position [0, 0]
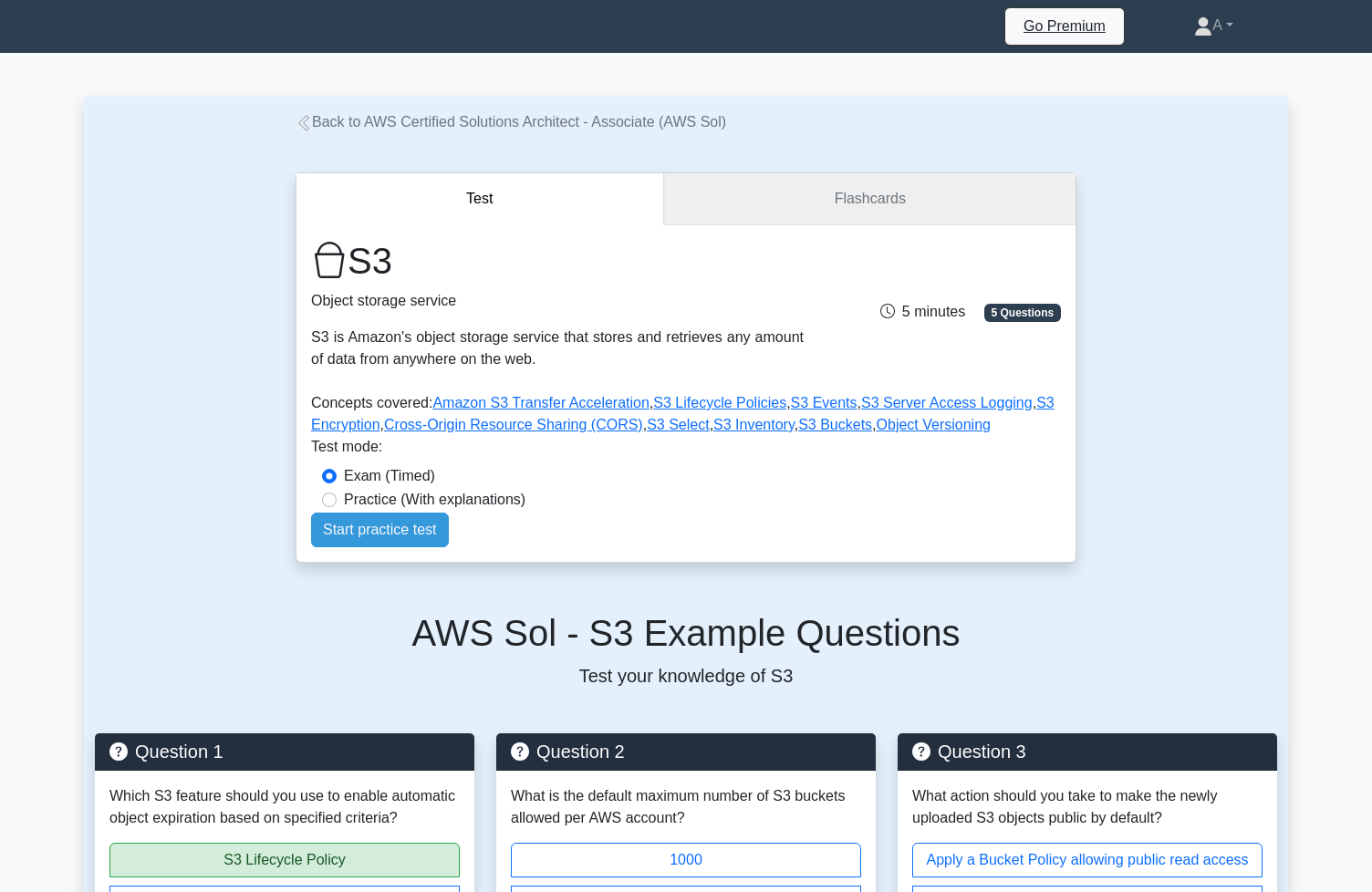
click at [860, 217] on link "Flashcards" at bounding box center [870, 199] width 412 height 52
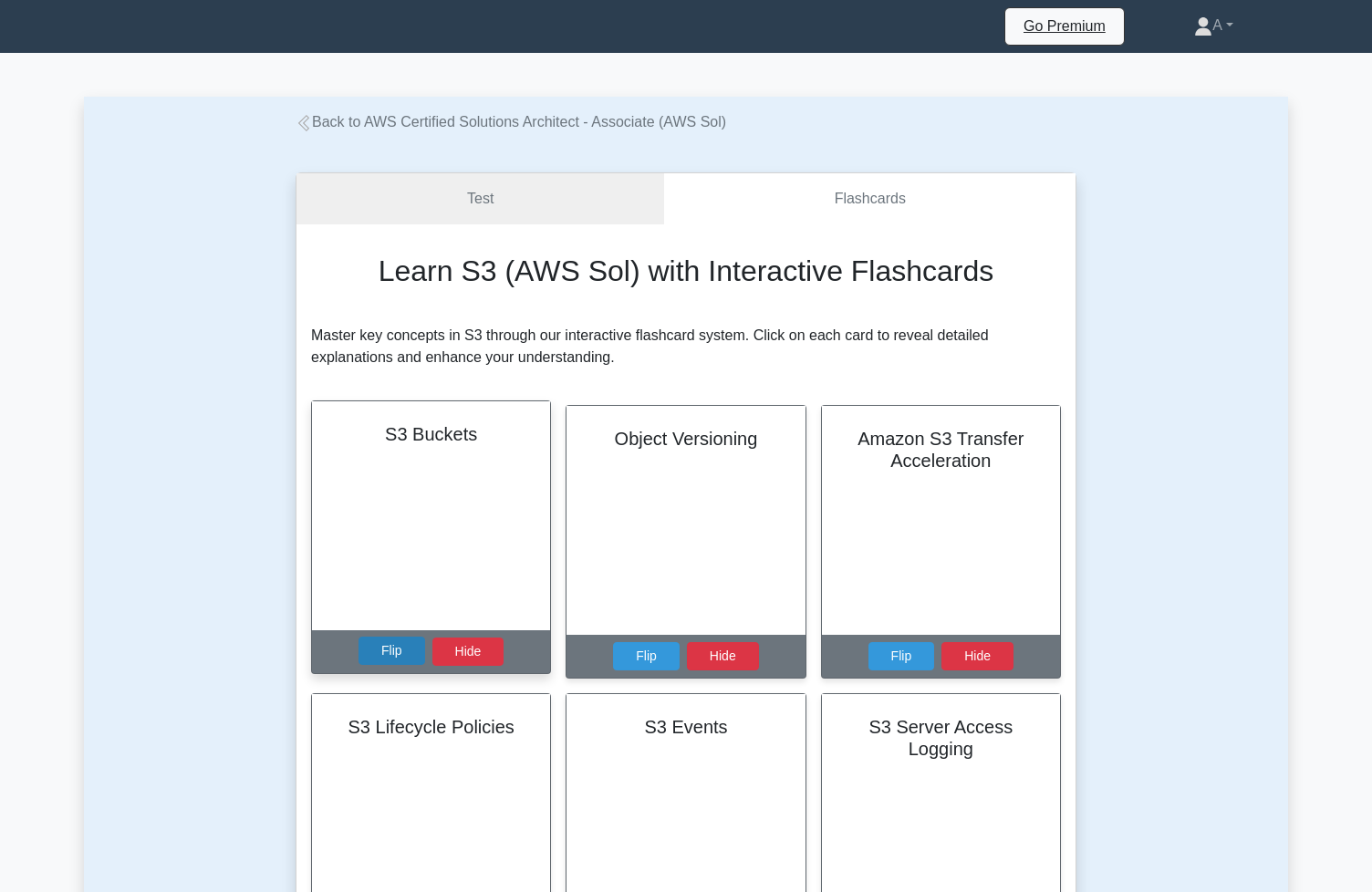
click at [403, 665] on button "Flip" at bounding box center [392, 650] width 67 height 29
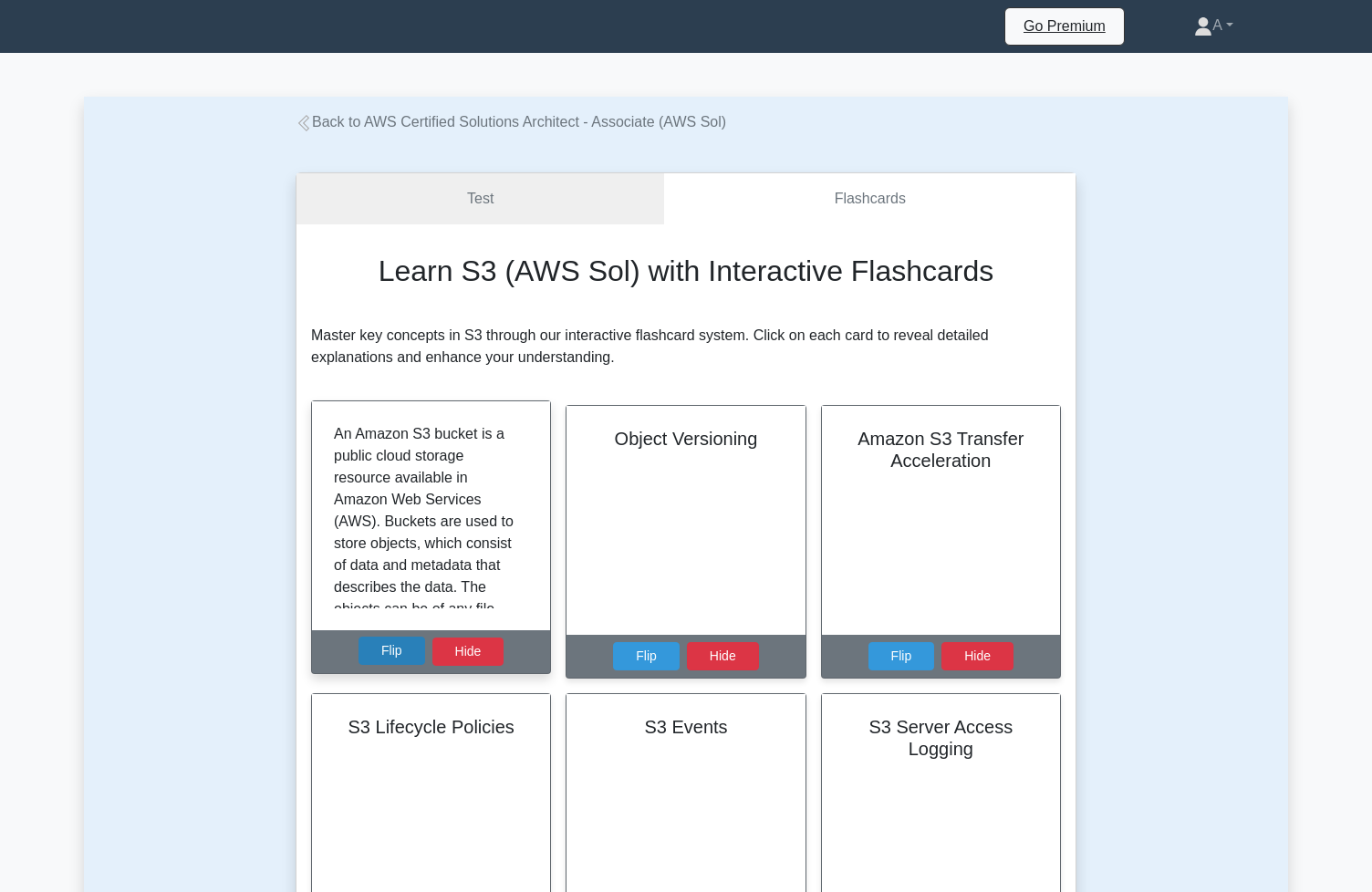
click at [406, 661] on button "Flip" at bounding box center [392, 650] width 67 height 29
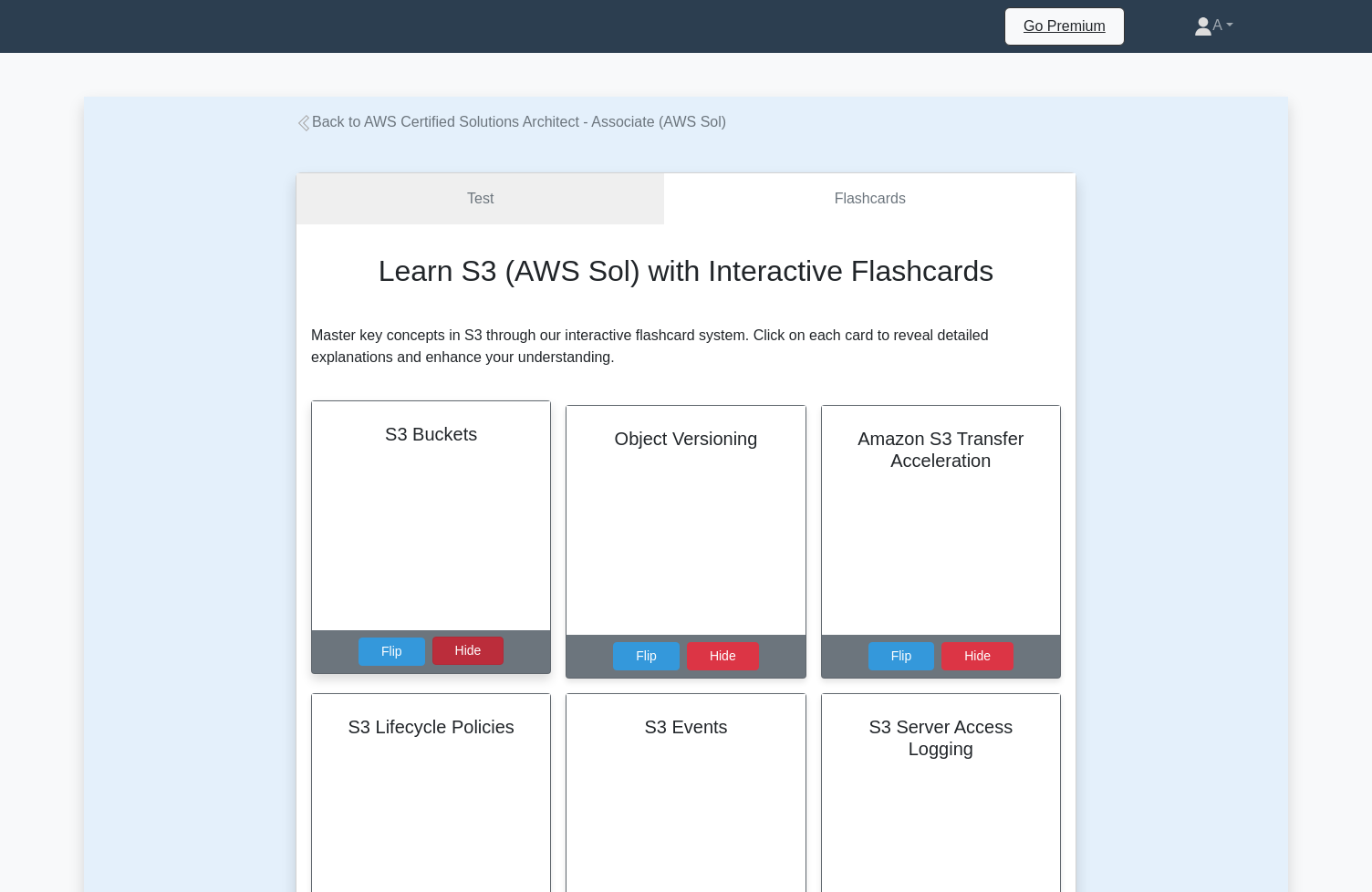
click at [478, 665] on button "Hide" at bounding box center [468, 650] width 72 height 29
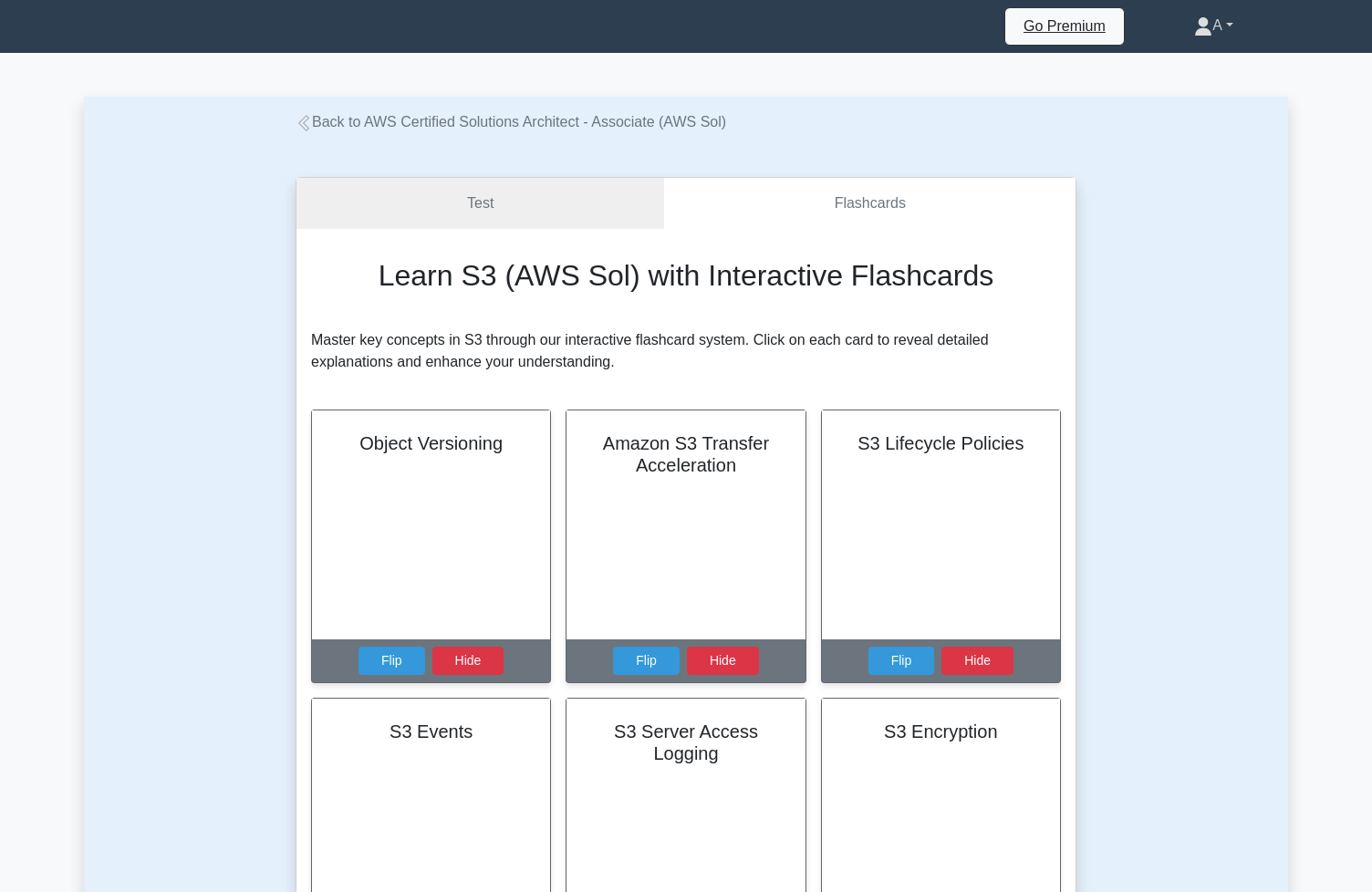
click at [1242, 25] on link "A" at bounding box center [1213, 25] width 127 height 36
click at [1206, 74] on link "Profile" at bounding box center [1223, 69] width 144 height 30
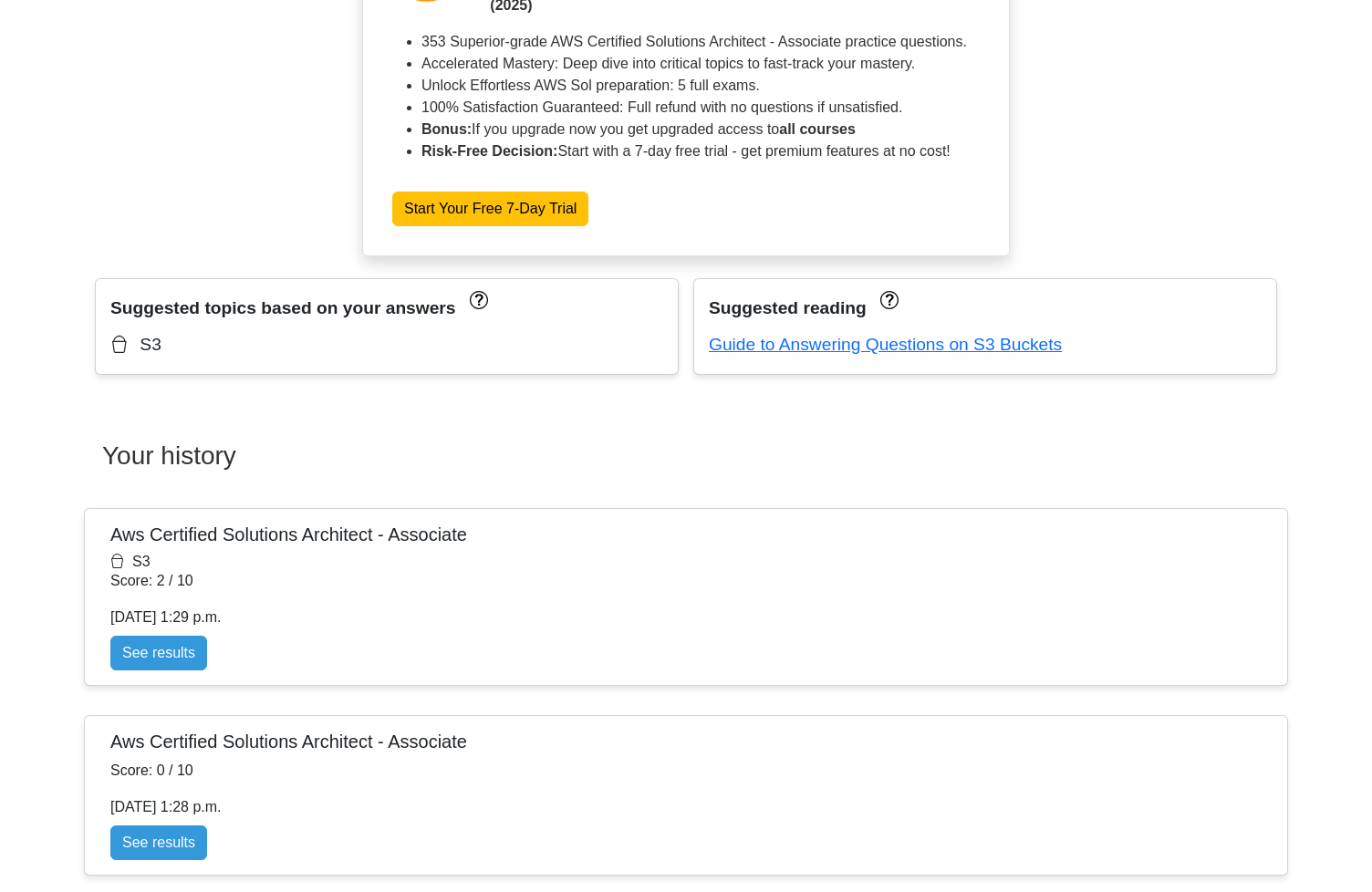
scroll to position [813, 0]
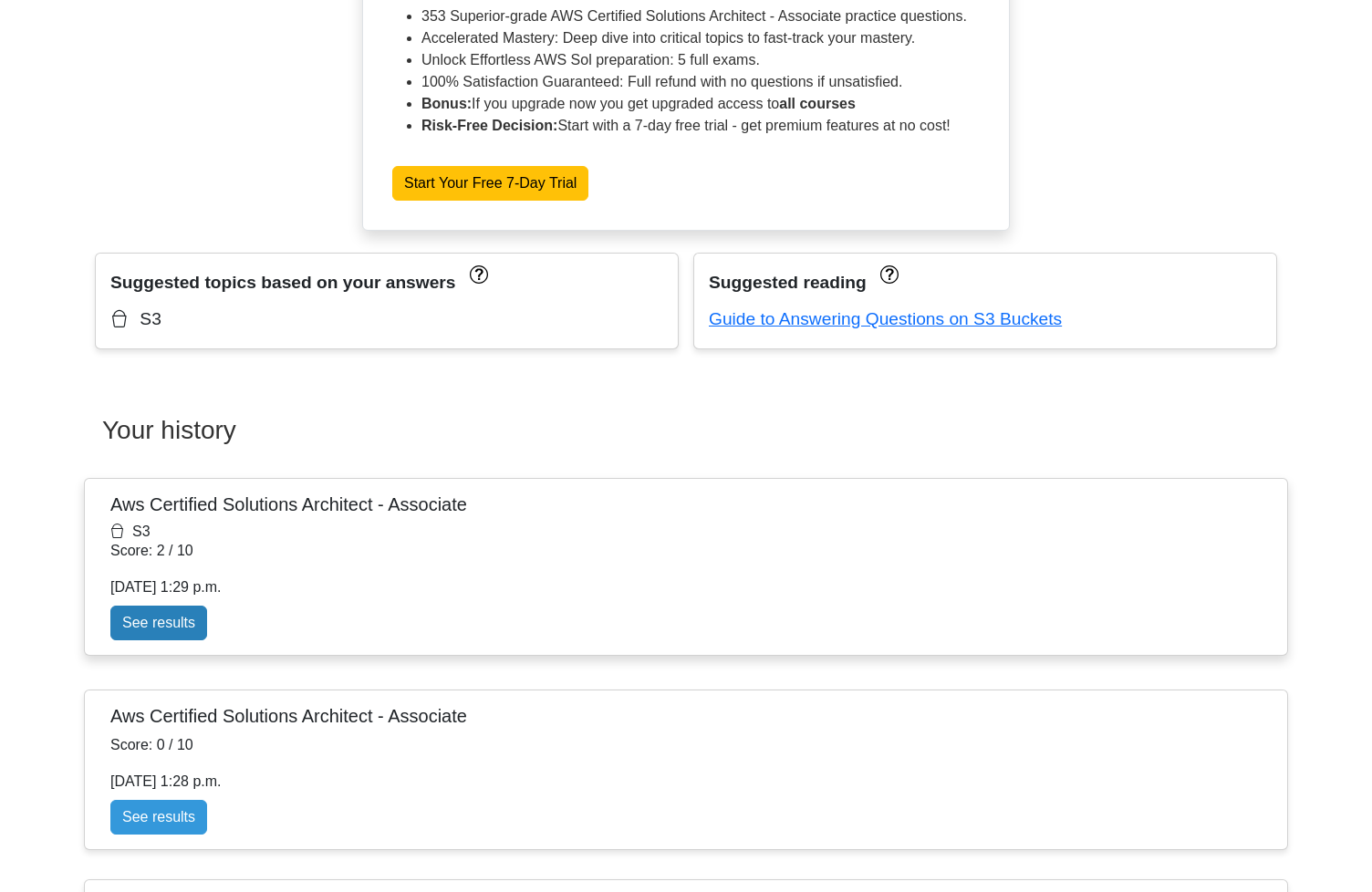
click at [207, 640] on link "See results" at bounding box center [159, 622] width 97 height 34
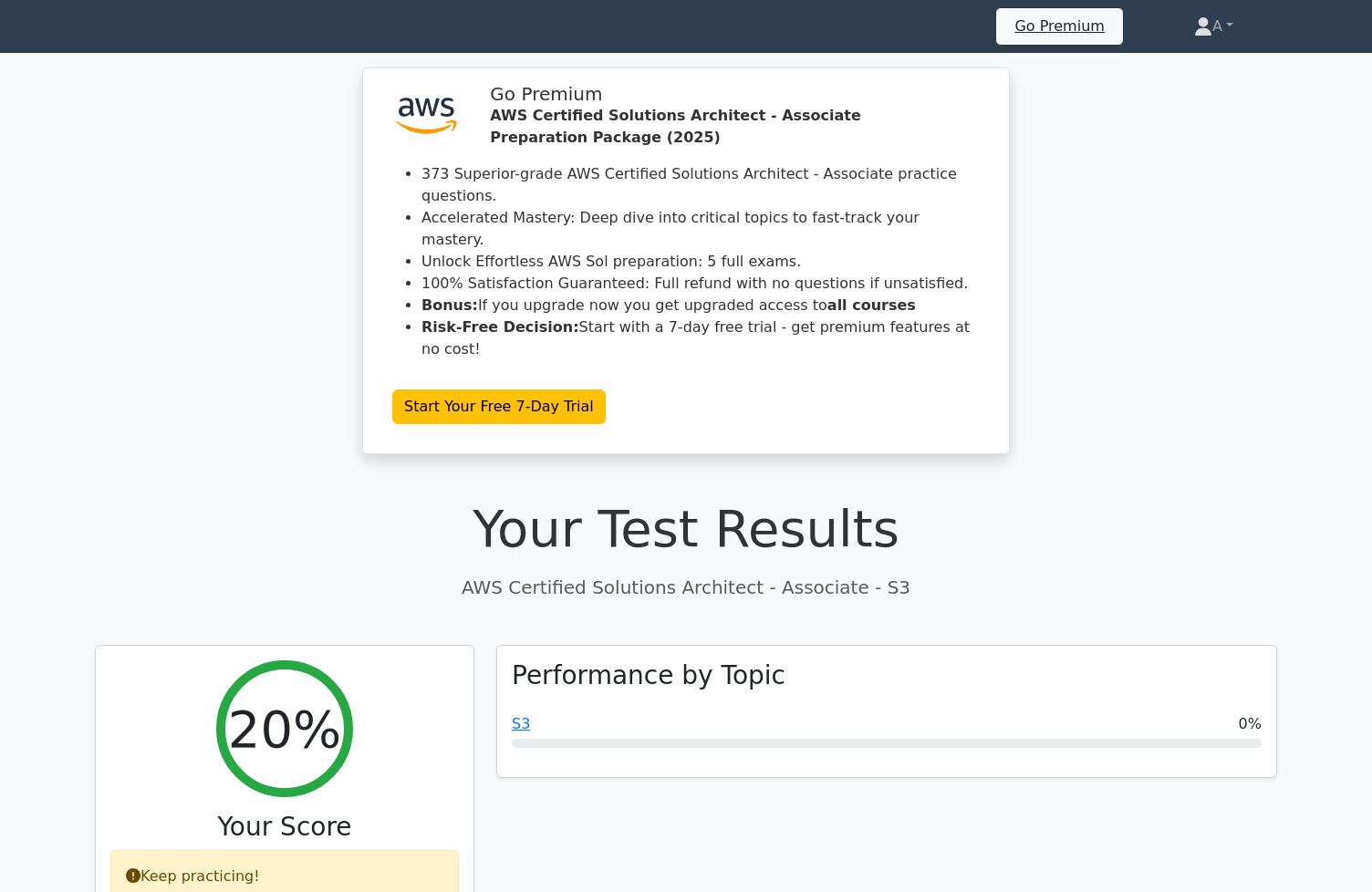
click at [95, 29] on icon at bounding box center [95, 29] width 0 height 0
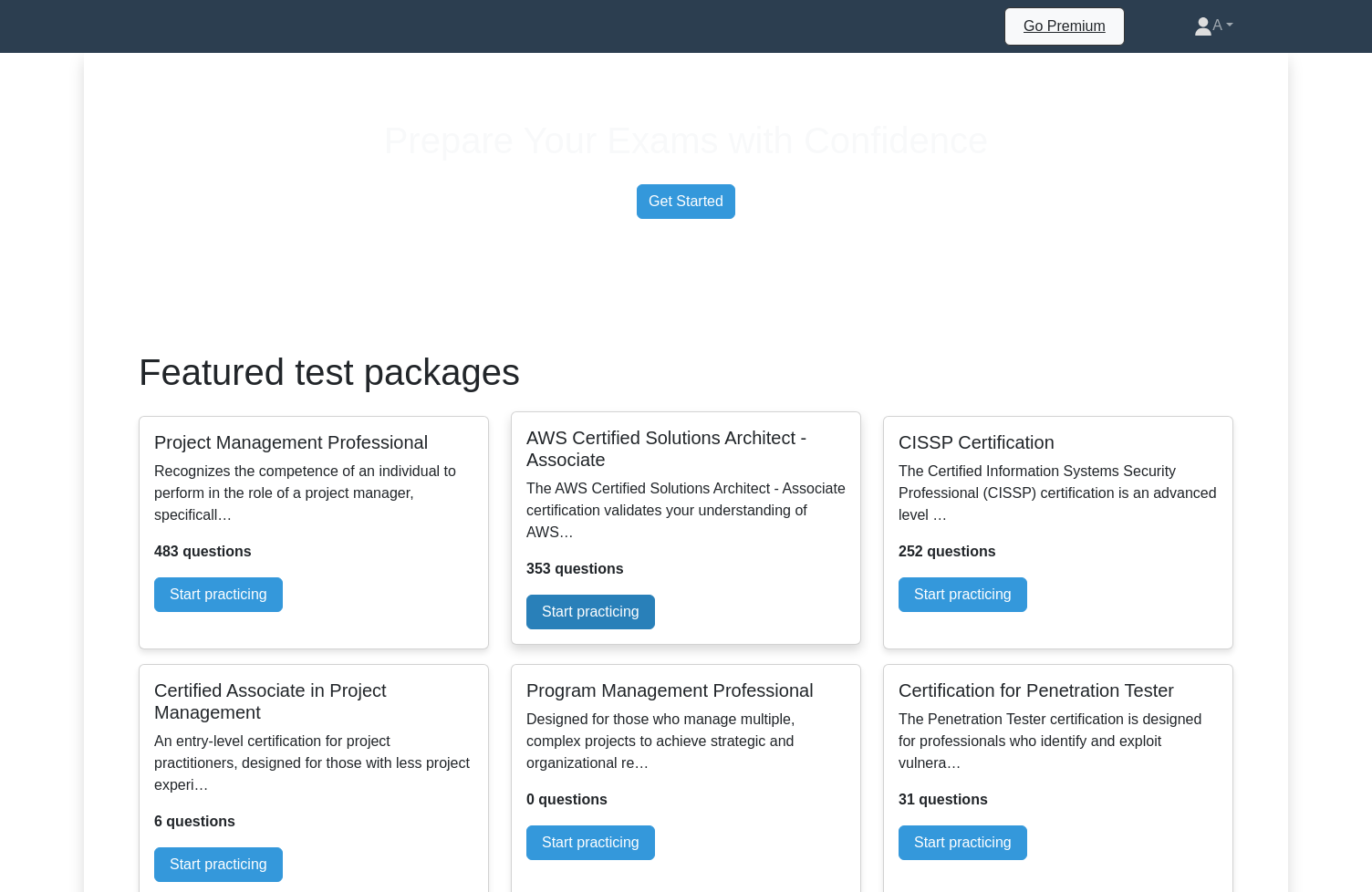
click at [655, 629] on link "Start practicing" at bounding box center [590, 611] width 129 height 34
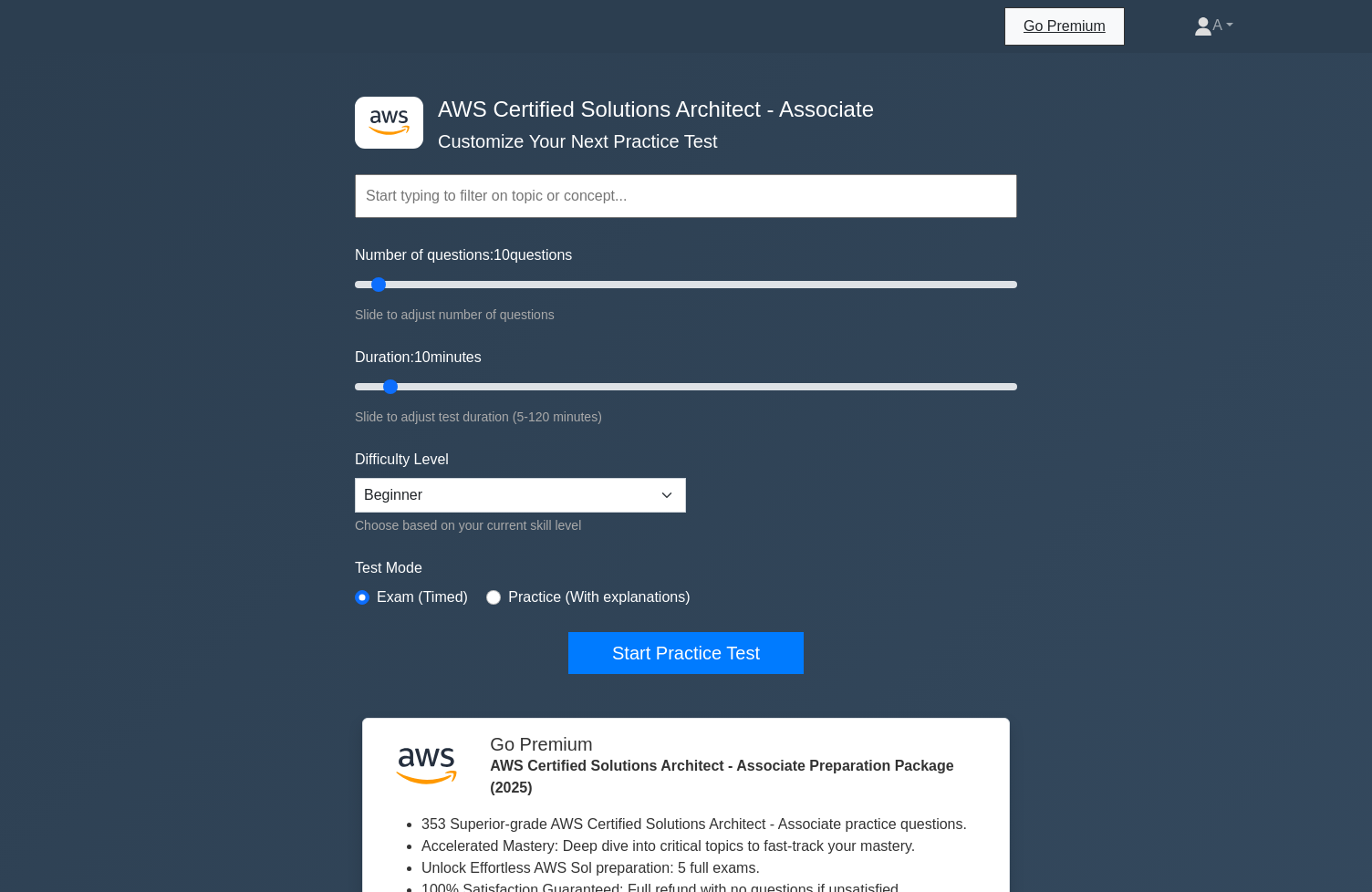
click at [566, 203] on input "text" at bounding box center [686, 196] width 662 height 43
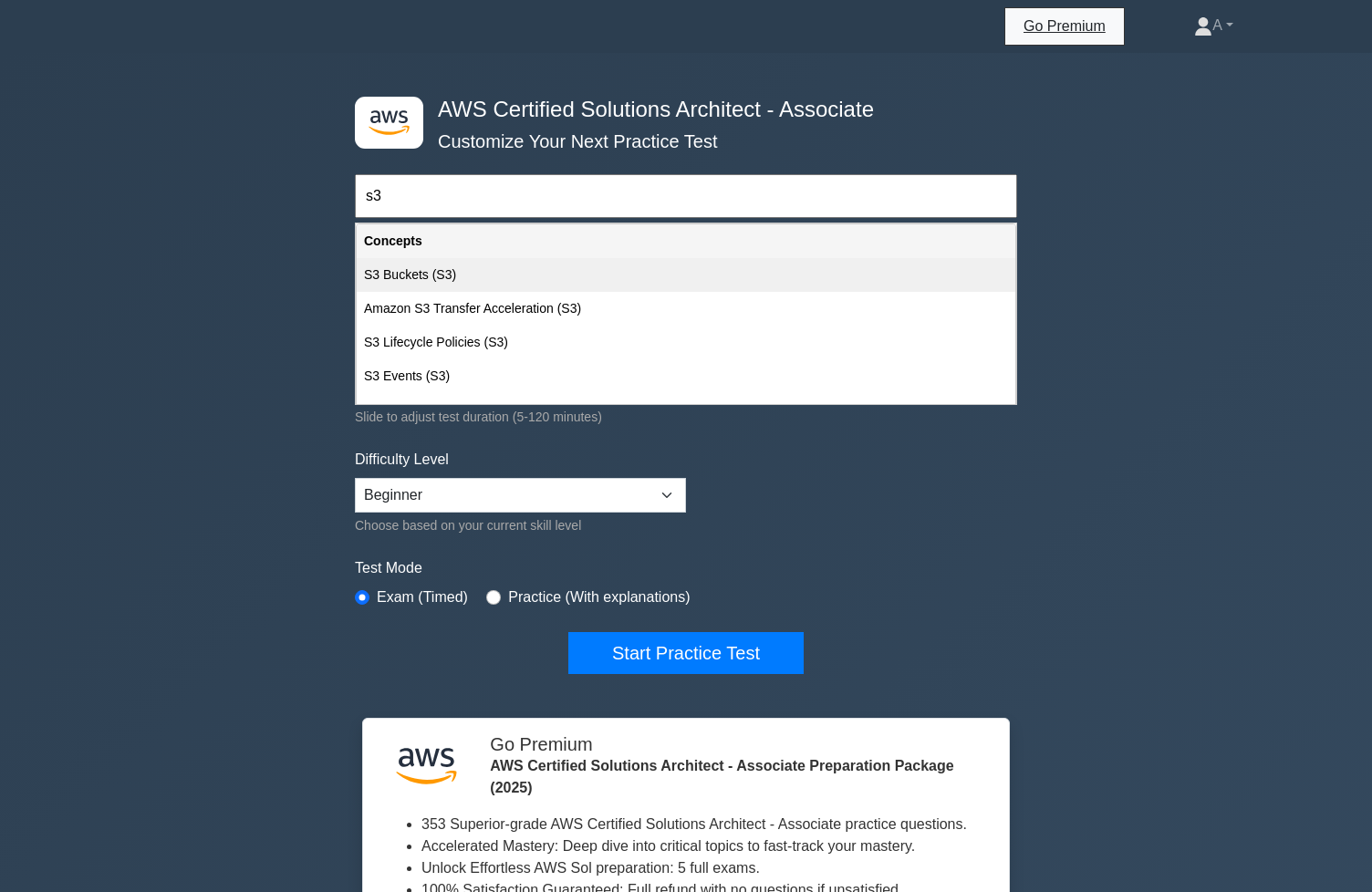
click at [509, 279] on div "S3 Buckets (S3)" at bounding box center [686, 275] width 659 height 33
type input "S3 Buckets (S3)"
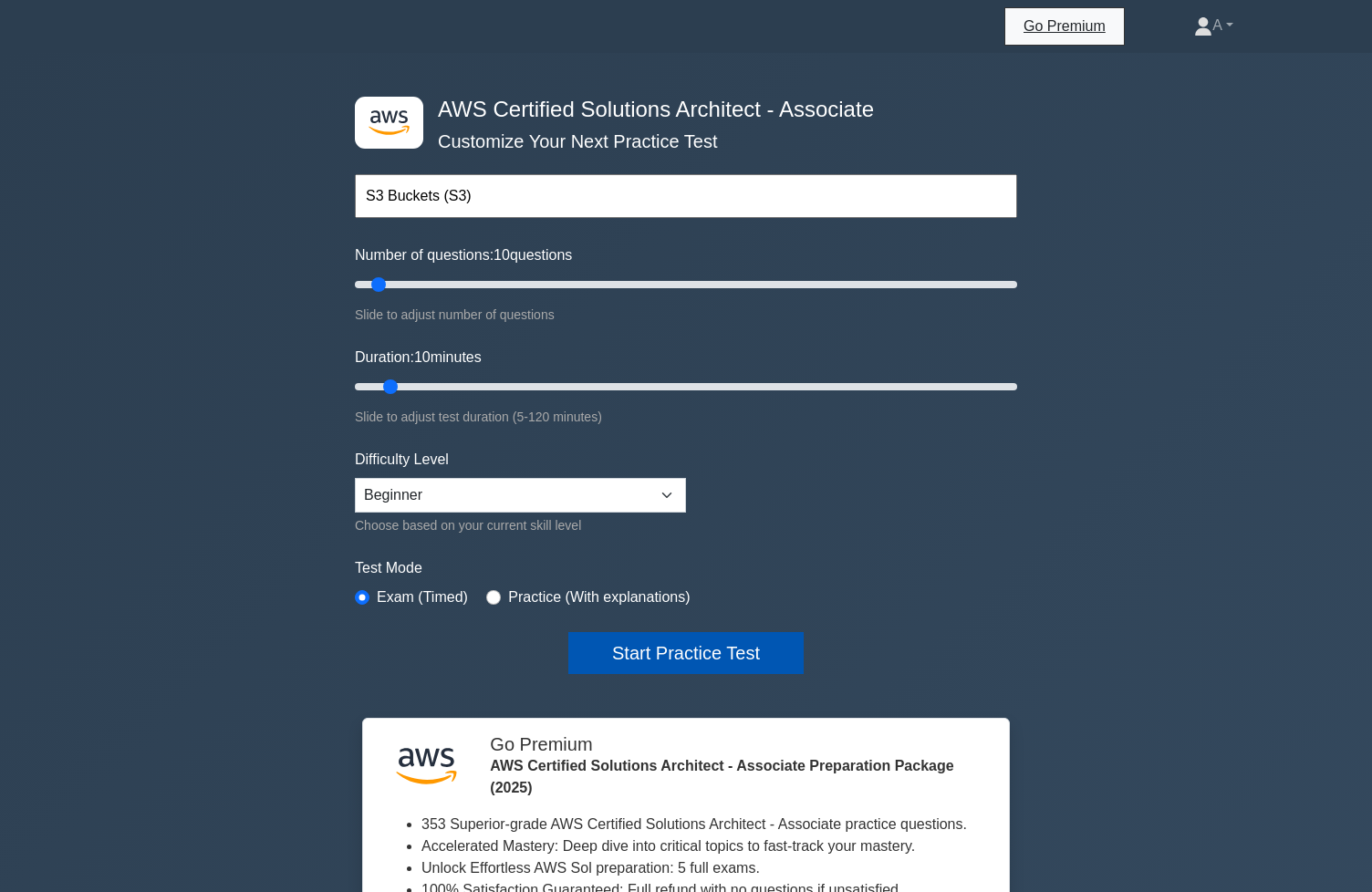
click at [697, 666] on button "Start Practice Test" at bounding box center [686, 653] width 235 height 42
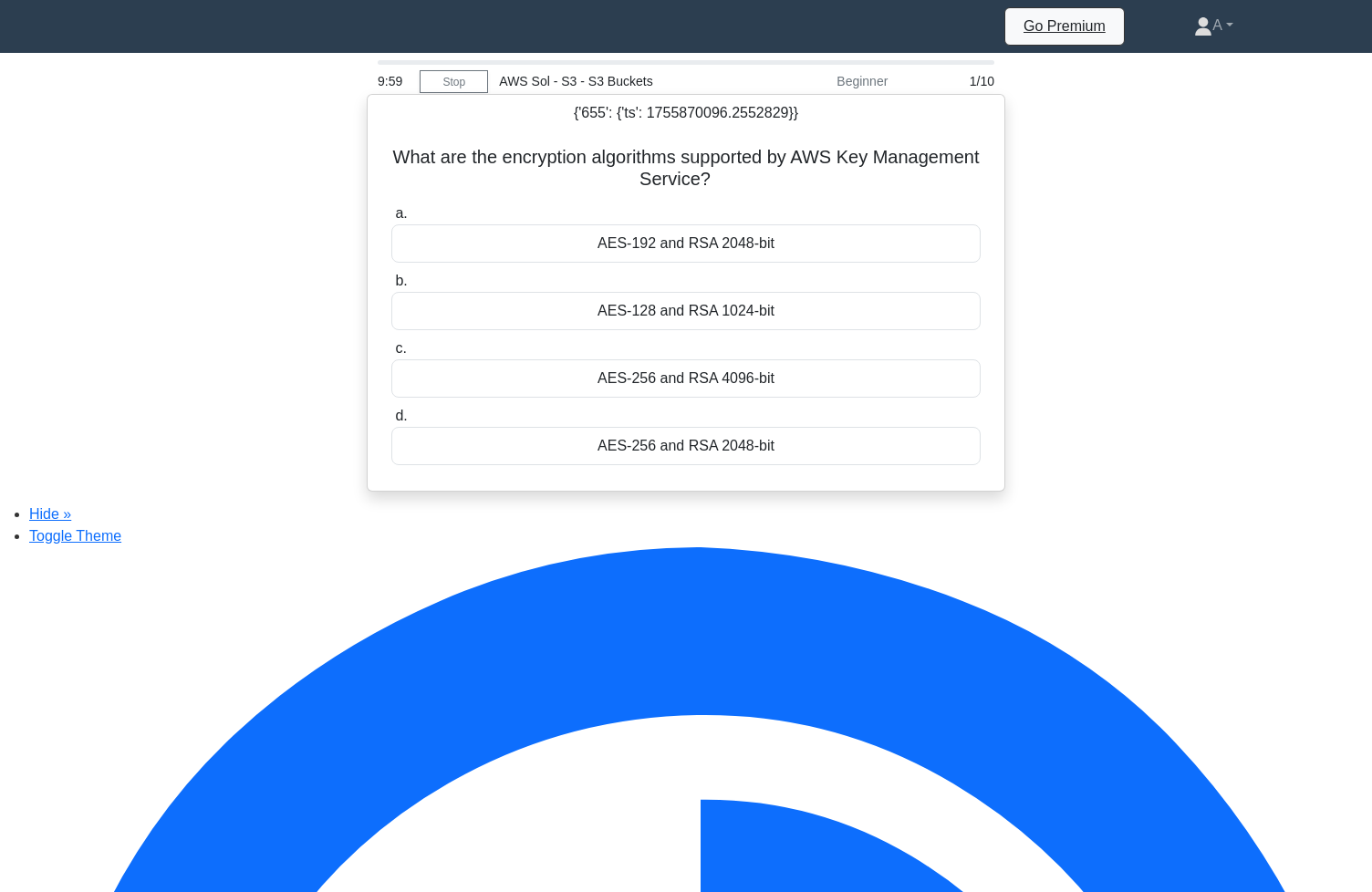
click at [652, 248] on div "AES-192 and RSA 2048-bit" at bounding box center [686, 243] width 589 height 38
click at [391, 220] on input "a. AES-192 and RSA 2048-bit" at bounding box center [391, 214] width 0 height 12
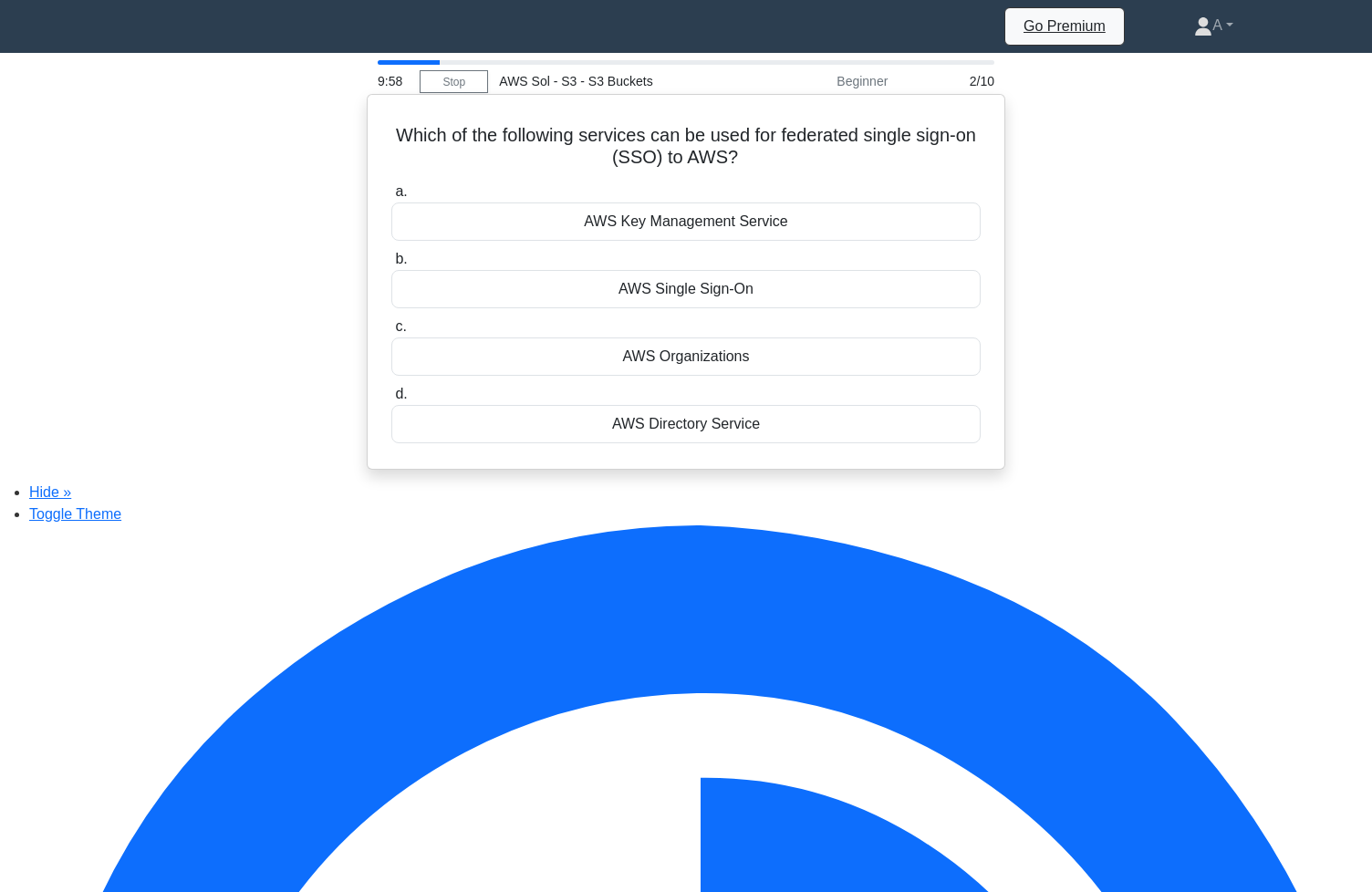
click at [663, 231] on div "AWS Key Management Service" at bounding box center [686, 222] width 589 height 38
click at [391, 198] on input "a. AWS Key Management Service" at bounding box center [391, 192] width 0 height 12
click at [665, 236] on div "Amazon RDS" at bounding box center [686, 222] width 589 height 38
click at [391, 198] on input "a. Amazon RDS" at bounding box center [391, 192] width 0 height 12
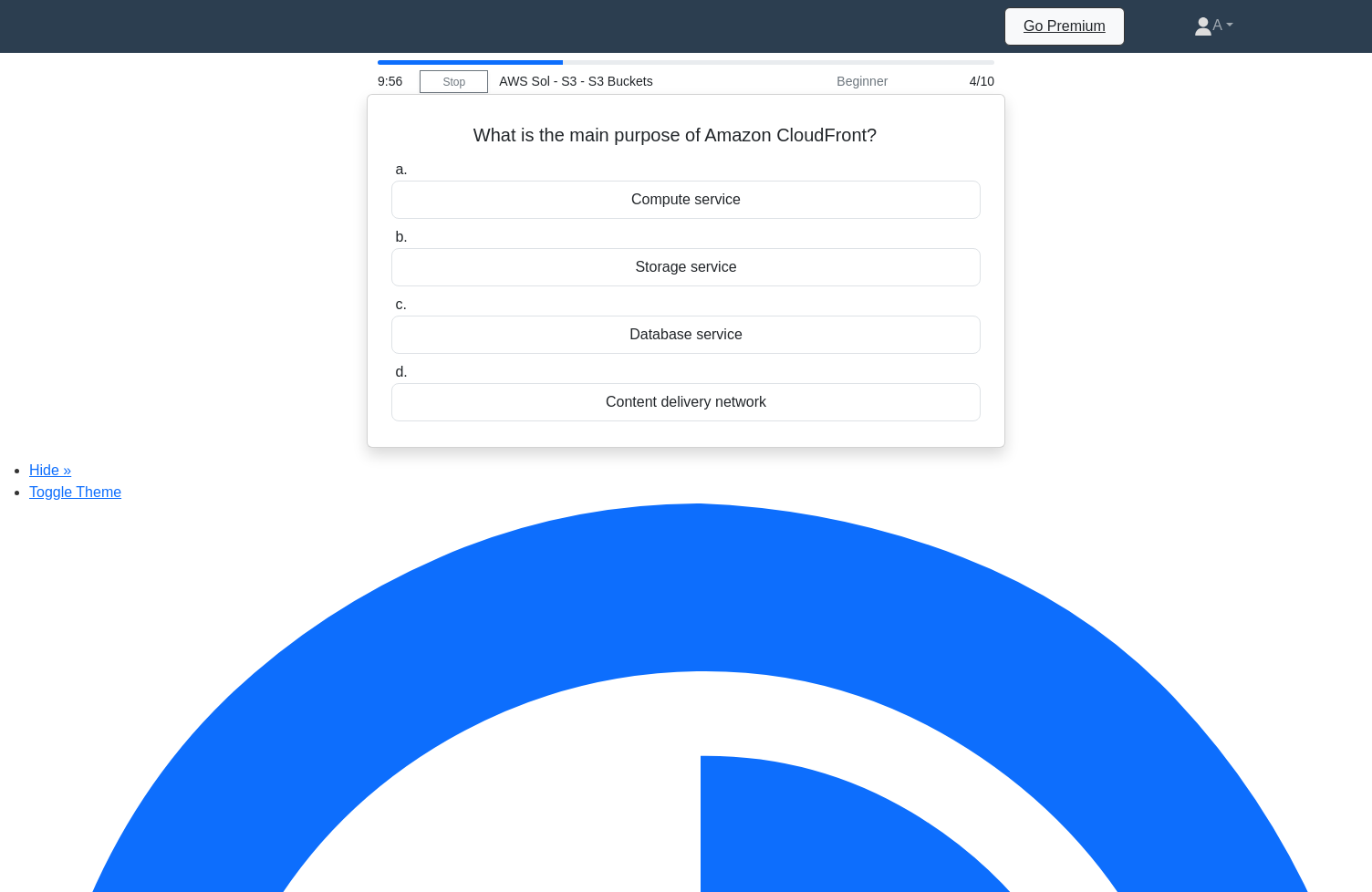
click at [670, 218] on div "Compute service" at bounding box center [686, 199] width 589 height 38
click at [391, 176] on input "a. Compute service" at bounding box center [391, 170] width 0 height 12
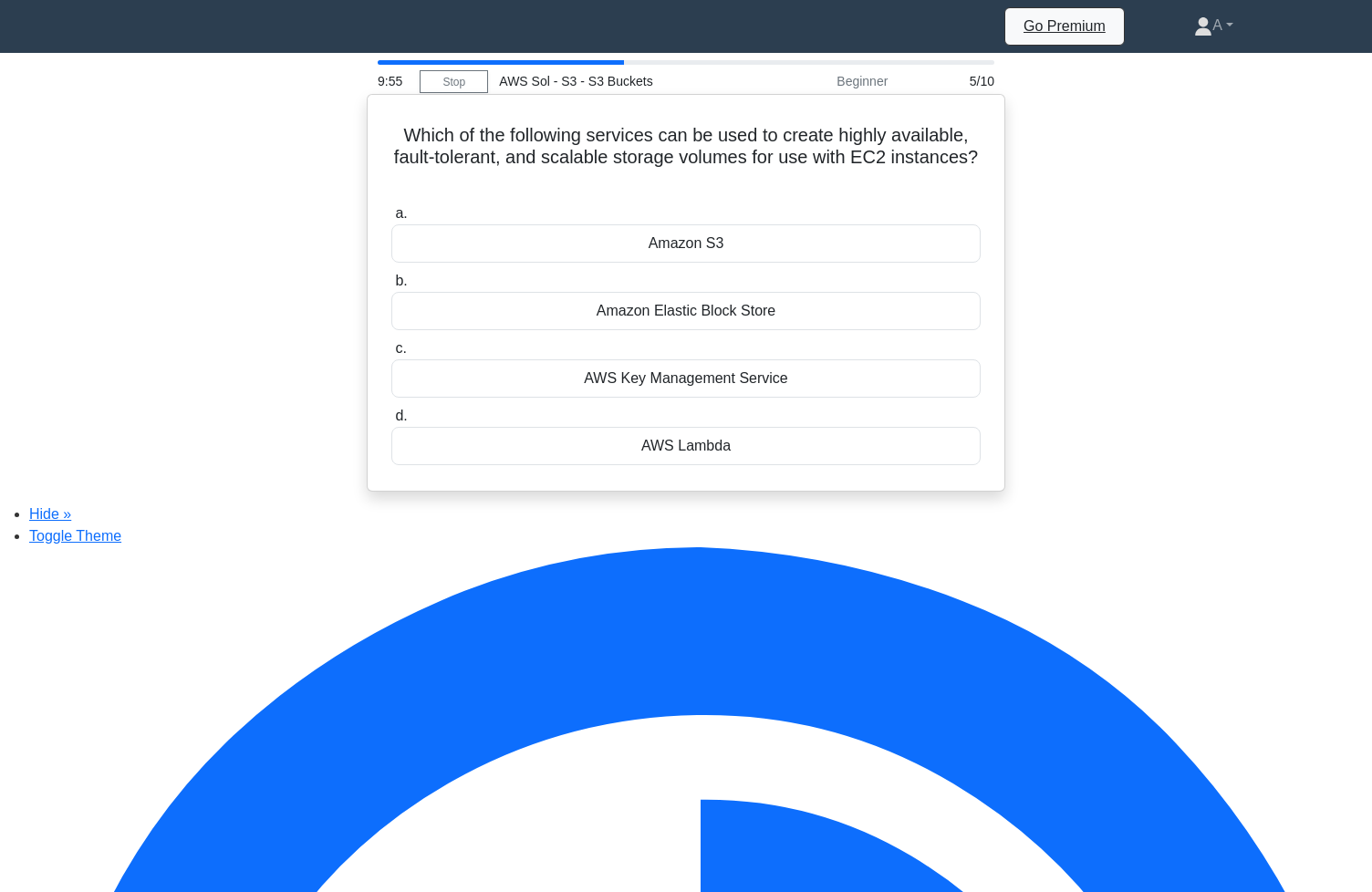
click at [673, 253] on div "Amazon S3" at bounding box center [686, 243] width 589 height 38
click at [391, 220] on input "a. Amazon S3" at bounding box center [391, 214] width 0 height 12
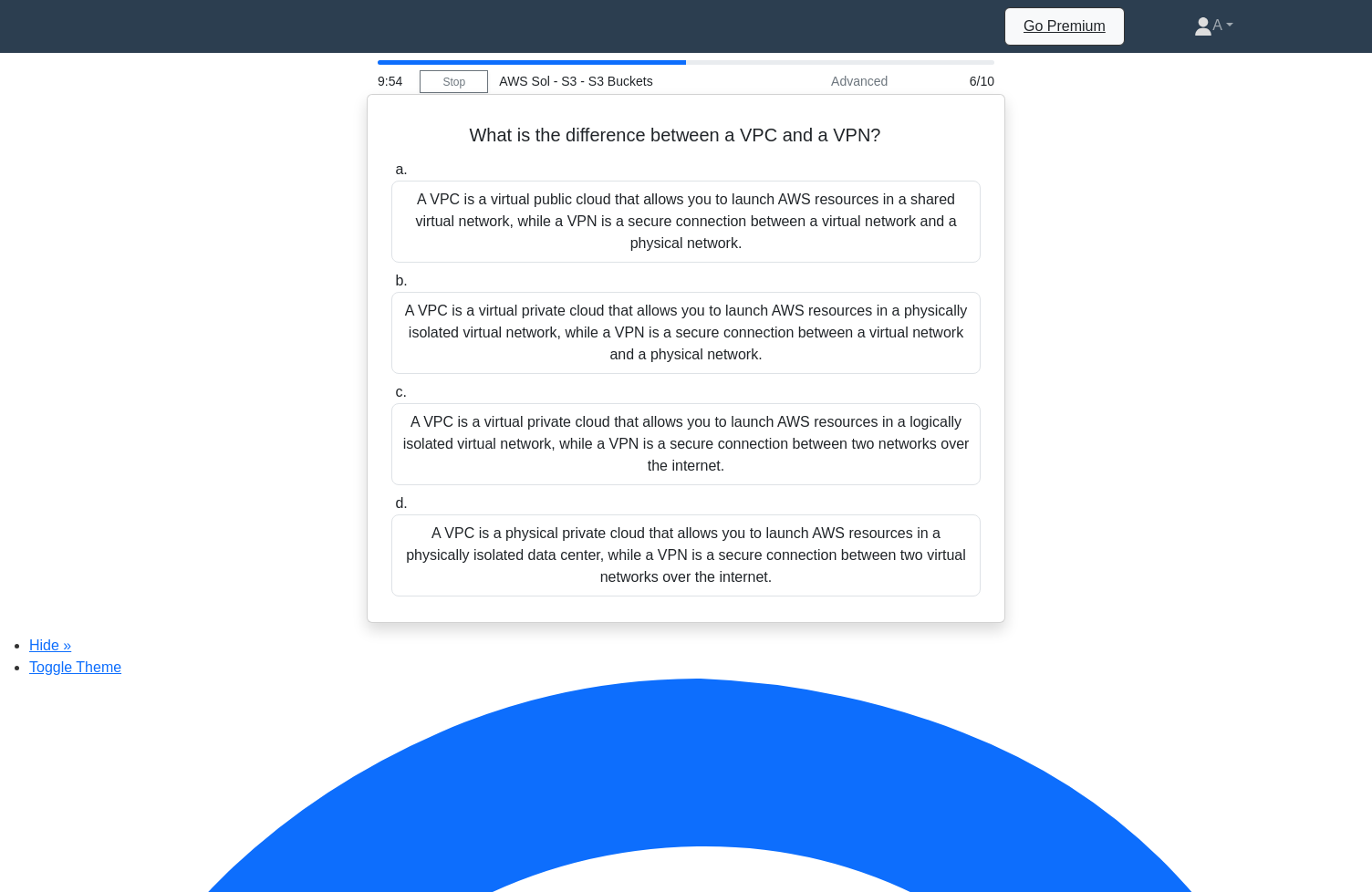
click at [673, 242] on div "A VPC is a virtual public cloud that allows you to launch AWS resources in a sh…" at bounding box center [686, 221] width 589 height 82
click at [391, 176] on input "a. A VPC is a virtual public cloud that allows you to launch AWS resources in a…" at bounding box center [391, 170] width 0 height 12
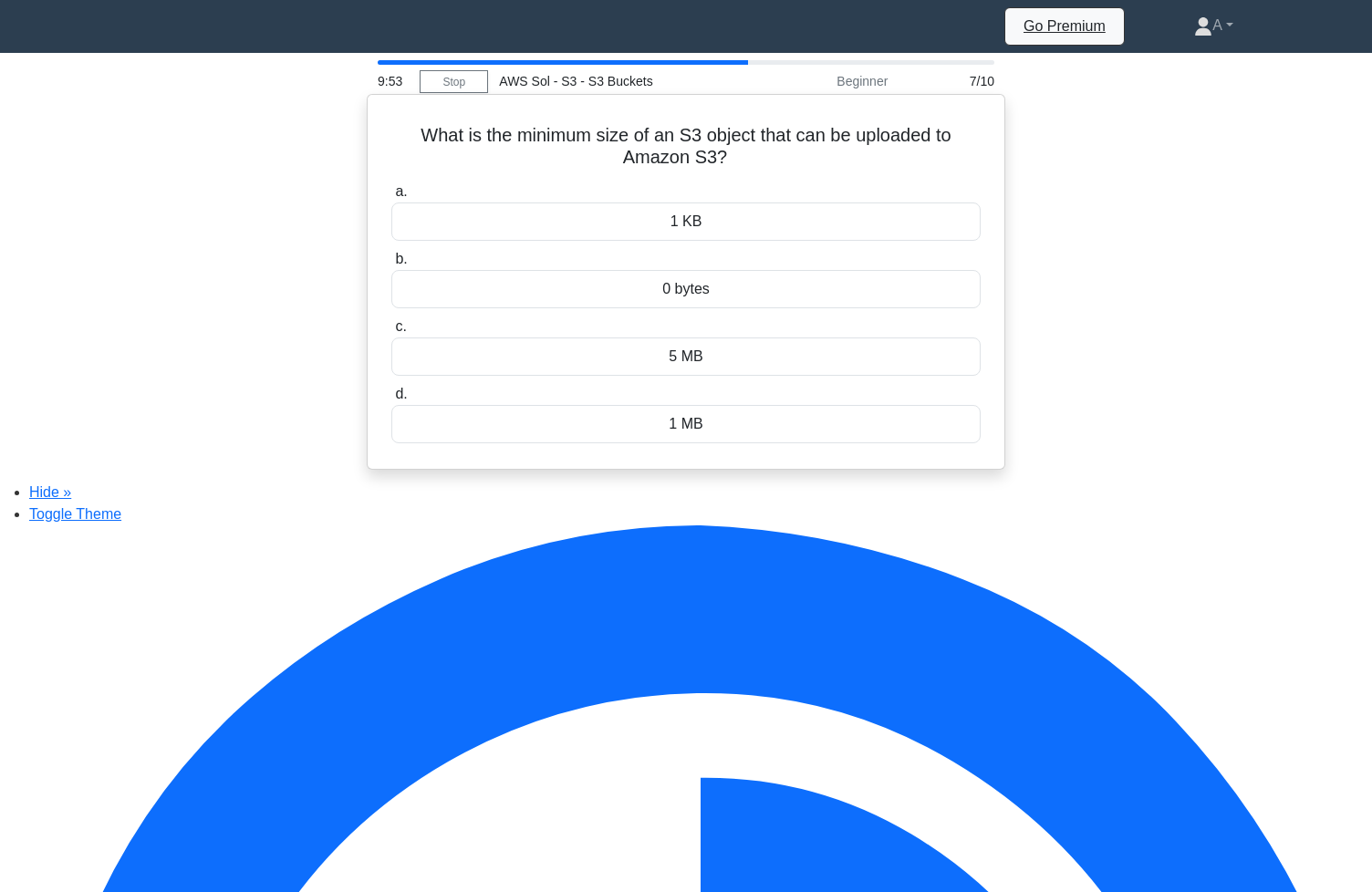
click at [674, 228] on div "1 KB" at bounding box center [686, 222] width 589 height 38
click at [391, 198] on input "a. 1 KB" at bounding box center [391, 192] width 0 height 12
click at [673, 233] on div "16 TB" at bounding box center [686, 222] width 589 height 38
click at [391, 198] on input "a. 16 TB" at bounding box center [391, 192] width 0 height 12
click at [679, 228] on div "50" at bounding box center [686, 222] width 589 height 38
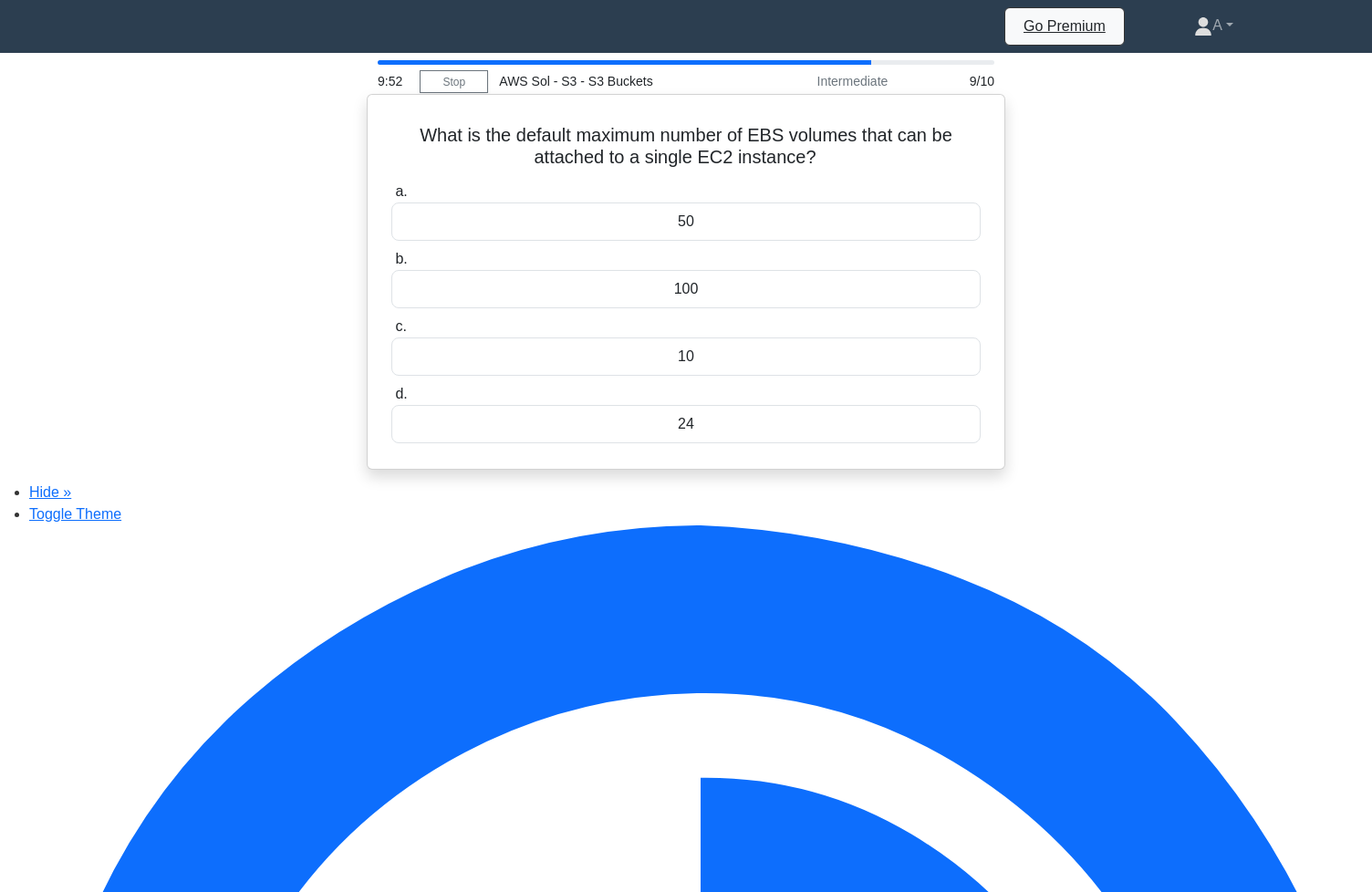
click at [391, 198] on input "a. 50" at bounding box center [391, 192] width 0 height 12
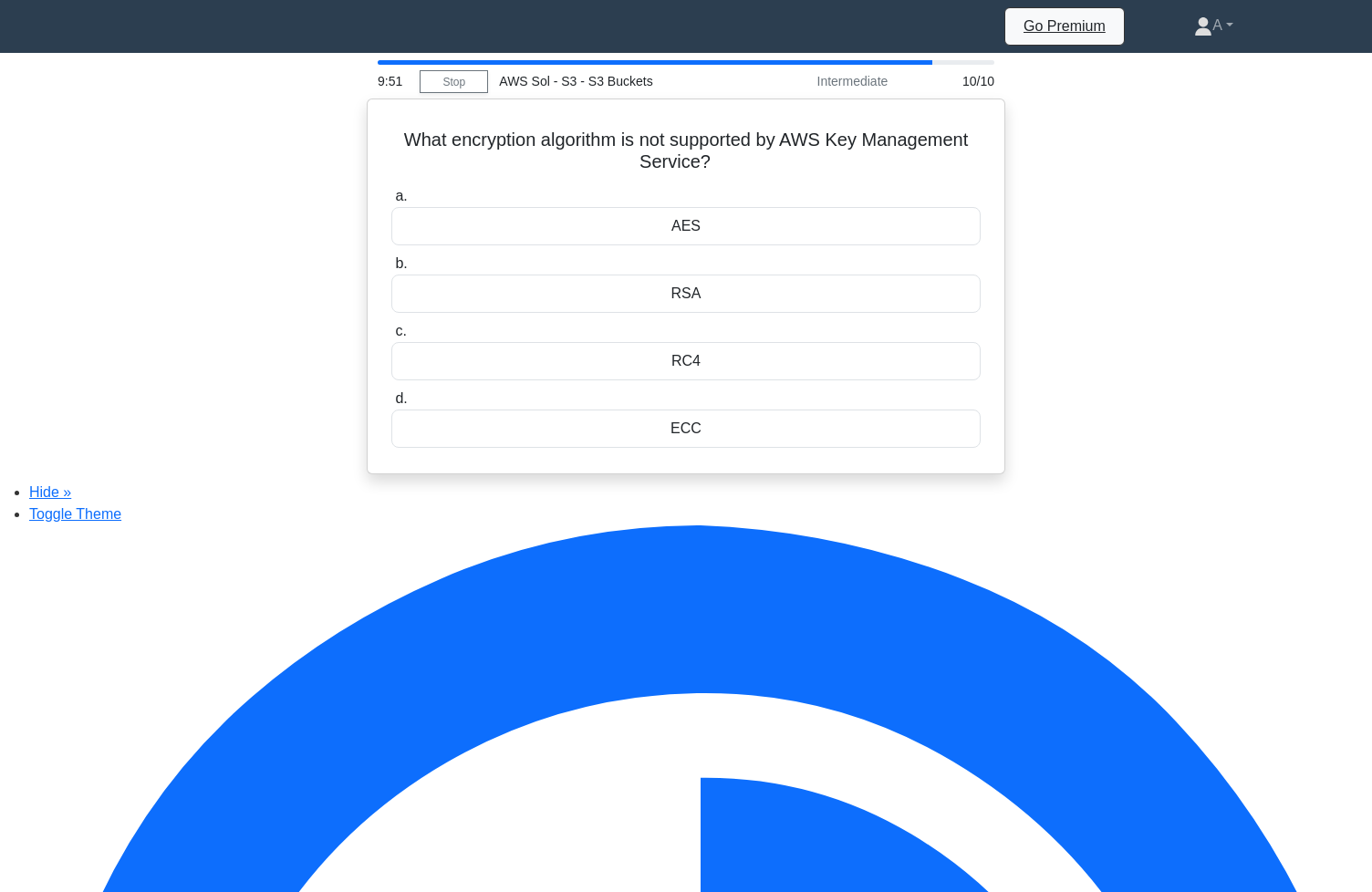
click at [679, 228] on div "AES" at bounding box center [686, 225] width 589 height 38
click at [391, 203] on input "a. AES" at bounding box center [391, 197] width 0 height 12
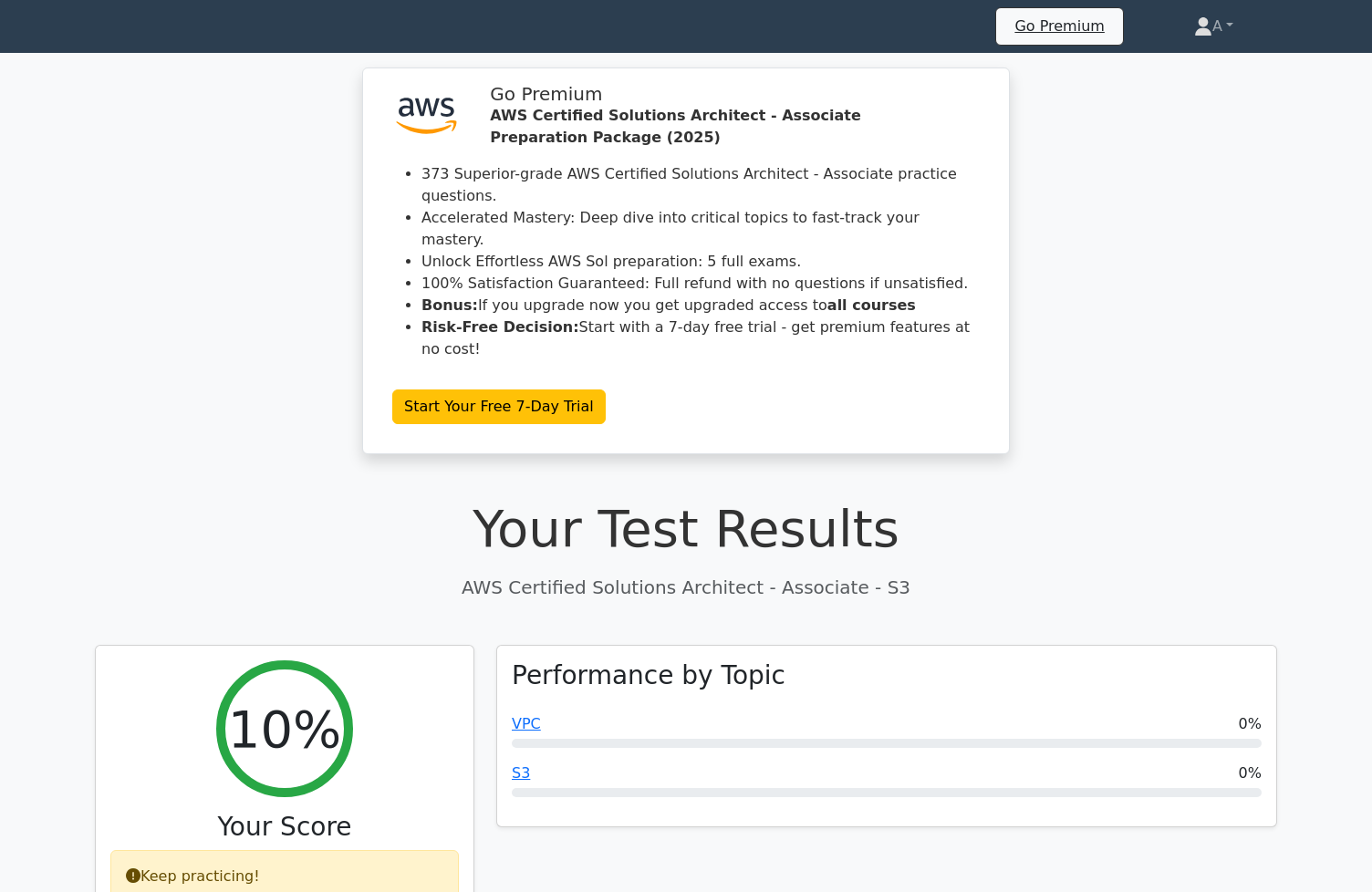
click at [95, 29] on icon at bounding box center [95, 29] width 0 height 0
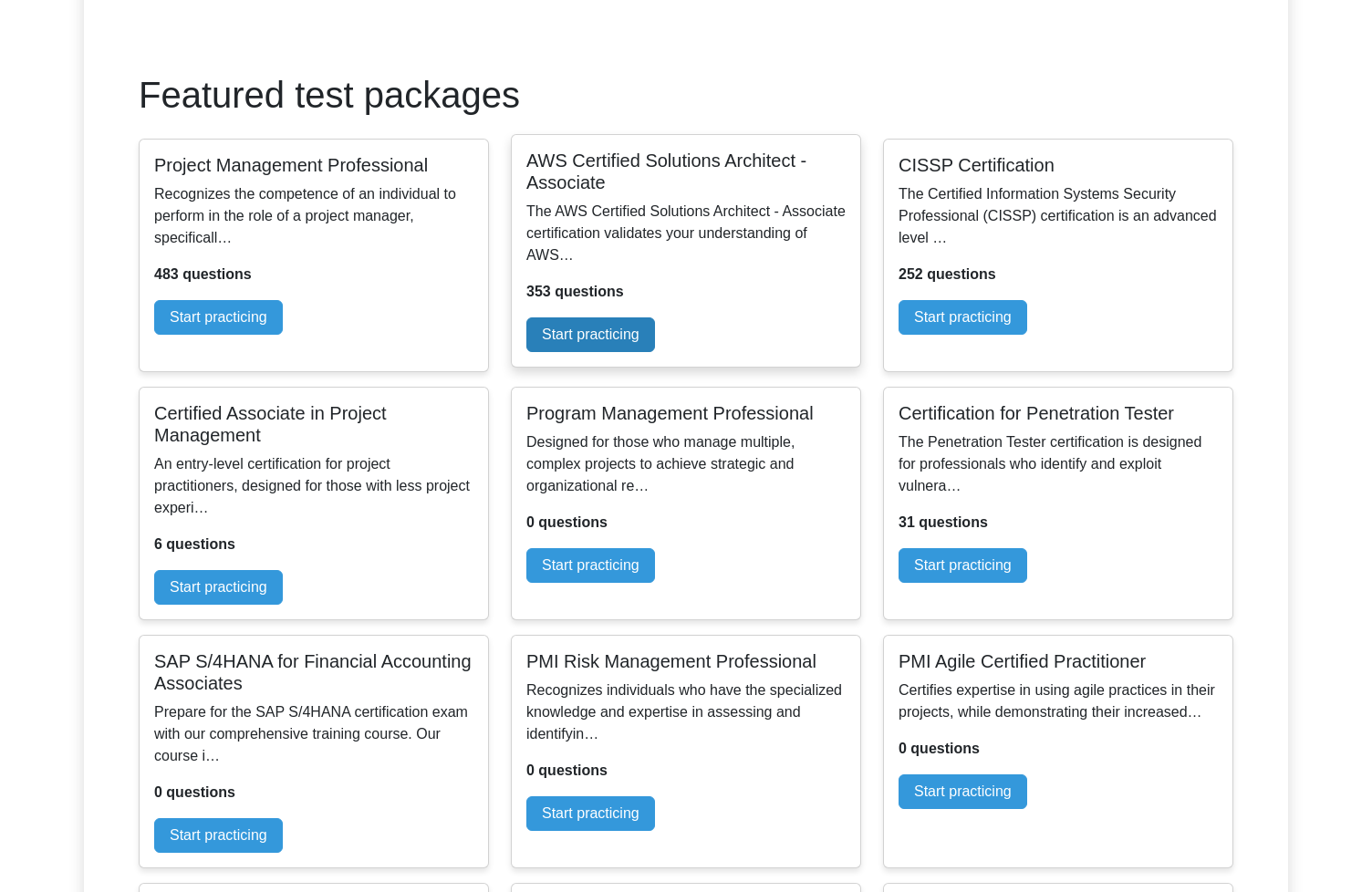
scroll to position [226, 0]
